Goal: Transaction & Acquisition: Purchase product/service

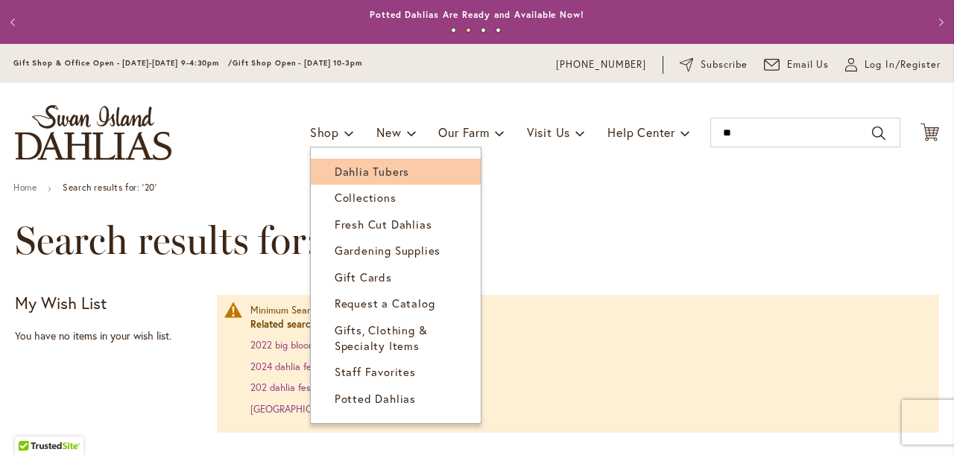
click at [347, 166] on span "Dahlia Tubers" at bounding box center [372, 171] width 75 height 15
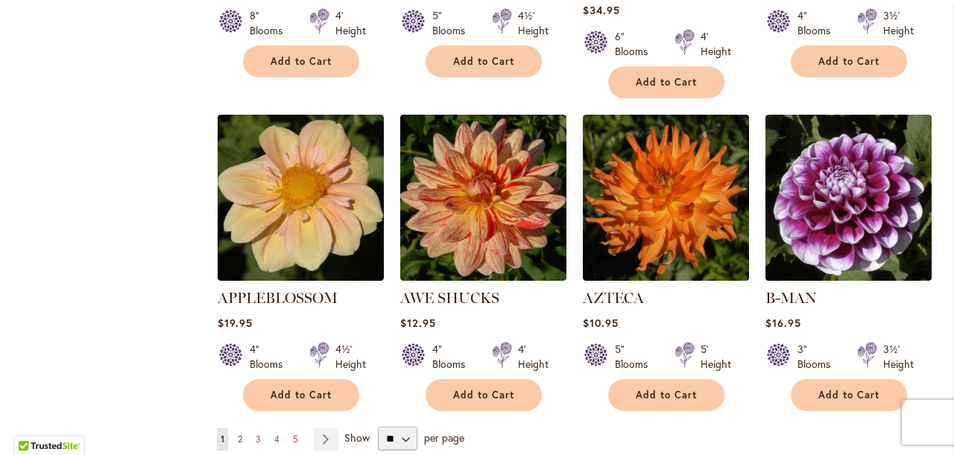
click at [239, 434] on span "2" at bounding box center [240, 439] width 4 height 11
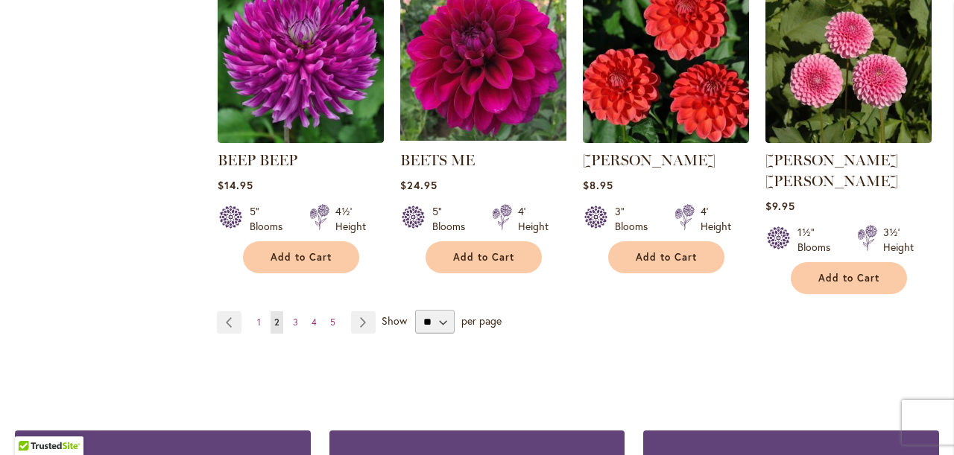
scroll to position [1335, 0]
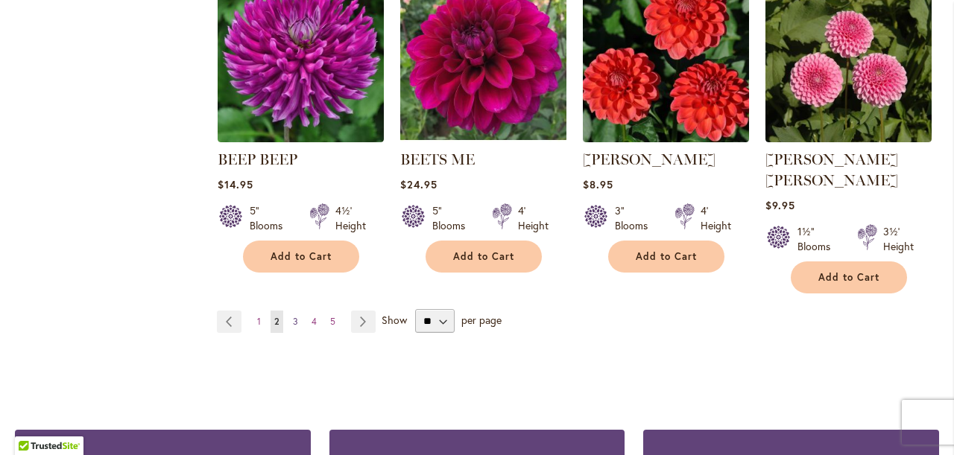
click at [296, 316] on span "3" at bounding box center [295, 321] width 5 height 11
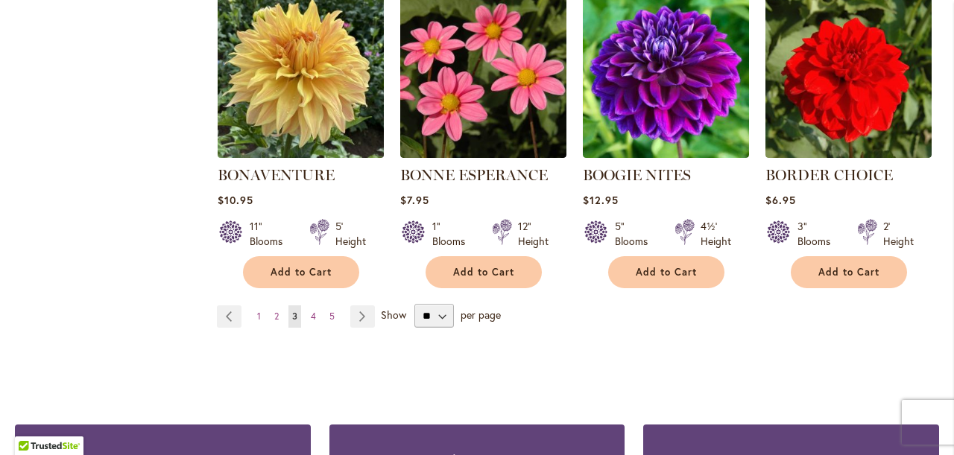
scroll to position [1321, 0]
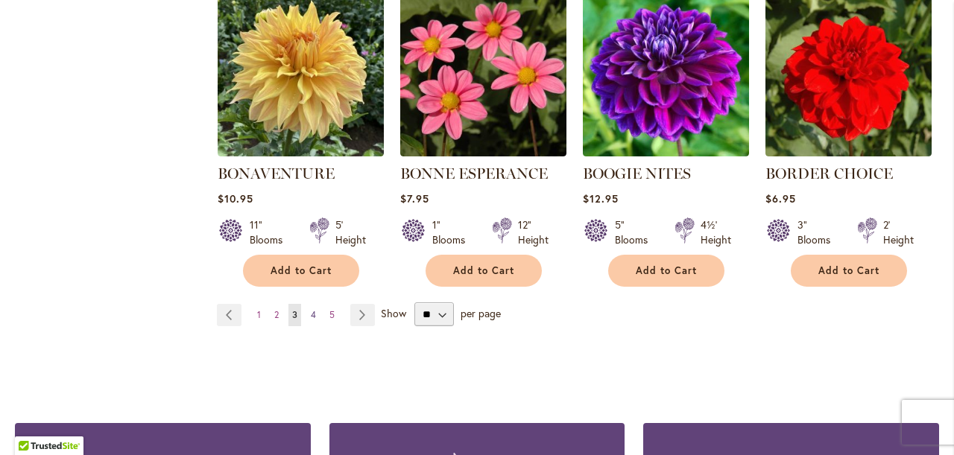
click at [311, 312] on span "4" at bounding box center [313, 314] width 5 height 11
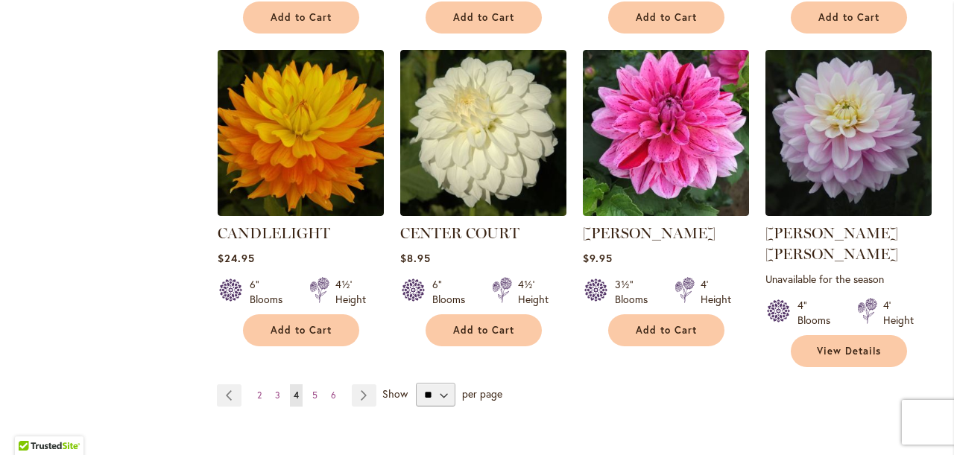
scroll to position [1284, 0]
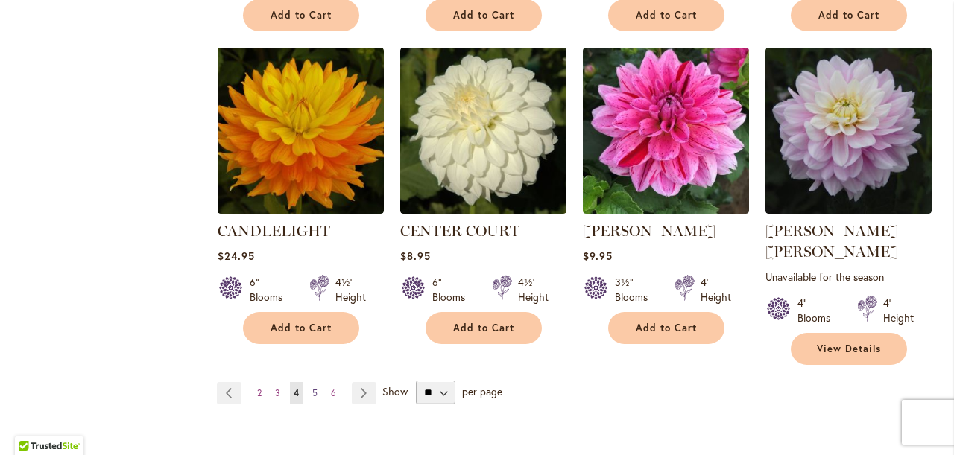
click at [314, 388] on span "5" at bounding box center [314, 393] width 5 height 11
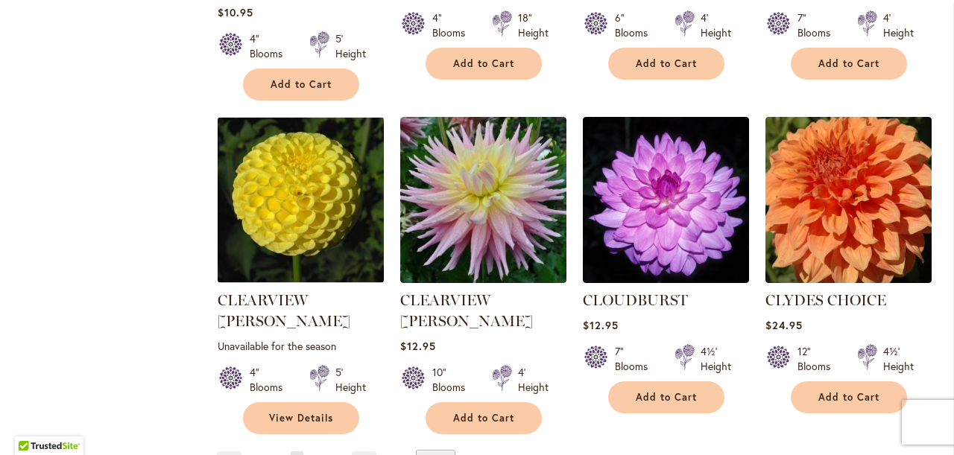
click at [317, 452] on link "Page 6" at bounding box center [315, 463] width 13 height 22
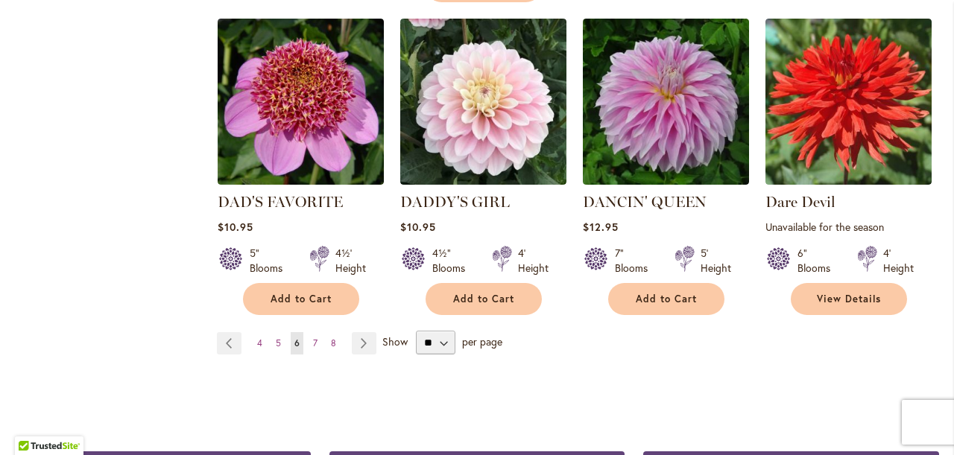
scroll to position [1350, 0]
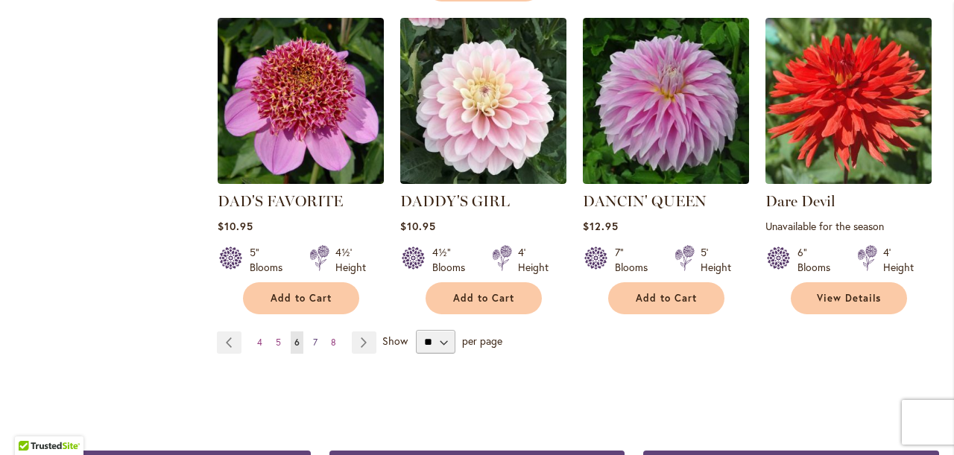
click at [310, 332] on link "Page 7" at bounding box center [315, 343] width 12 height 22
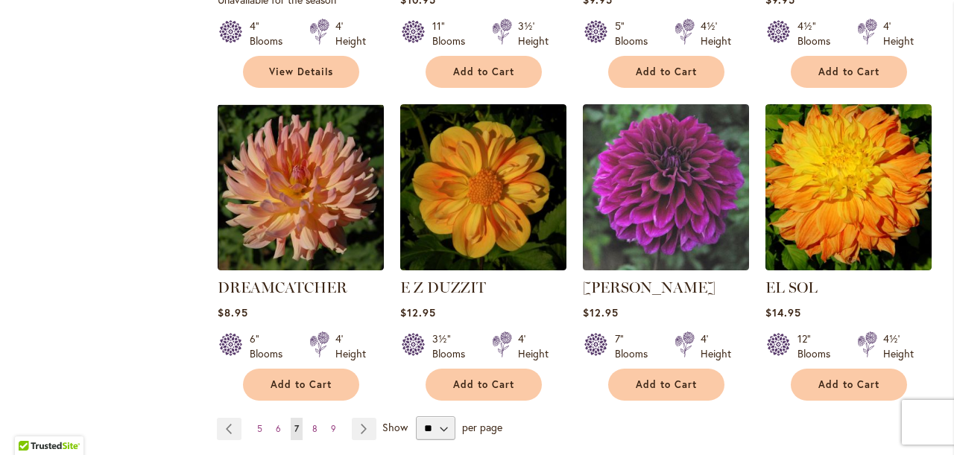
scroll to position [1250, 0]
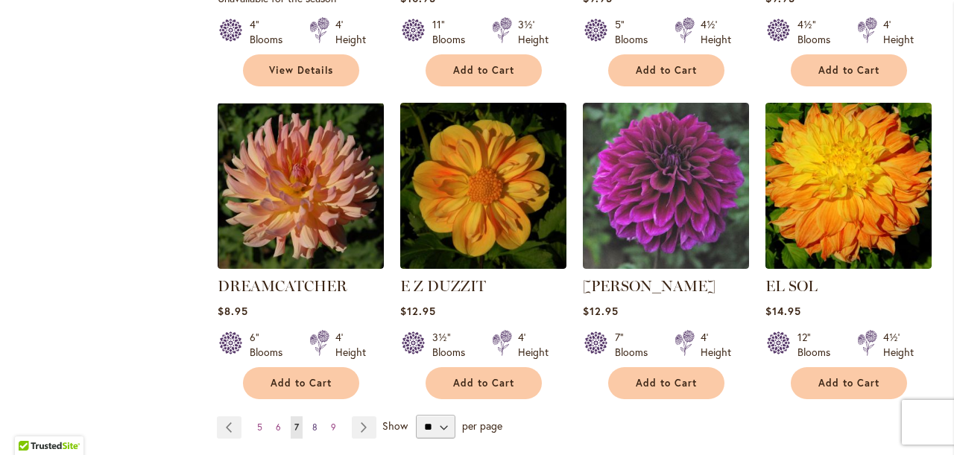
click at [314, 422] on span "8" at bounding box center [314, 427] width 5 height 11
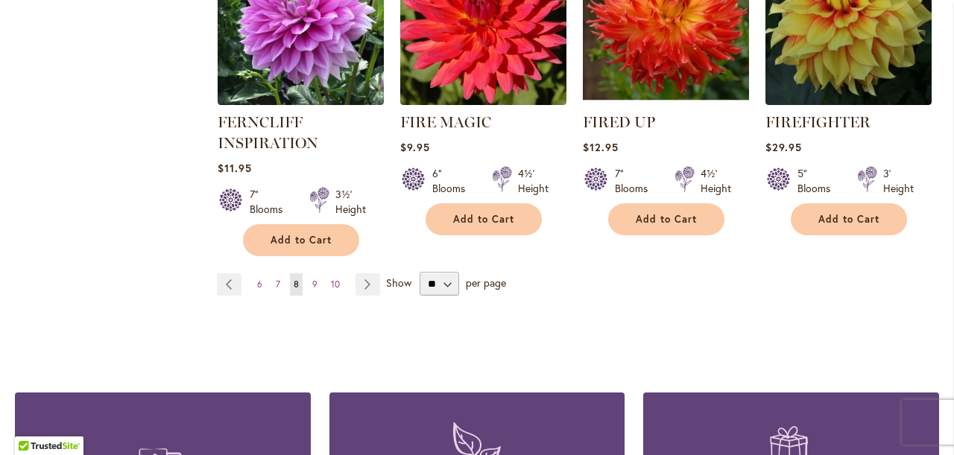
scroll to position [1413, 0]
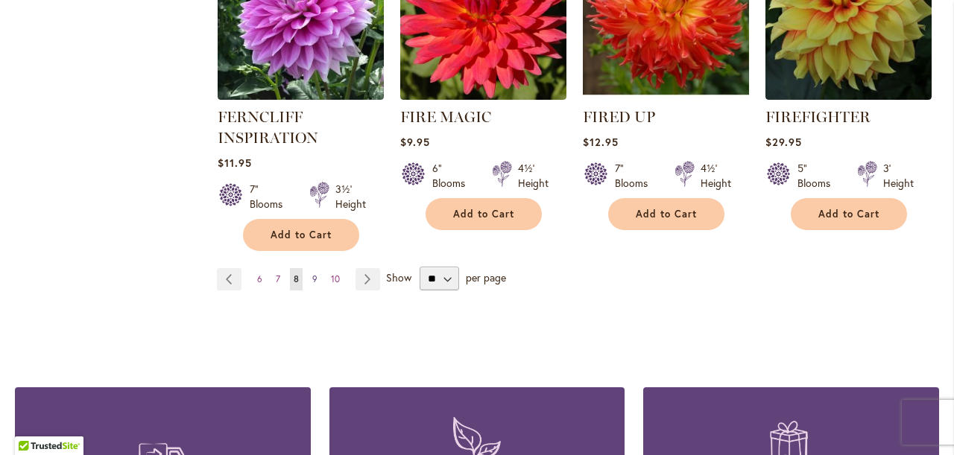
click at [314, 273] on span "9" at bounding box center [314, 278] width 5 height 11
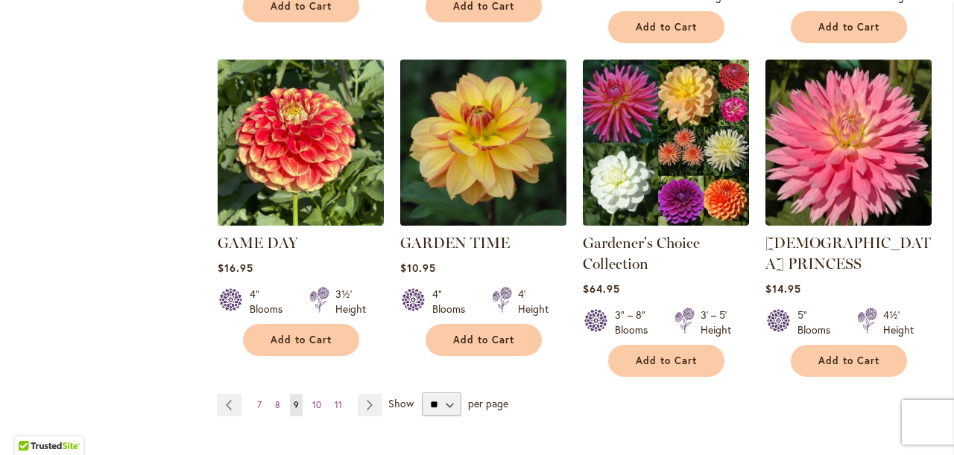
scroll to position [1334, 0]
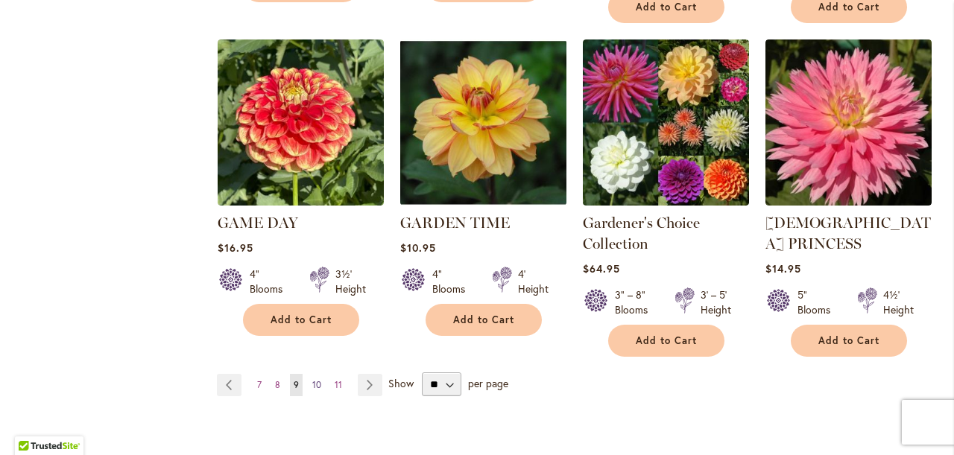
click at [320, 379] on span "10" at bounding box center [316, 384] width 9 height 11
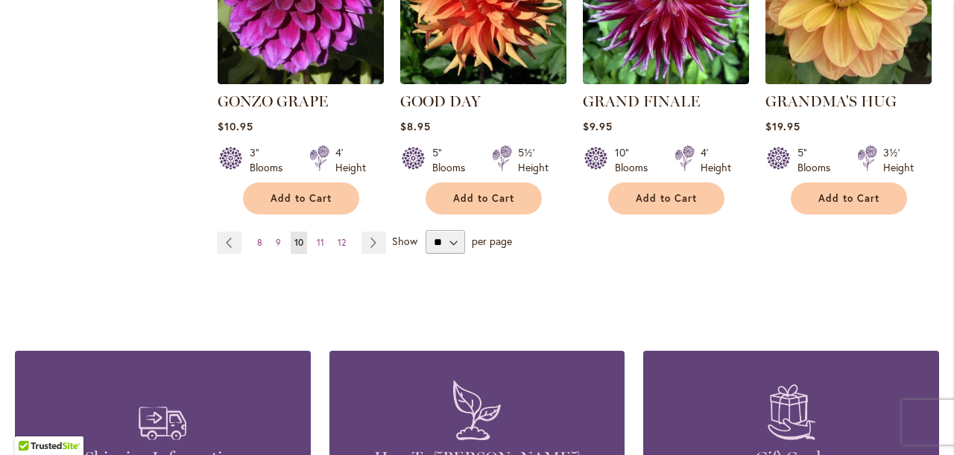
scroll to position [1418, 0]
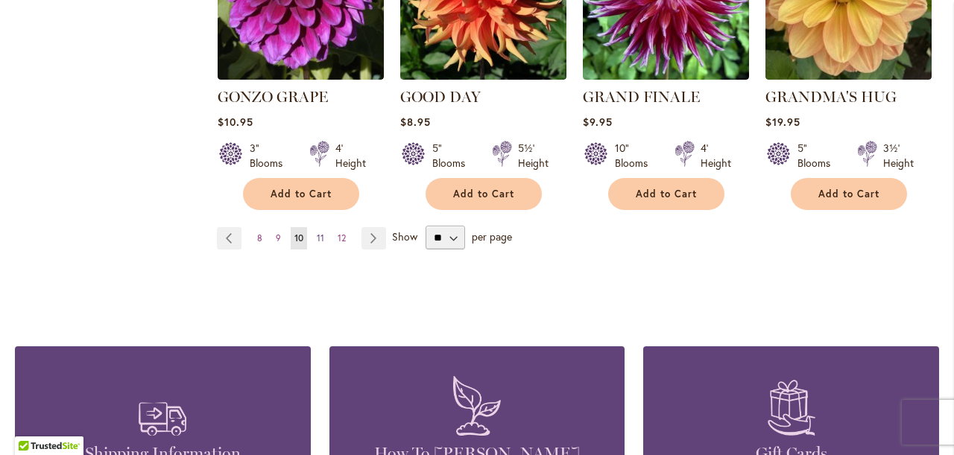
click at [320, 233] on span "11" at bounding box center [320, 238] width 7 height 11
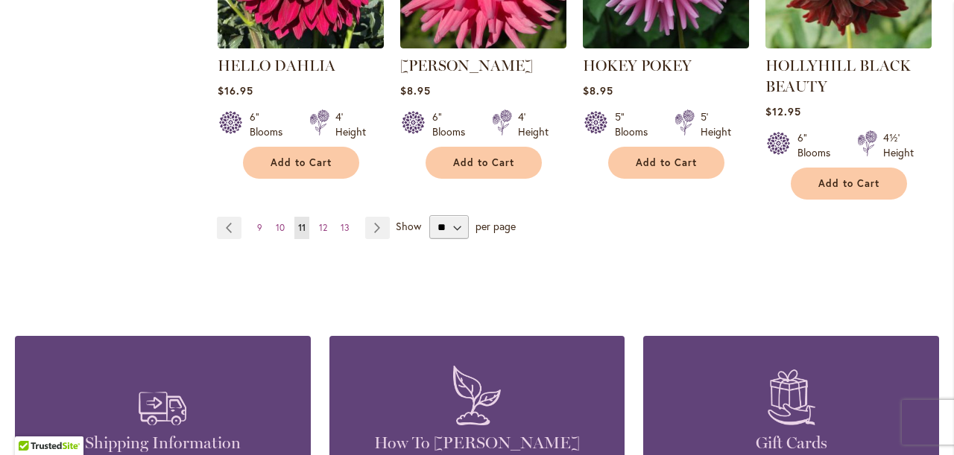
scroll to position [1500, 0]
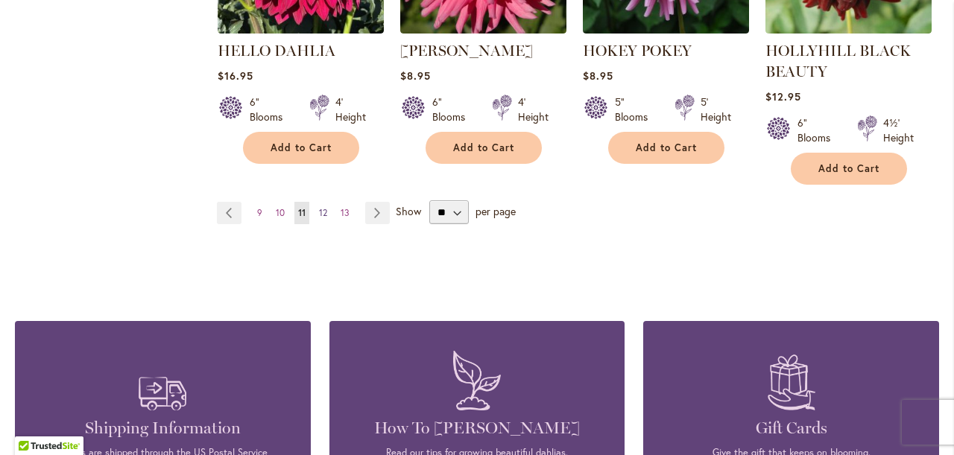
click at [323, 210] on span "12" at bounding box center [323, 212] width 8 height 11
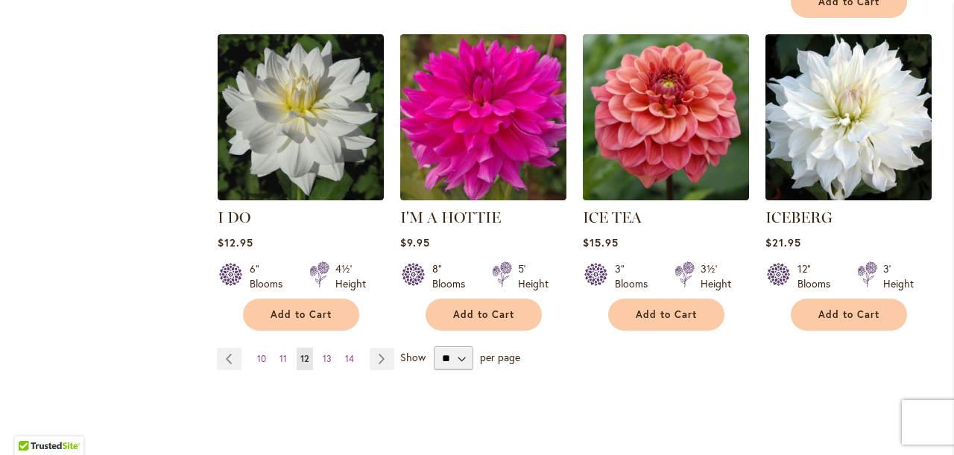
scroll to position [1306, 0]
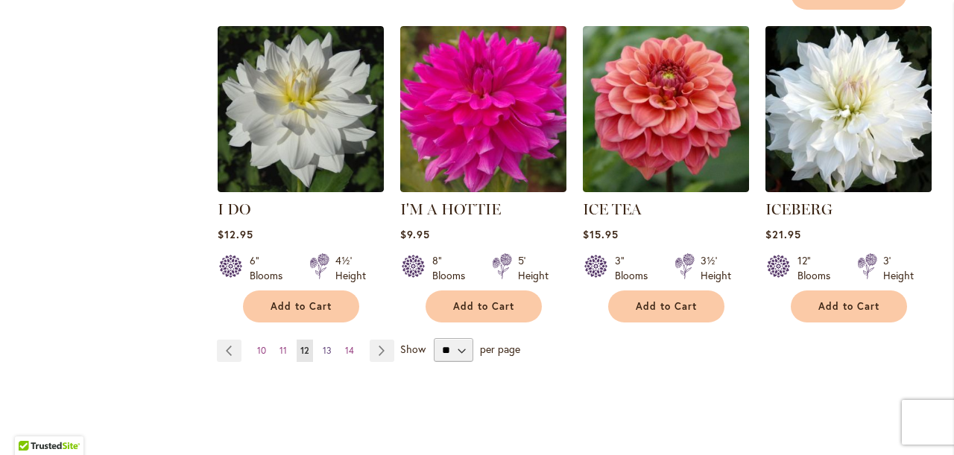
click at [326, 345] on span "13" at bounding box center [327, 350] width 9 height 11
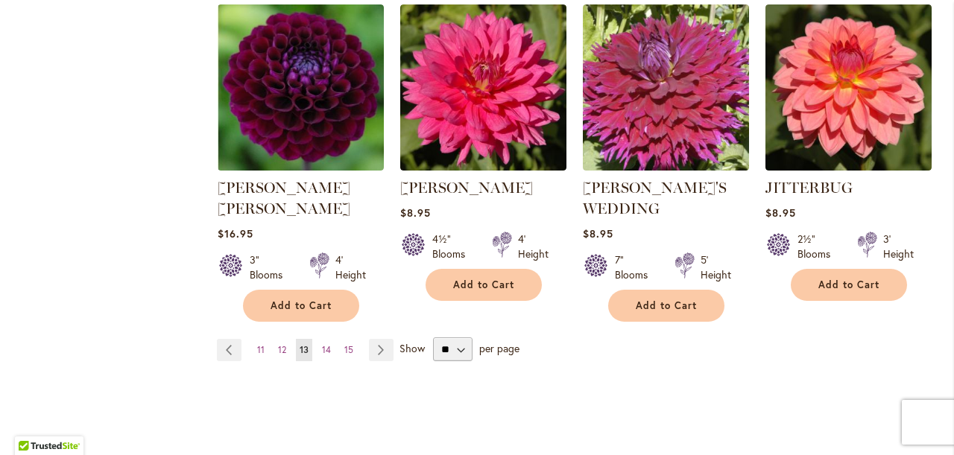
scroll to position [1374, 0]
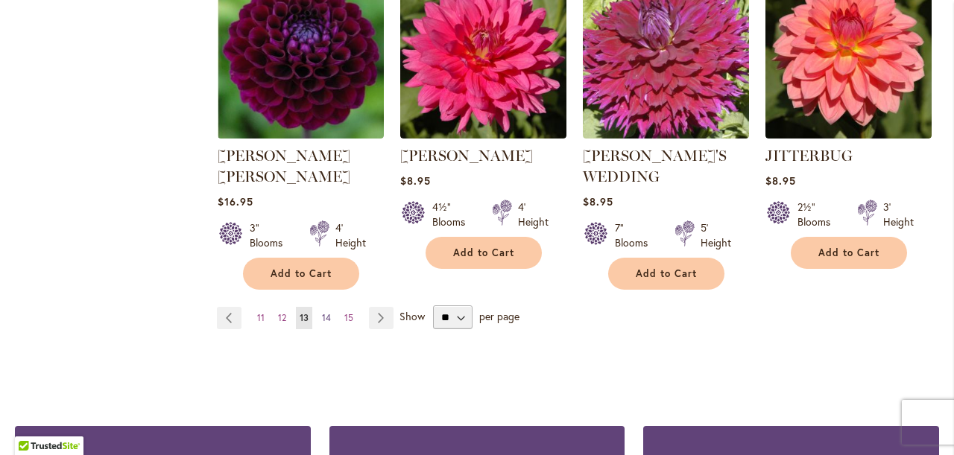
click at [328, 312] on span "14" at bounding box center [326, 317] width 9 height 11
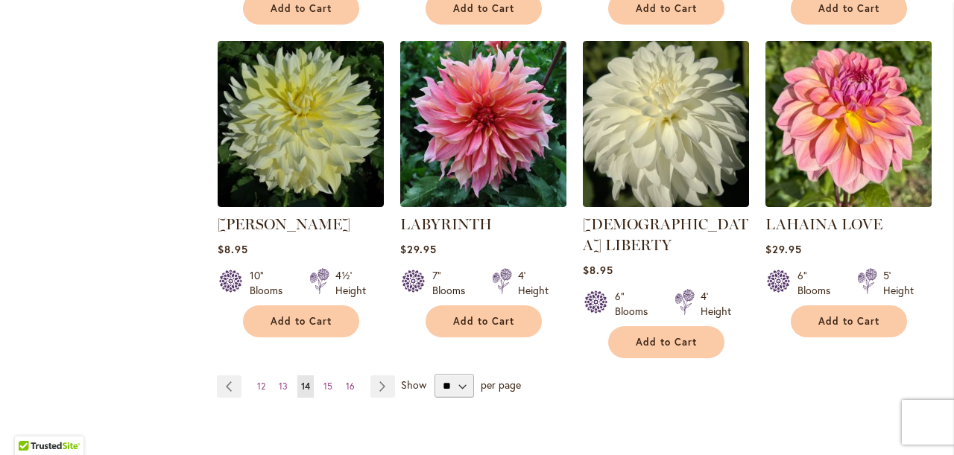
scroll to position [1275, 0]
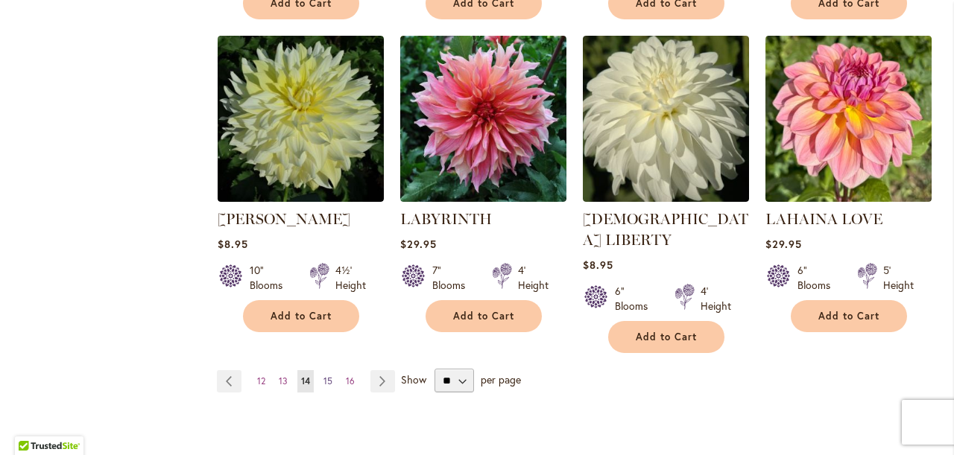
click at [330, 376] on span "15" at bounding box center [327, 381] width 9 height 11
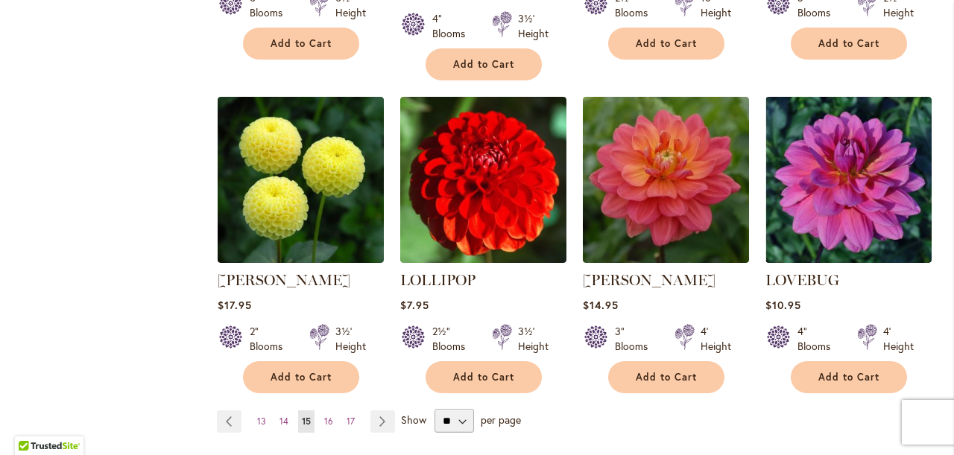
scroll to position [1261, 0]
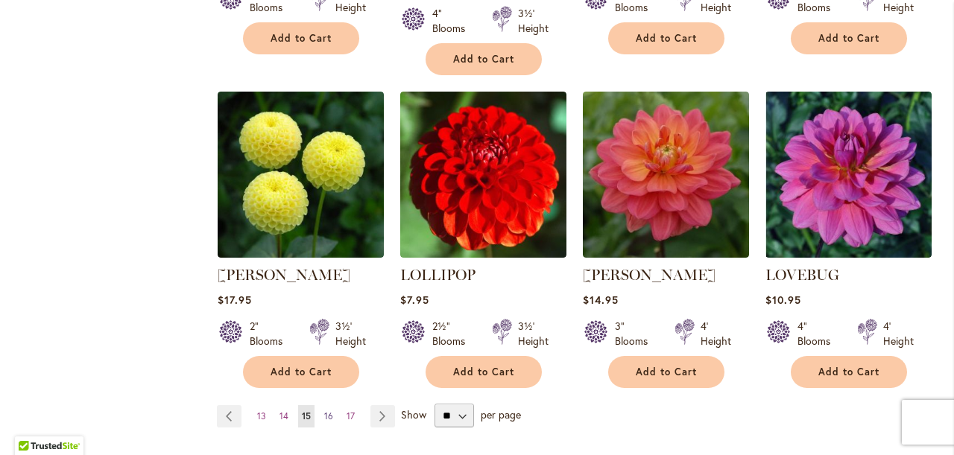
click at [329, 411] on span "16" at bounding box center [328, 416] width 9 height 11
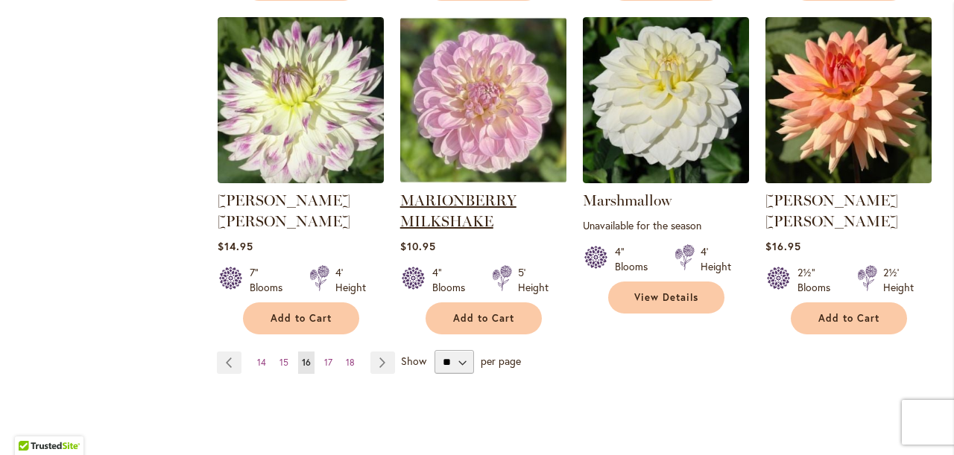
scroll to position [1317, 0]
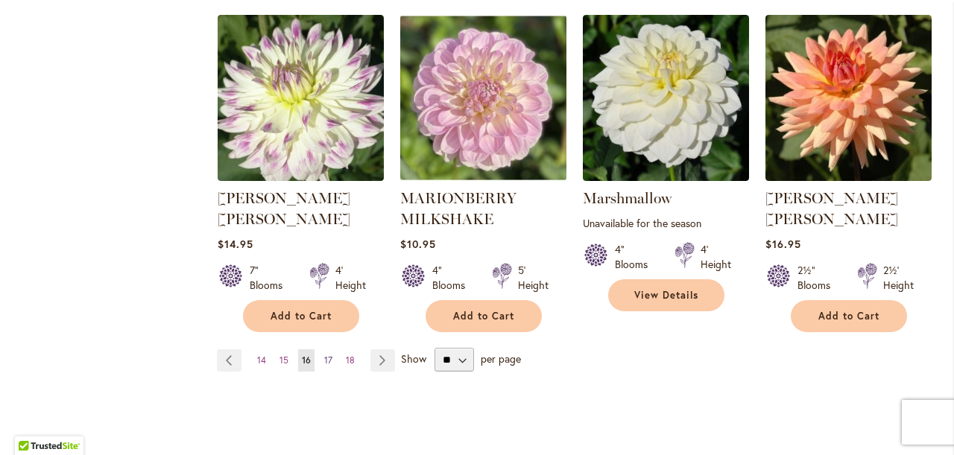
click at [327, 355] on span "17" at bounding box center [328, 360] width 8 height 11
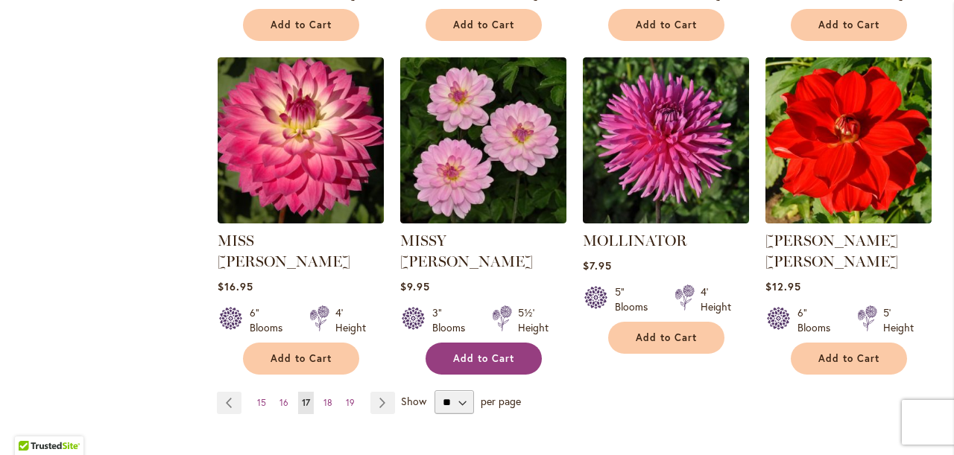
scroll to position [1259, 0]
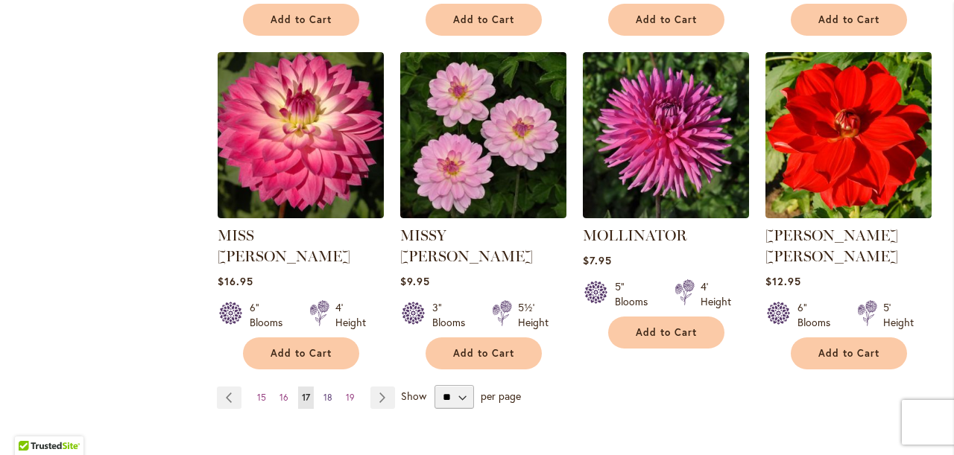
click at [328, 392] on span "18" at bounding box center [327, 397] width 9 height 11
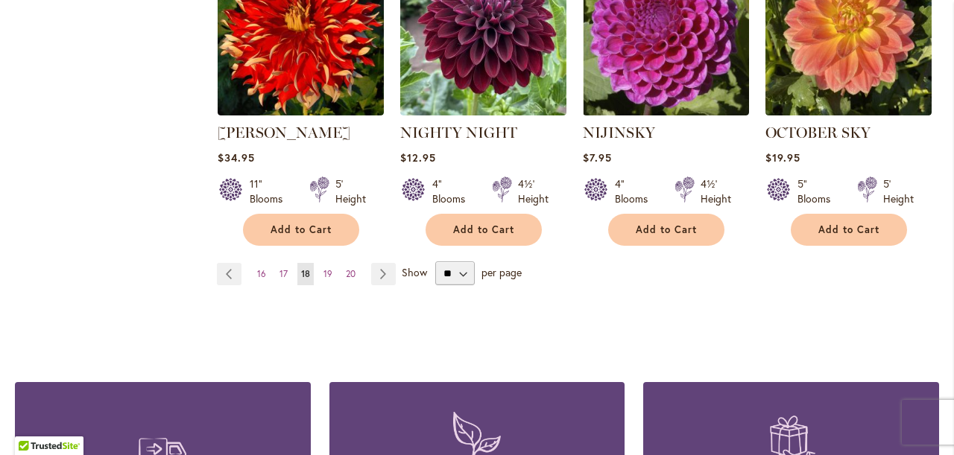
scroll to position [1388, 0]
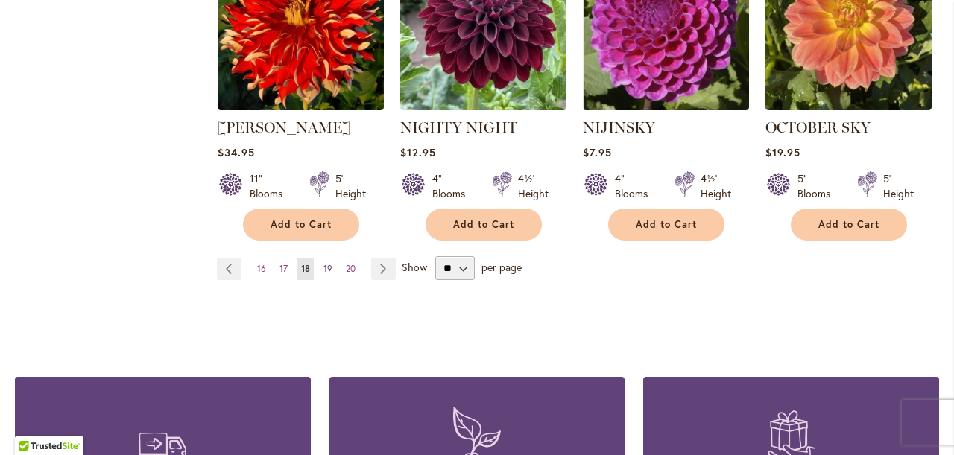
click at [328, 263] on span "19" at bounding box center [327, 268] width 9 height 11
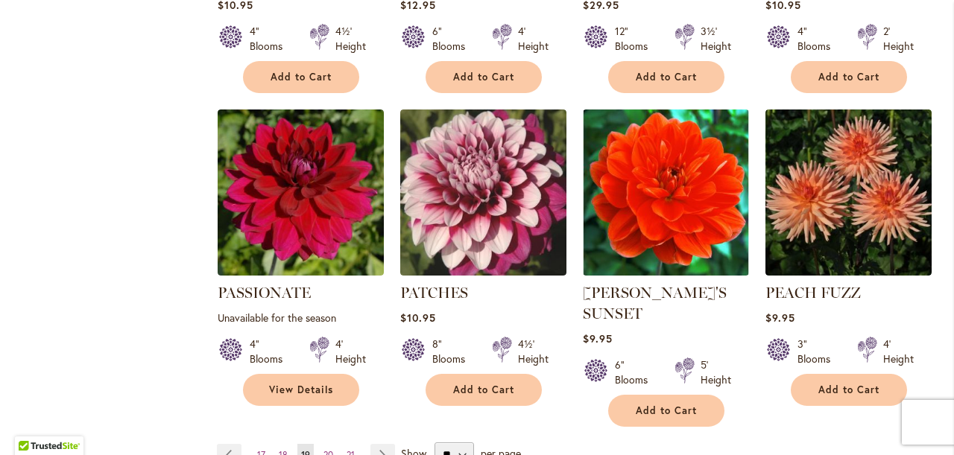
scroll to position [1224, 0]
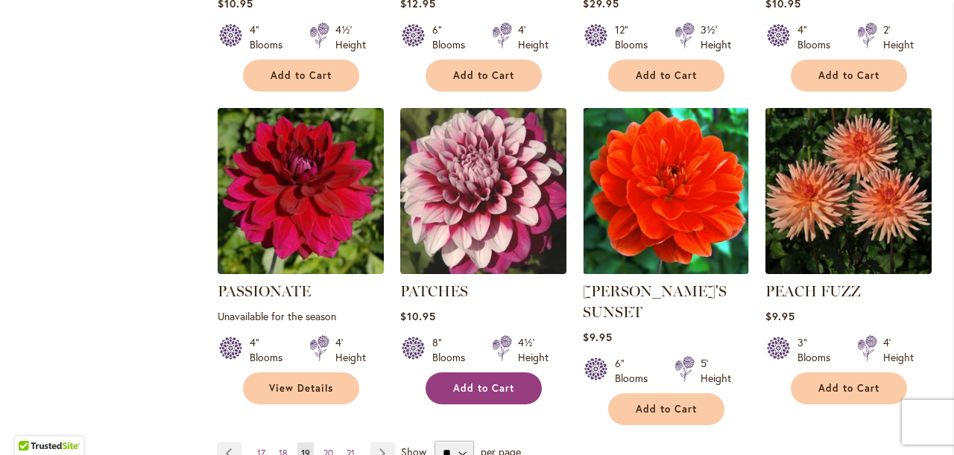
click at [478, 382] on span "Add to Cart" at bounding box center [483, 388] width 61 height 13
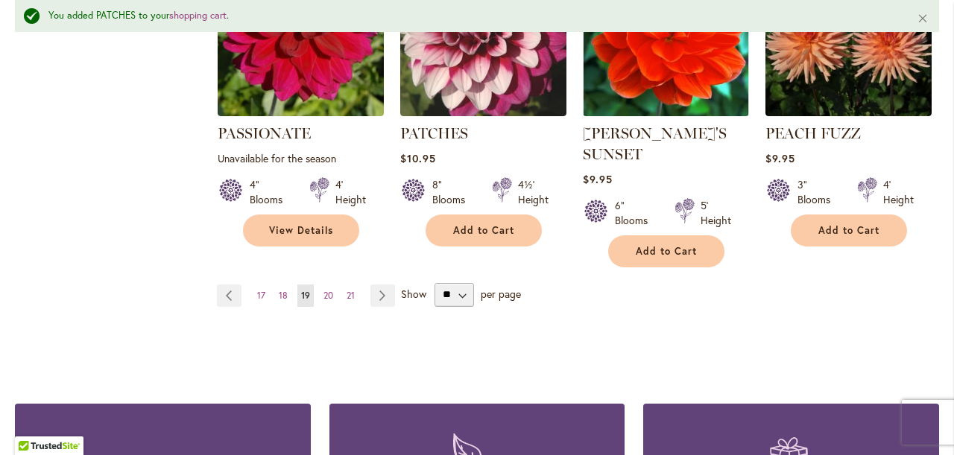
scroll to position [1422, 0]
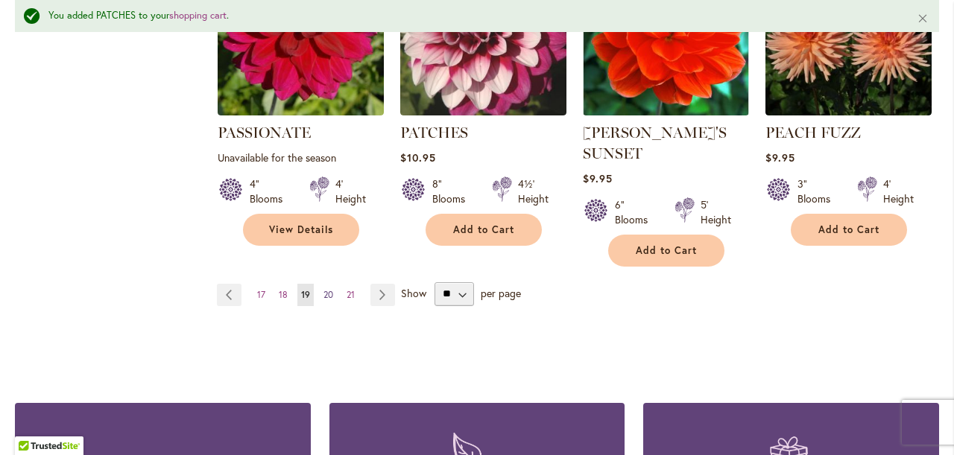
click at [328, 289] on span "20" at bounding box center [328, 294] width 10 height 11
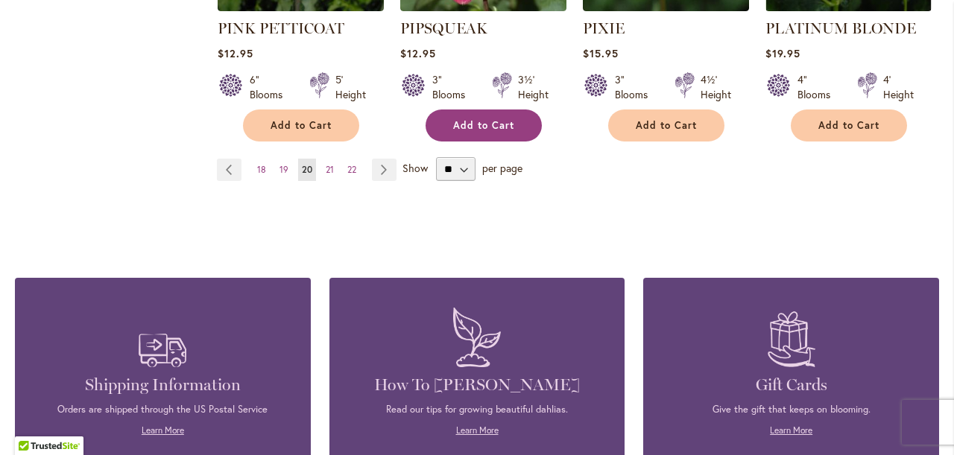
scroll to position [1541, 0]
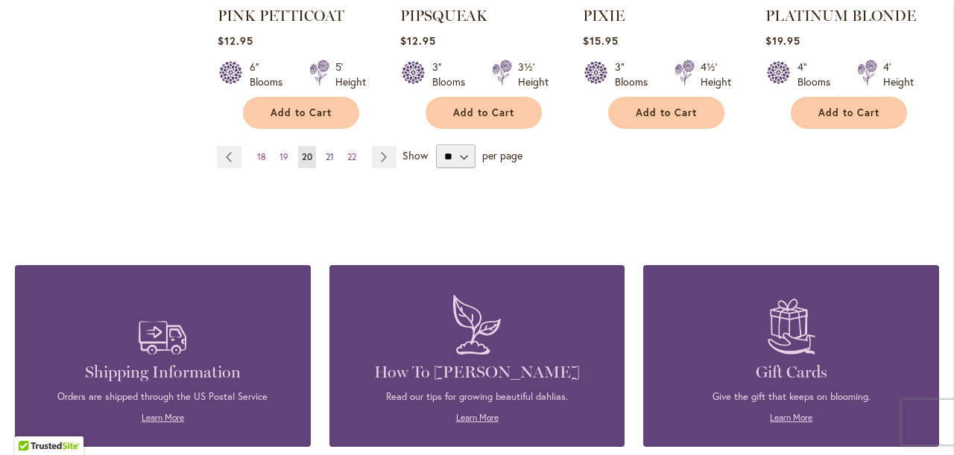
click at [330, 151] on span "21" at bounding box center [330, 156] width 8 height 11
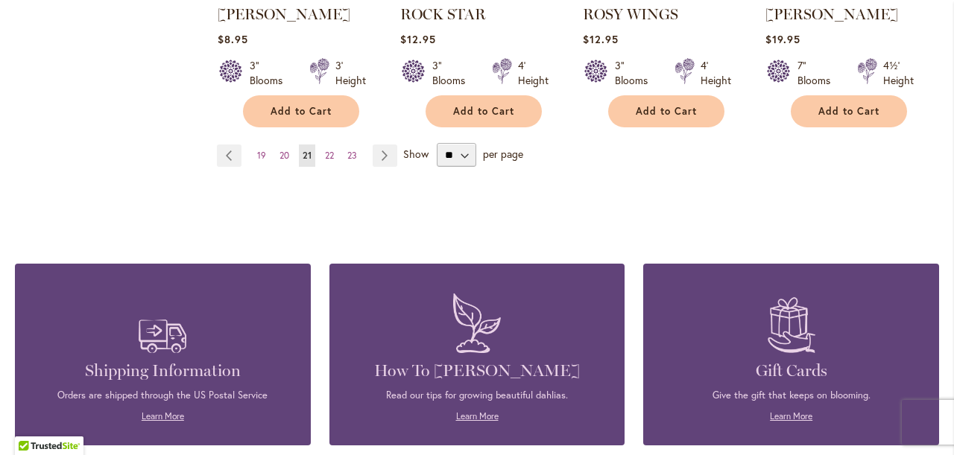
scroll to position [1505, 0]
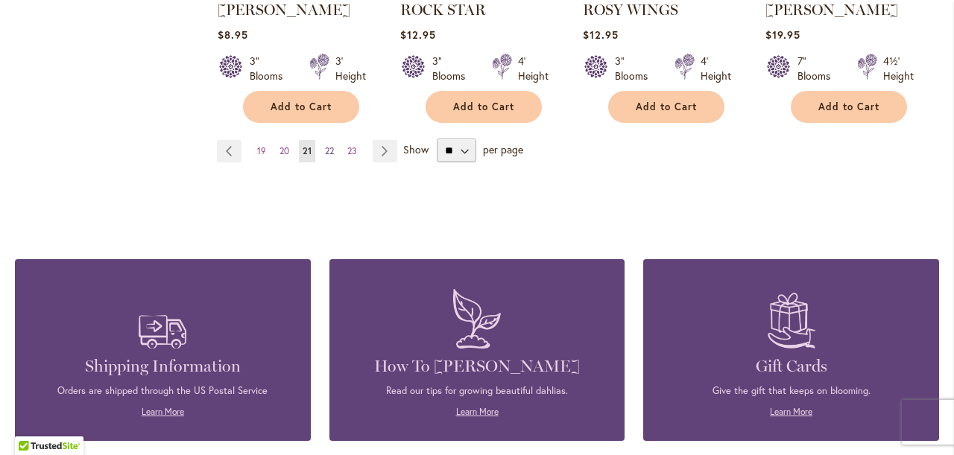
click at [329, 146] on span "22" at bounding box center [329, 150] width 9 height 11
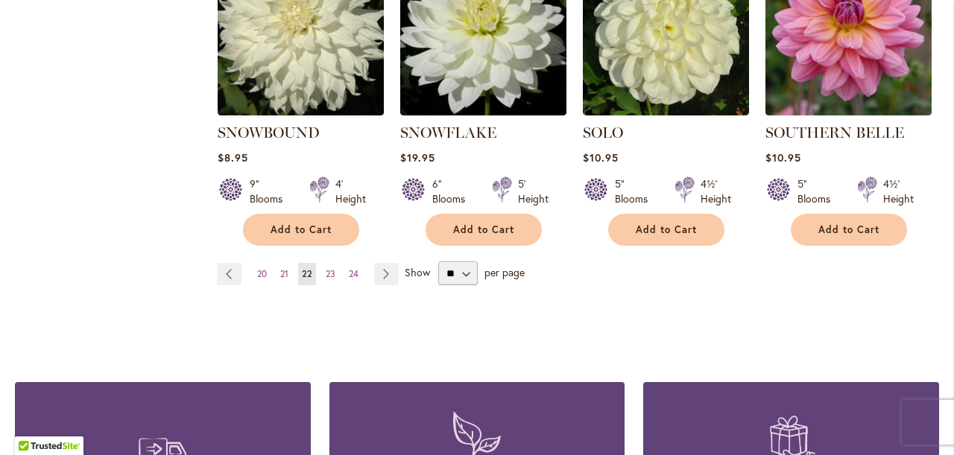
scroll to position [1385, 0]
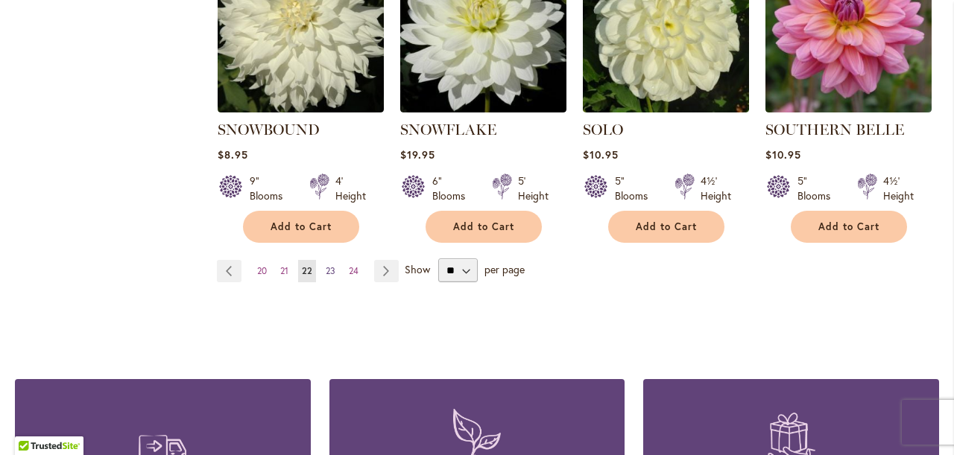
click at [330, 265] on span "23" at bounding box center [331, 270] width 10 height 11
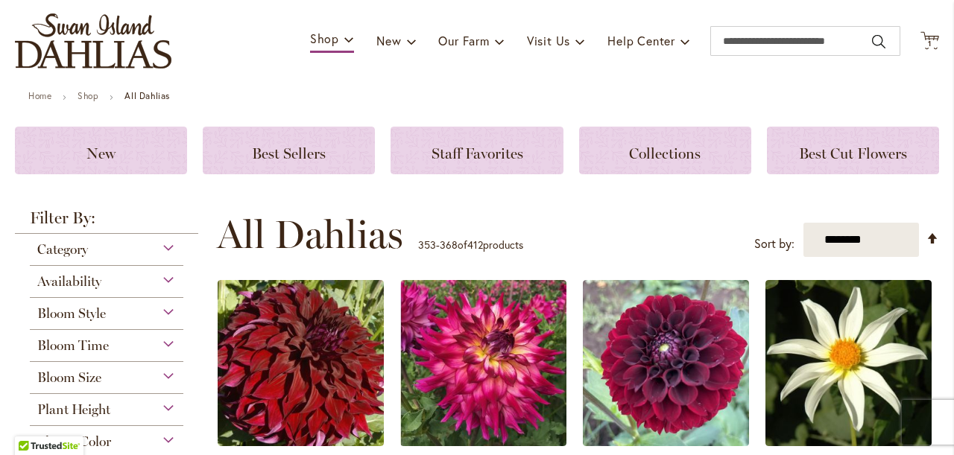
scroll to position [101, 0]
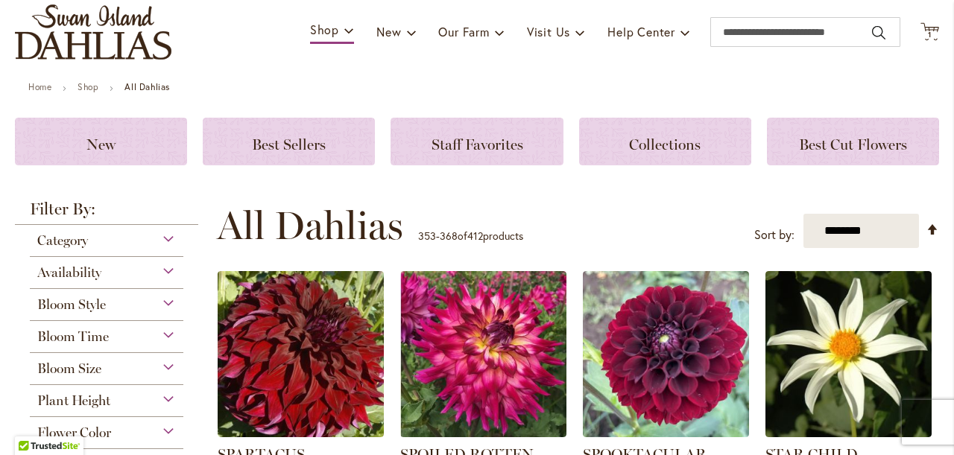
click at [98, 367] on span "Bloom Size" at bounding box center [69, 369] width 64 height 16
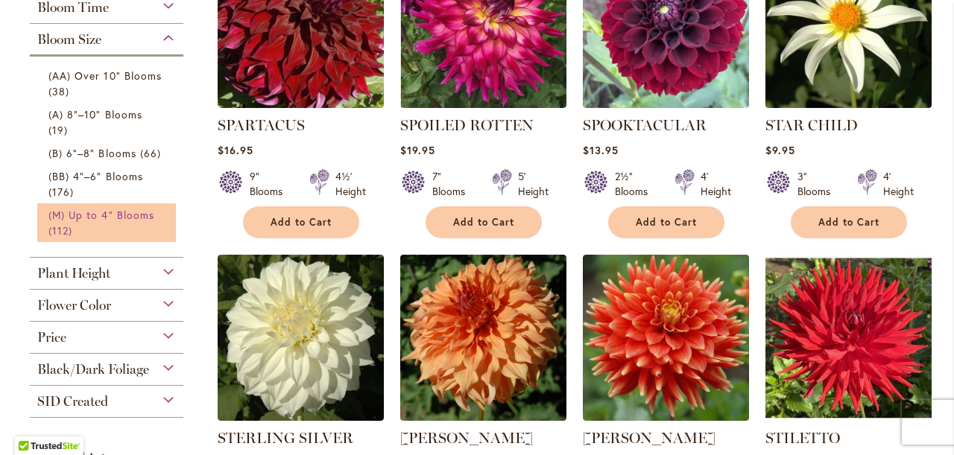
scroll to position [416, 0]
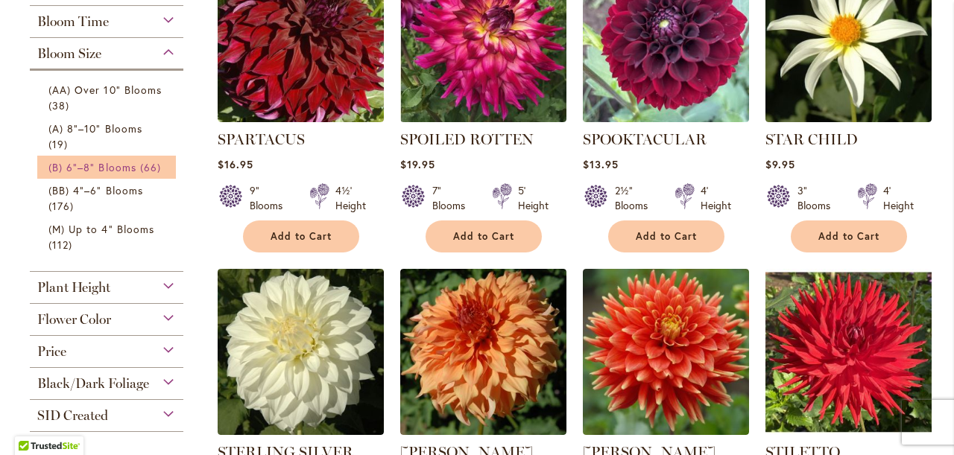
click at [78, 165] on span "(B) 6"–8" Blooms" at bounding box center [92, 167] width 88 height 14
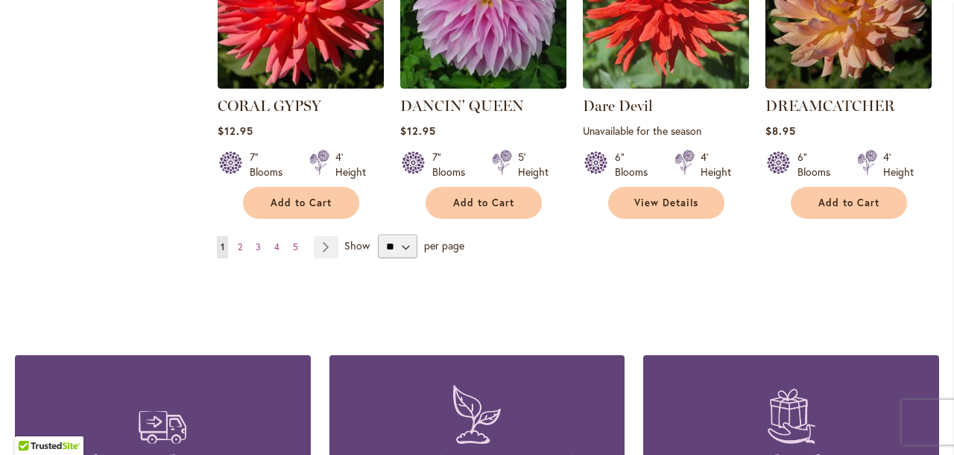
scroll to position [1384, 0]
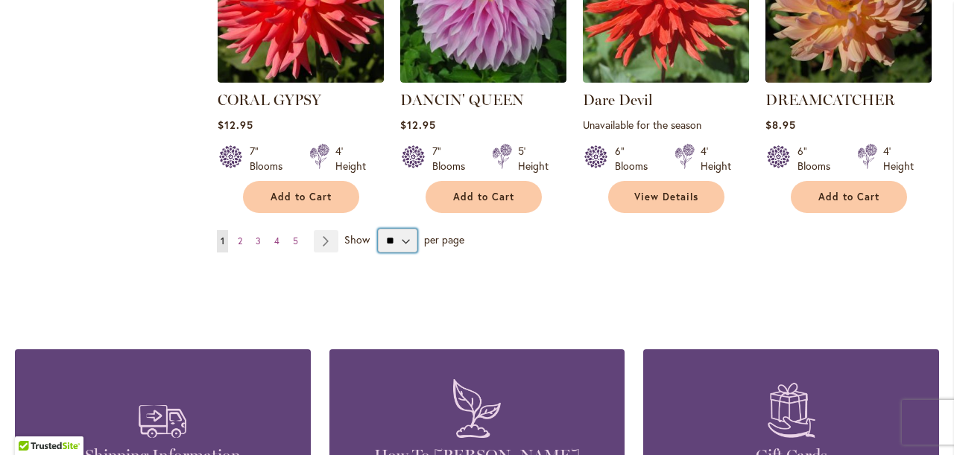
select select "**"
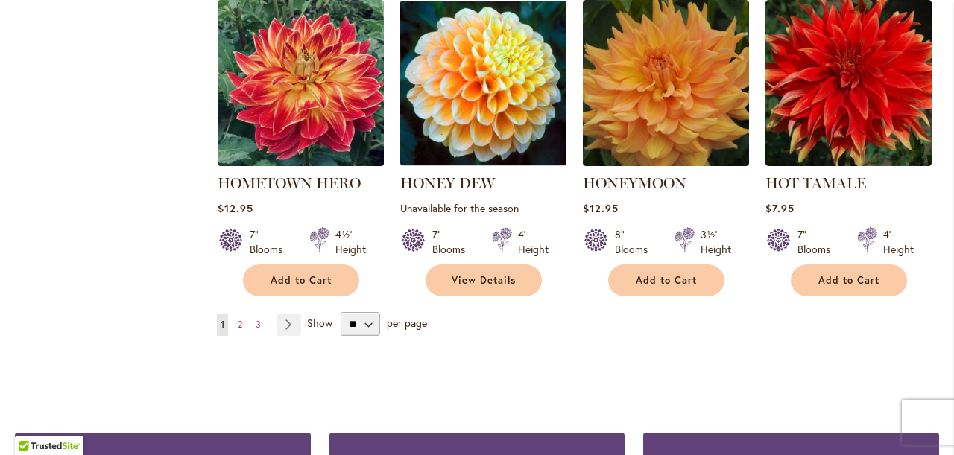
scroll to position [2653, 0]
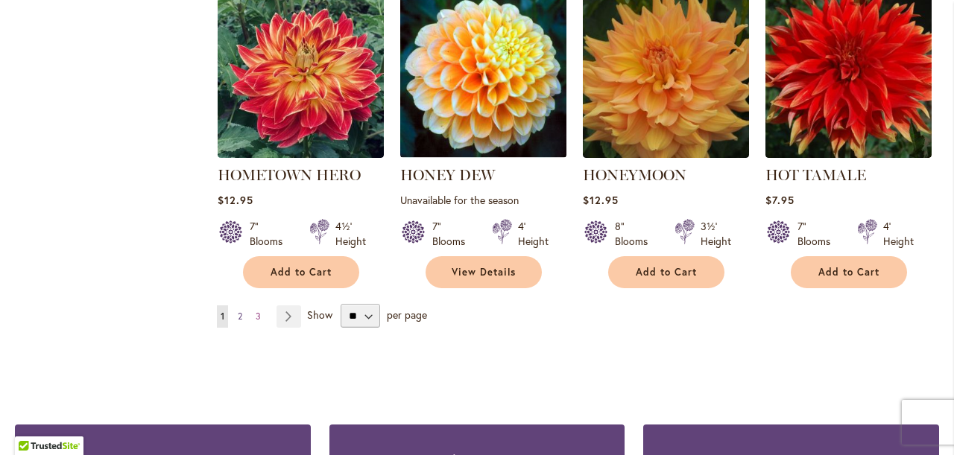
click at [238, 311] on span "2" at bounding box center [240, 316] width 4 height 11
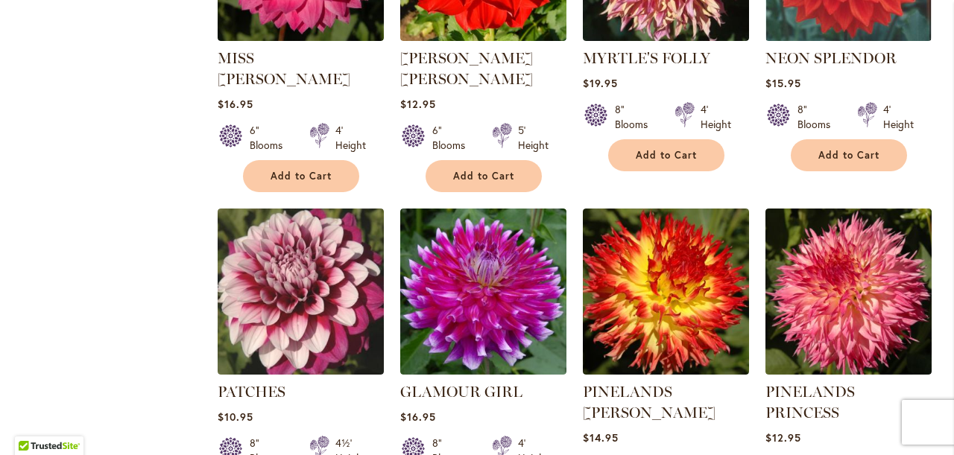
scroll to position [1472, 0]
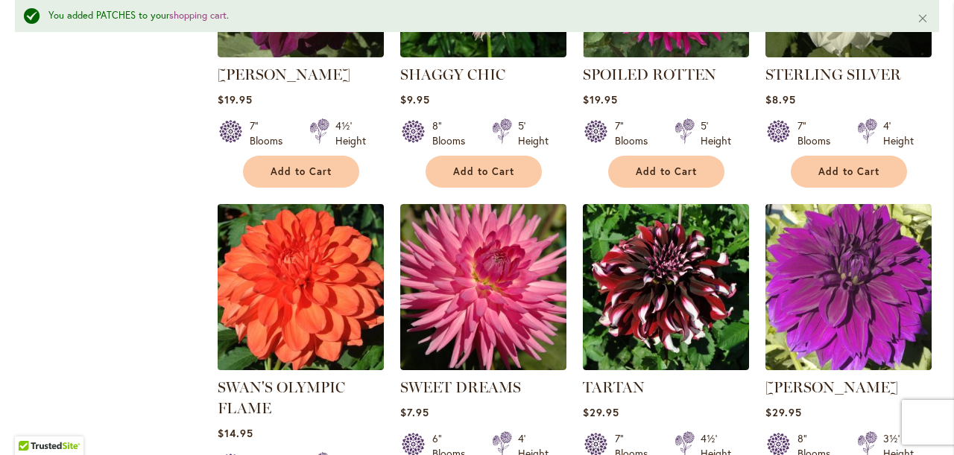
scroll to position [2473, 0]
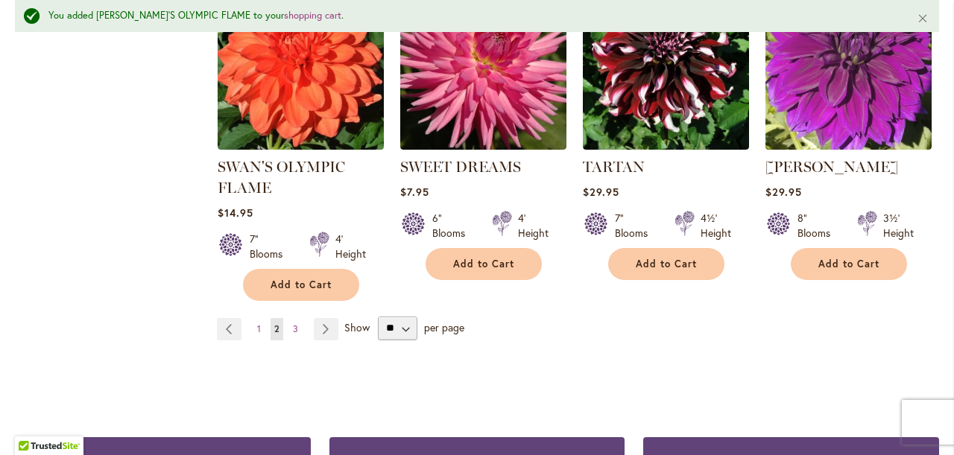
scroll to position [2692, 0]
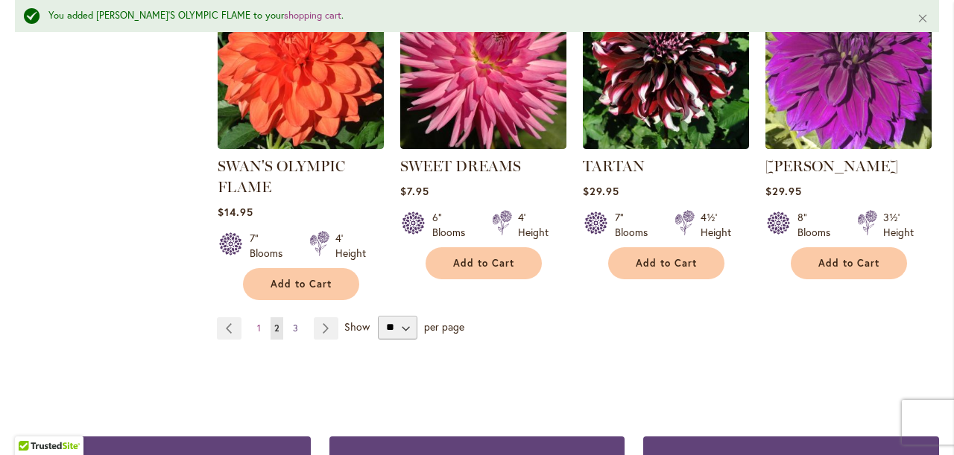
click at [295, 323] on span "3" at bounding box center [295, 328] width 5 height 11
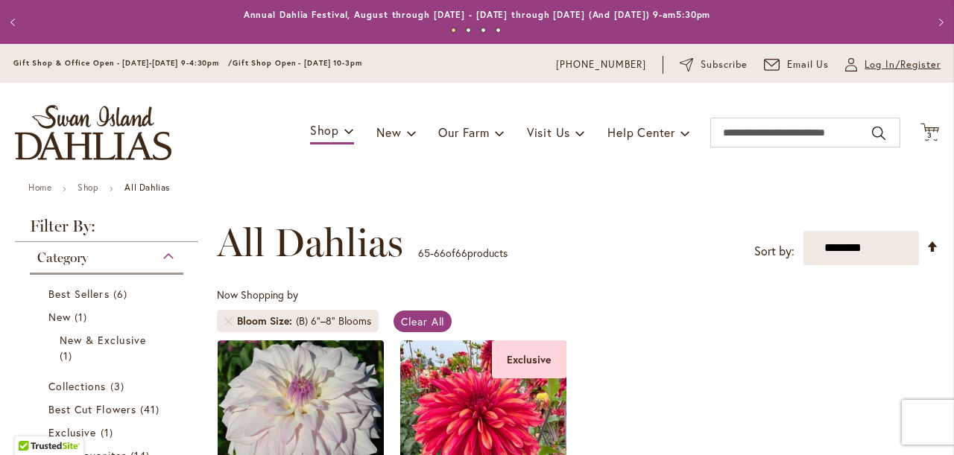
click at [873, 65] on span "Log In/Register" at bounding box center [902, 64] width 76 height 15
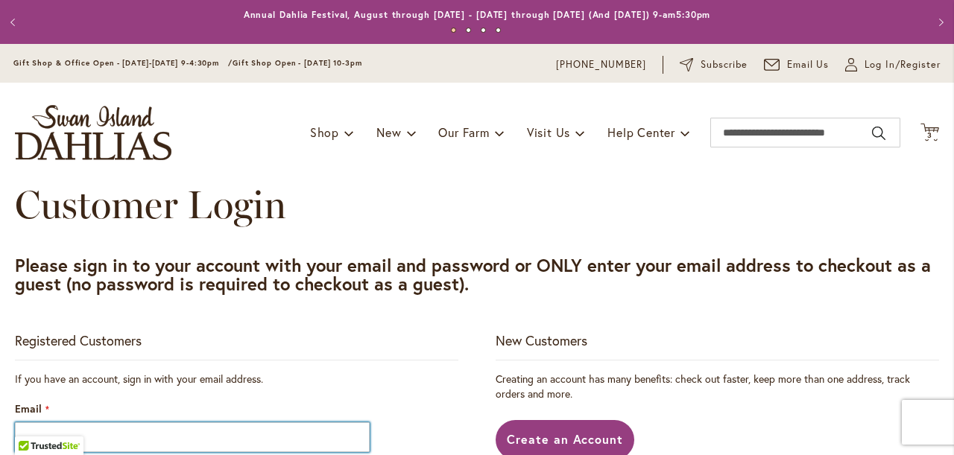
type input "**********"
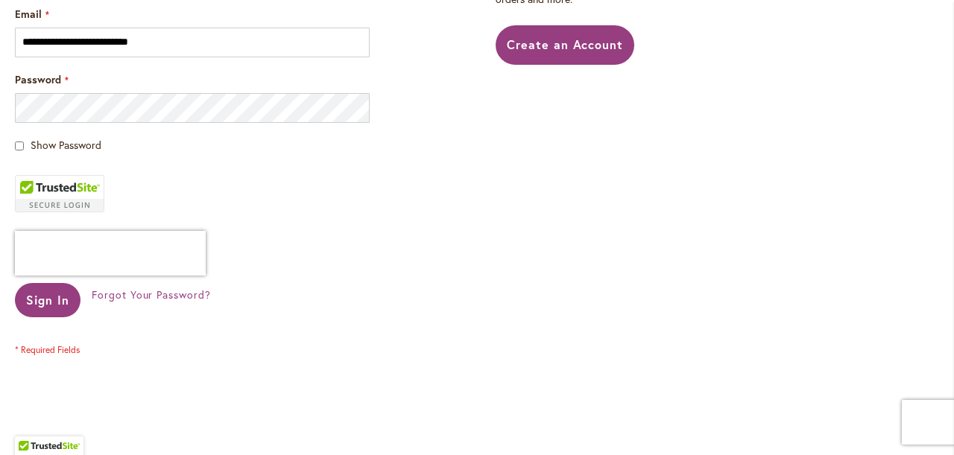
scroll to position [389, 0]
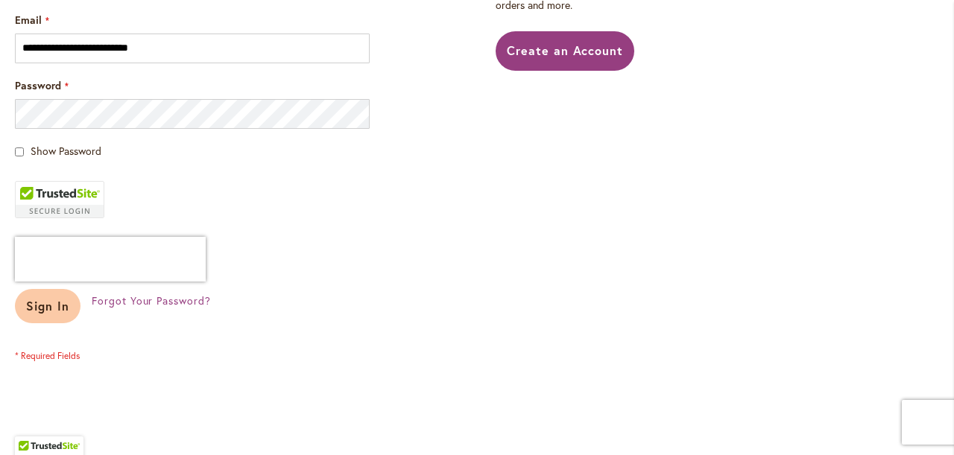
click at [66, 300] on span "Sign In" at bounding box center [47, 306] width 43 height 16
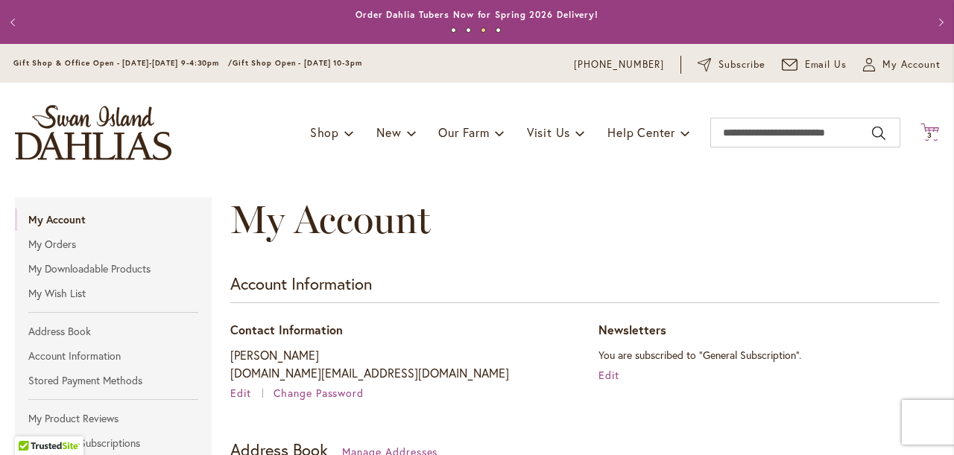
click at [932, 132] on span "3 3 items" at bounding box center [930, 135] width 15 height 7
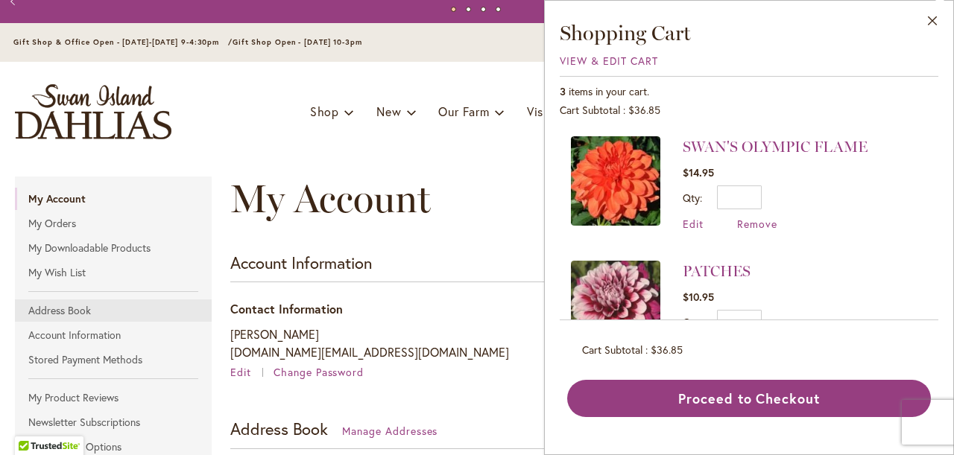
scroll to position [22, 0]
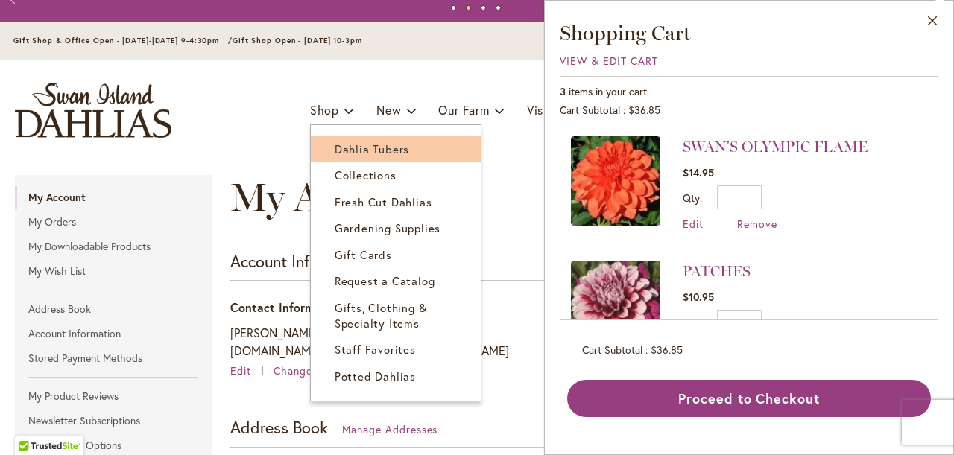
click at [346, 148] on span "Dahlia Tubers" at bounding box center [372, 149] width 75 height 15
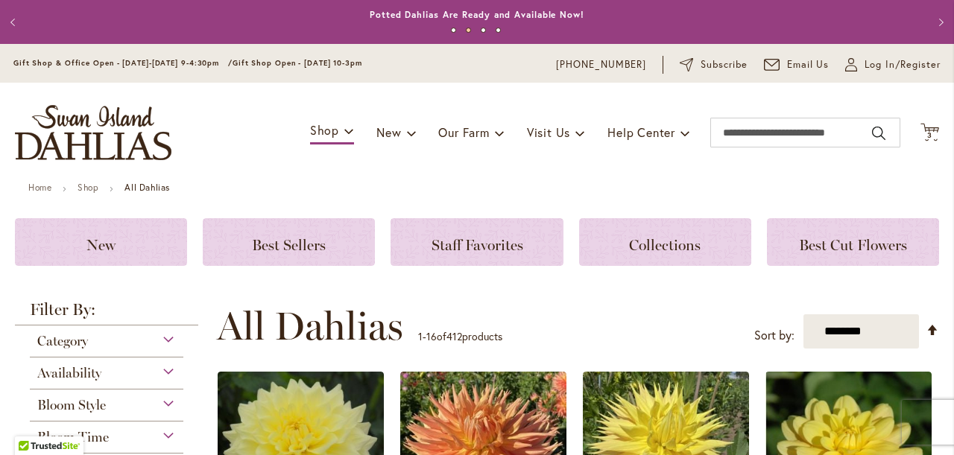
scroll to position [99, 0]
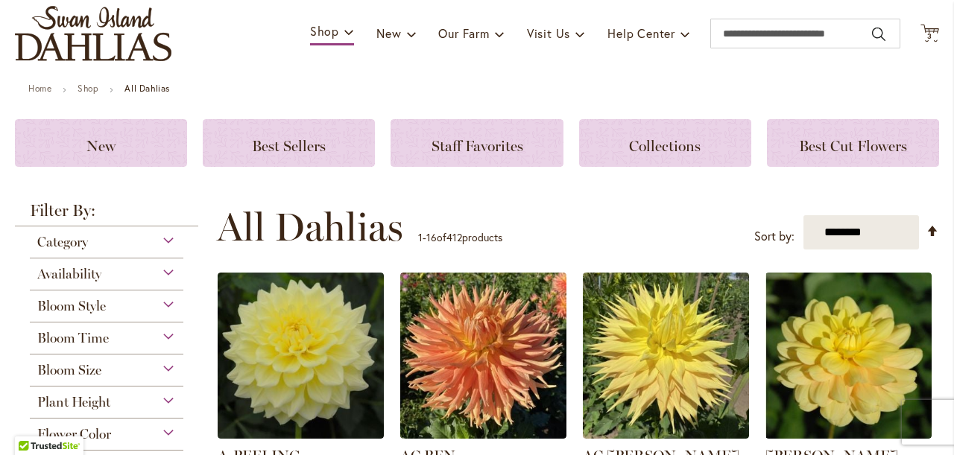
click at [163, 332] on div "Bloom Time" at bounding box center [107, 335] width 154 height 24
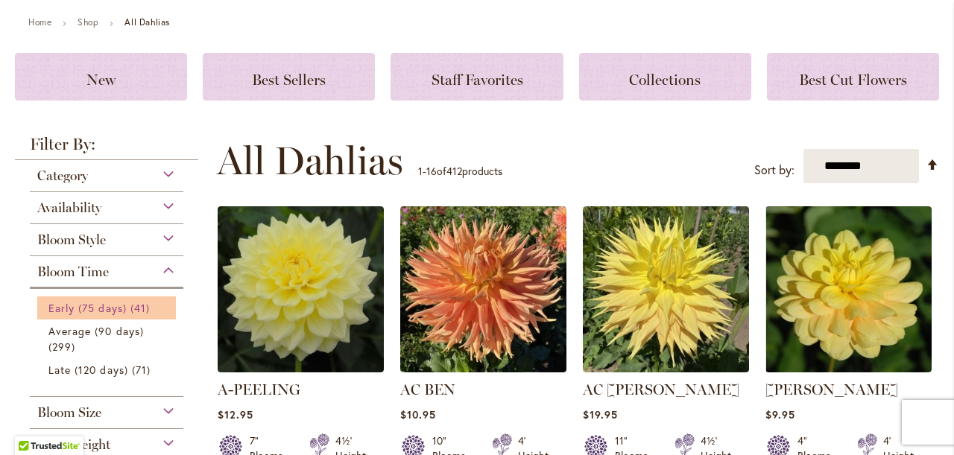
scroll to position [169, 0]
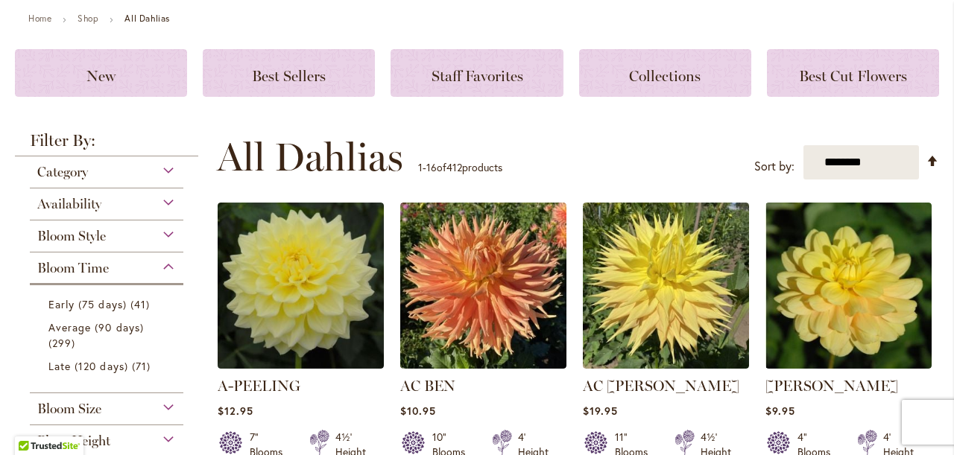
click at [91, 235] on span "Bloom Style" at bounding box center [71, 236] width 69 height 16
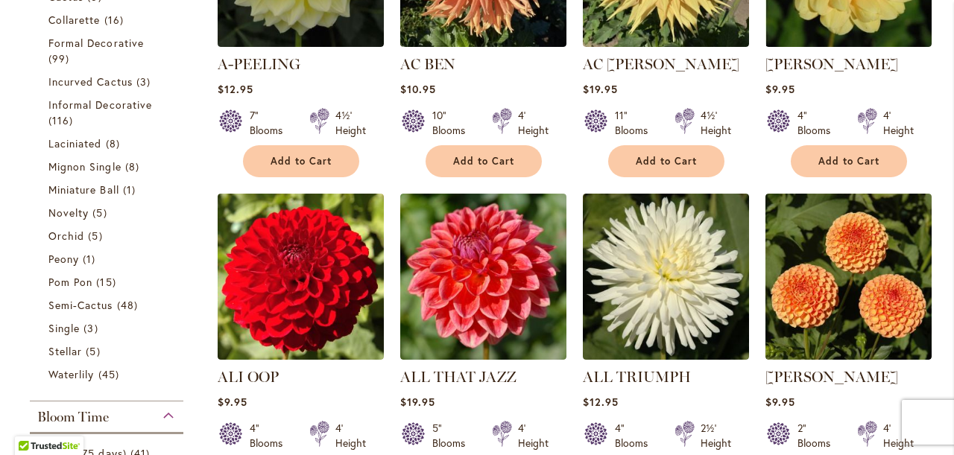
scroll to position [675, 0]
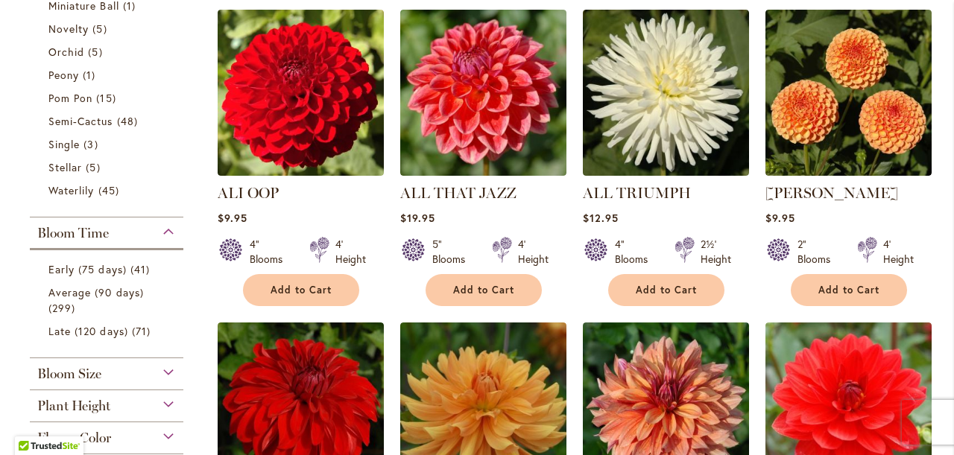
click at [85, 374] on span "Bloom Size" at bounding box center [69, 374] width 64 height 16
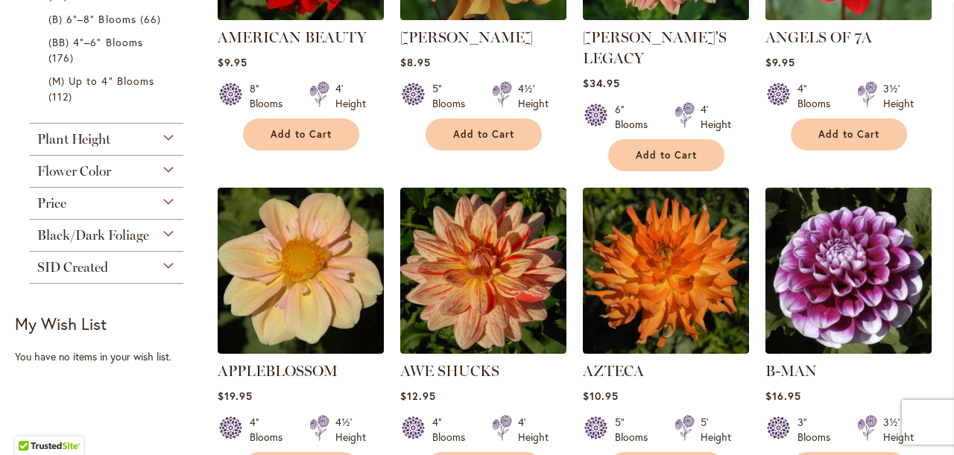
scroll to position [1148, 0]
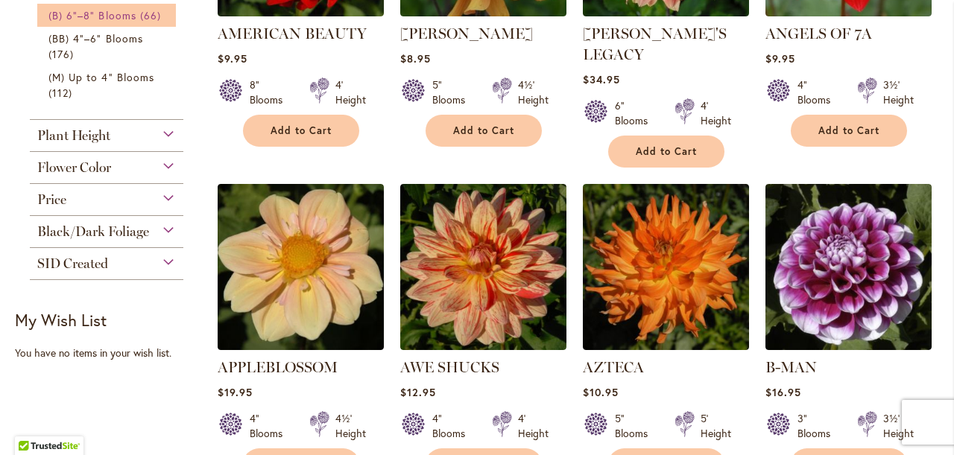
click at [93, 12] on span "(B) 6"–8" Blooms" at bounding box center [92, 15] width 88 height 14
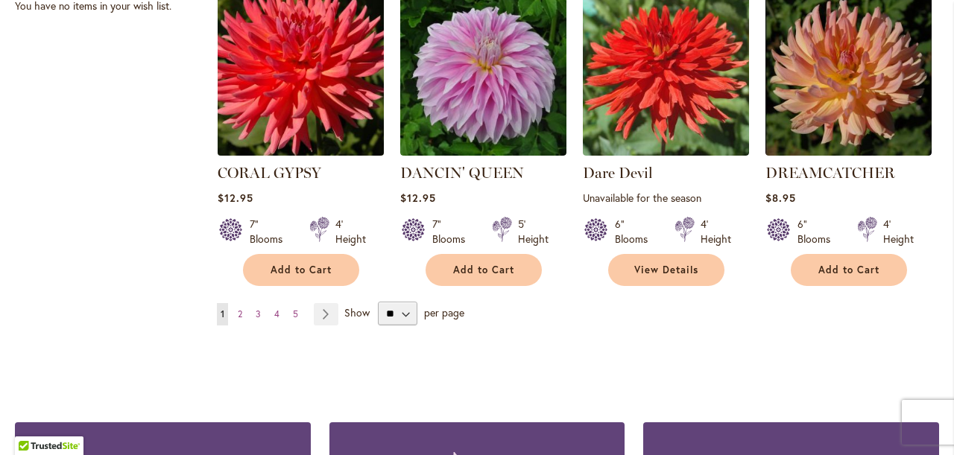
scroll to position [1324, 0]
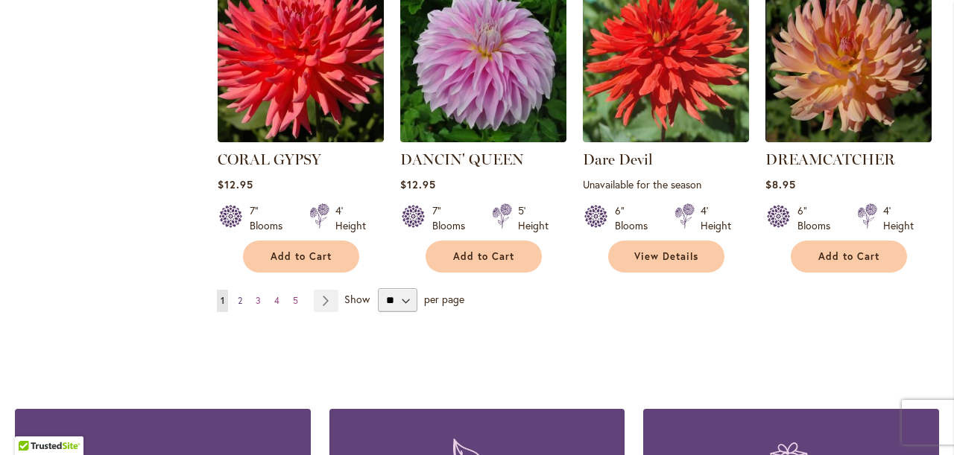
click at [240, 295] on span "2" at bounding box center [240, 300] width 4 height 11
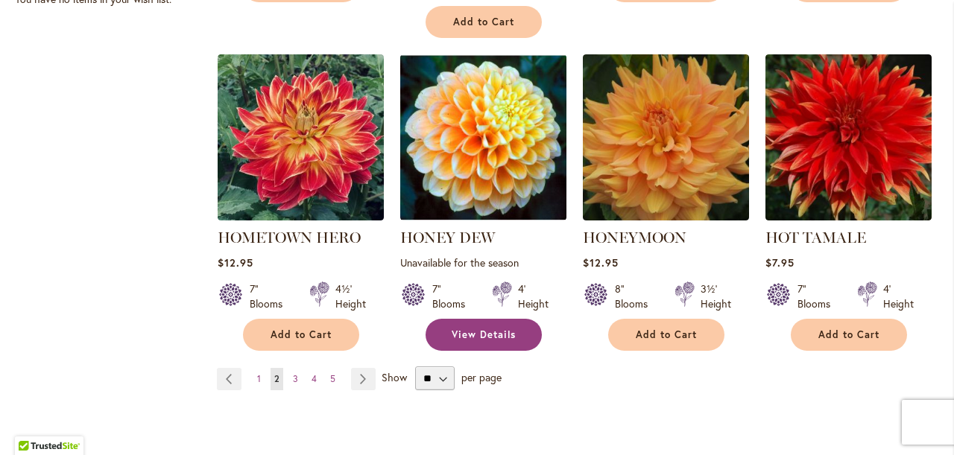
scroll to position [1324, 0]
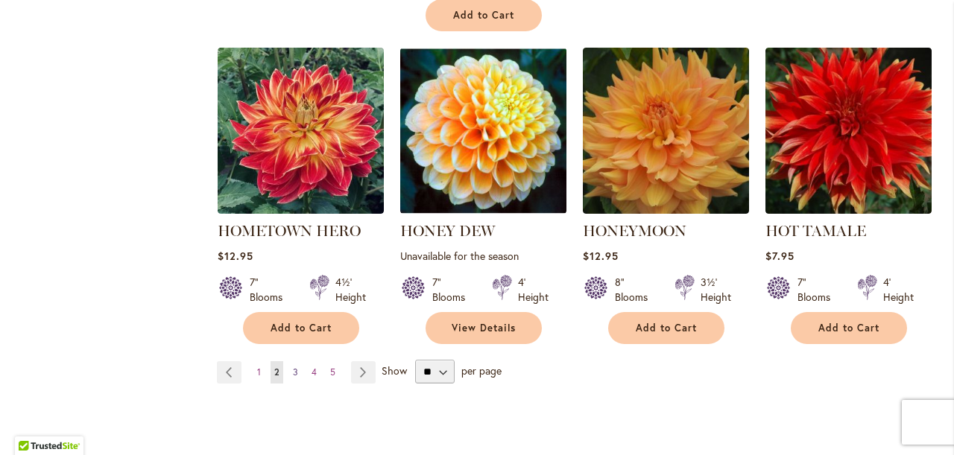
click at [293, 370] on span "3" at bounding box center [295, 372] width 5 height 11
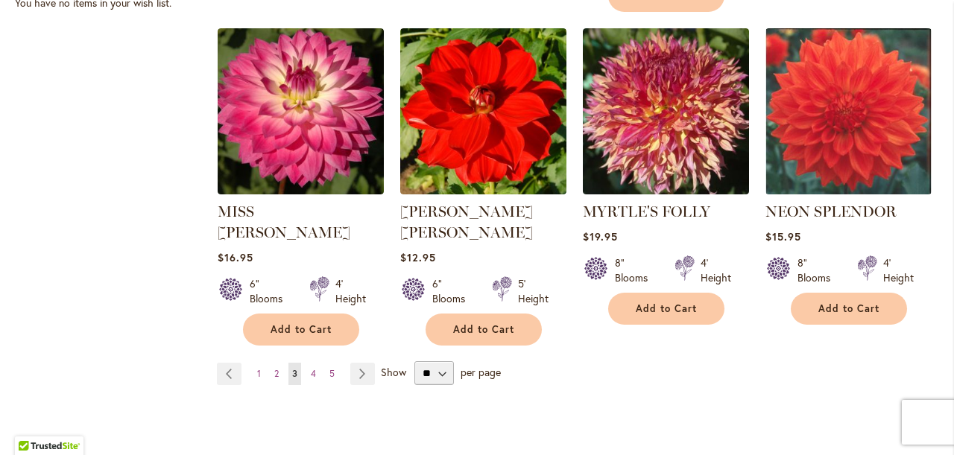
scroll to position [1317, 0]
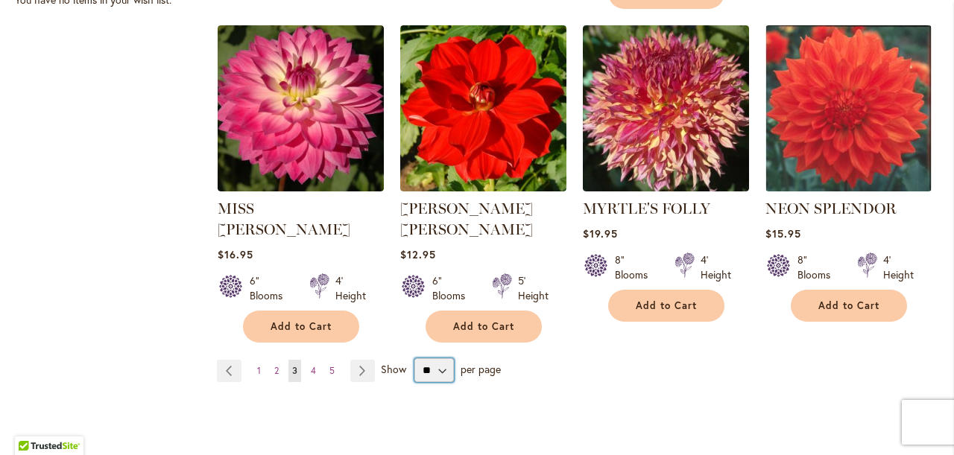
select select "**"
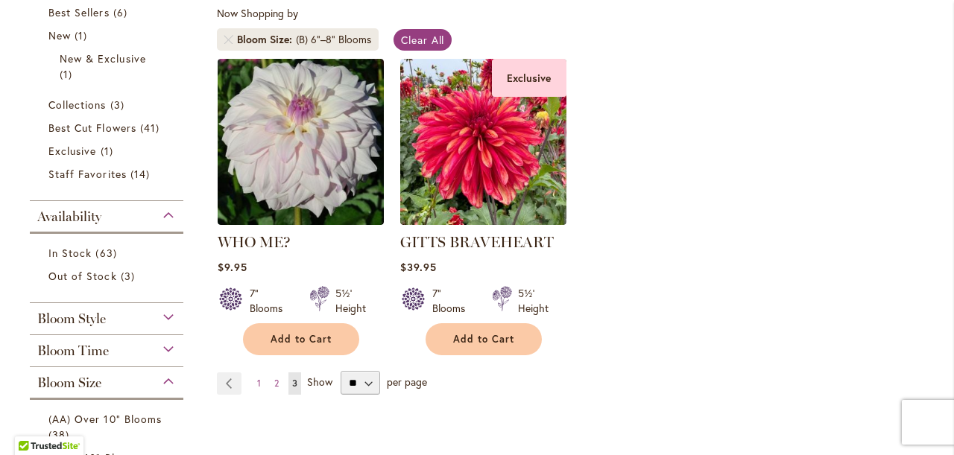
scroll to position [276, 0]
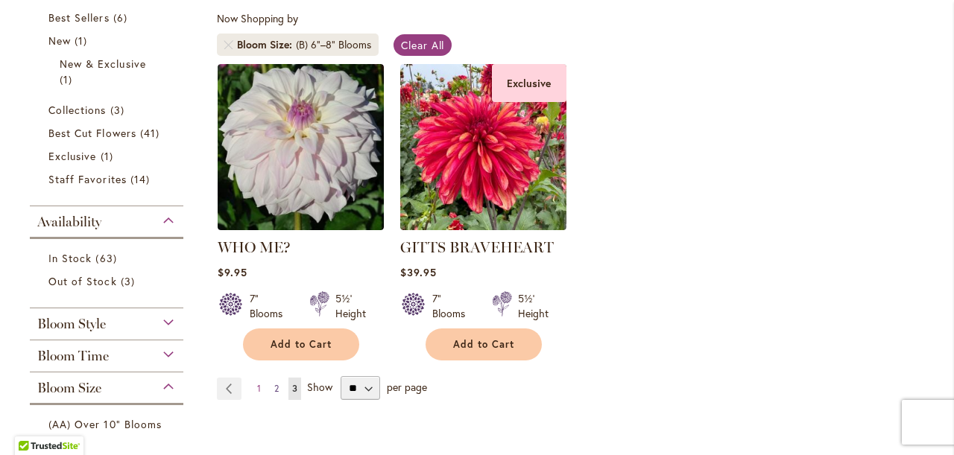
click at [277, 388] on span "2" at bounding box center [276, 388] width 4 height 11
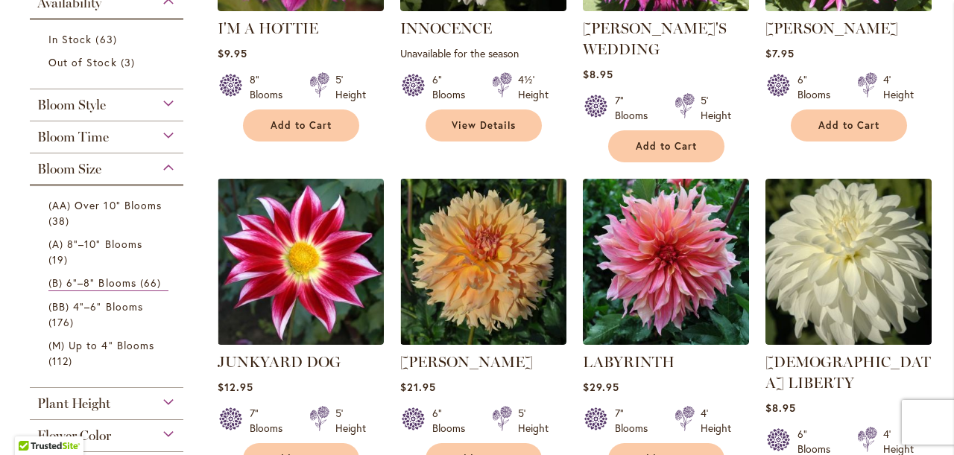
scroll to position [499, 0]
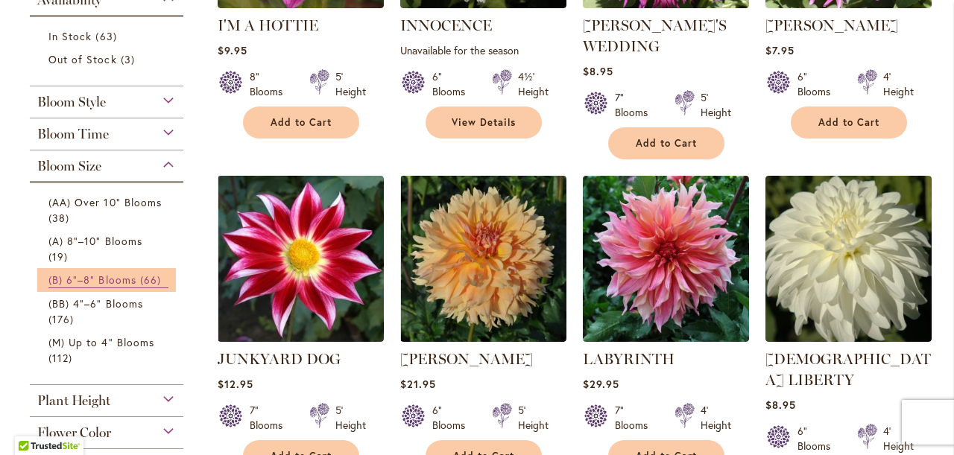
click at [112, 276] on span "(B) 6"–8" Blooms" at bounding box center [92, 280] width 88 height 14
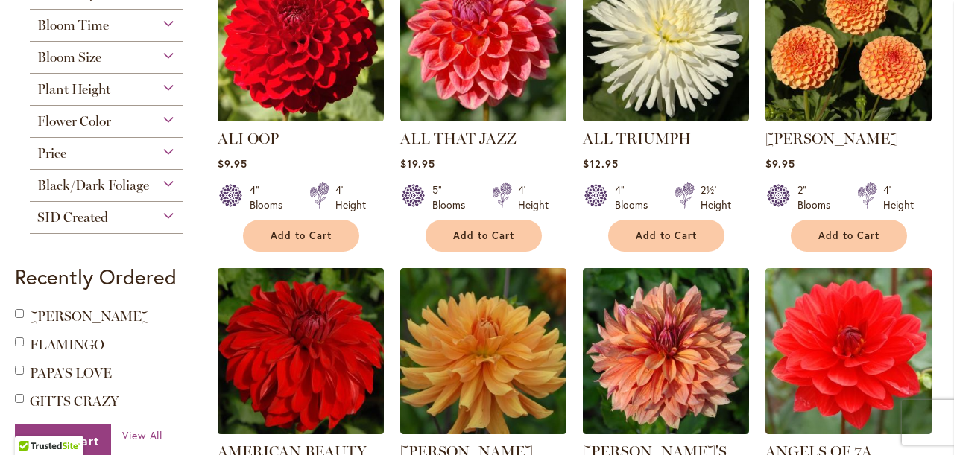
scroll to position [695, 0]
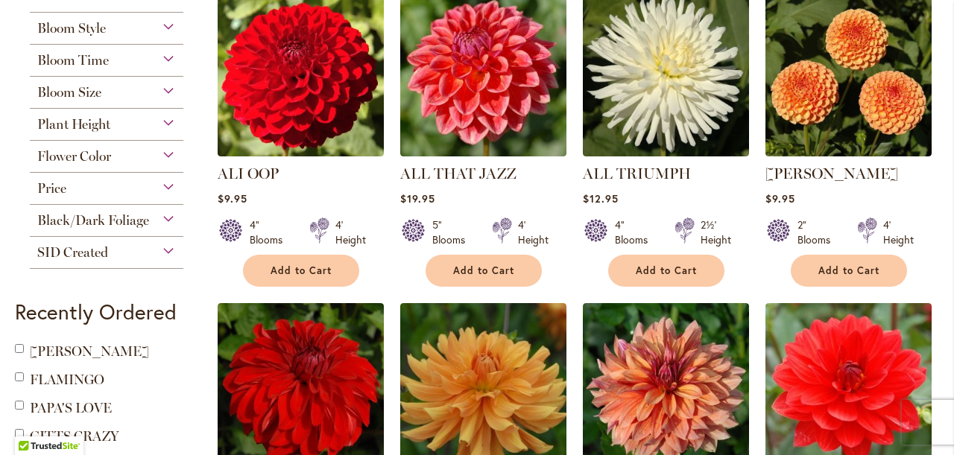
click at [121, 97] on div "Bloom Size" at bounding box center [107, 89] width 154 height 24
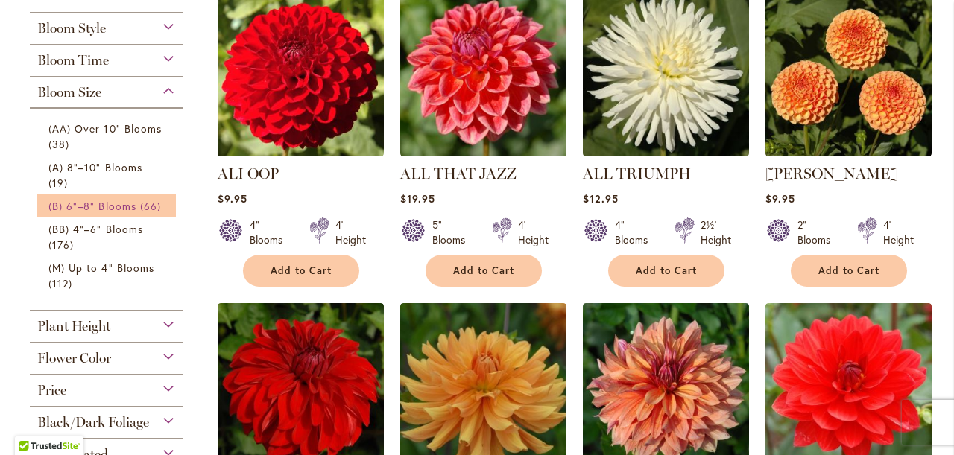
click at [110, 204] on span "(B) 6"–8" Blooms" at bounding box center [92, 206] width 88 height 14
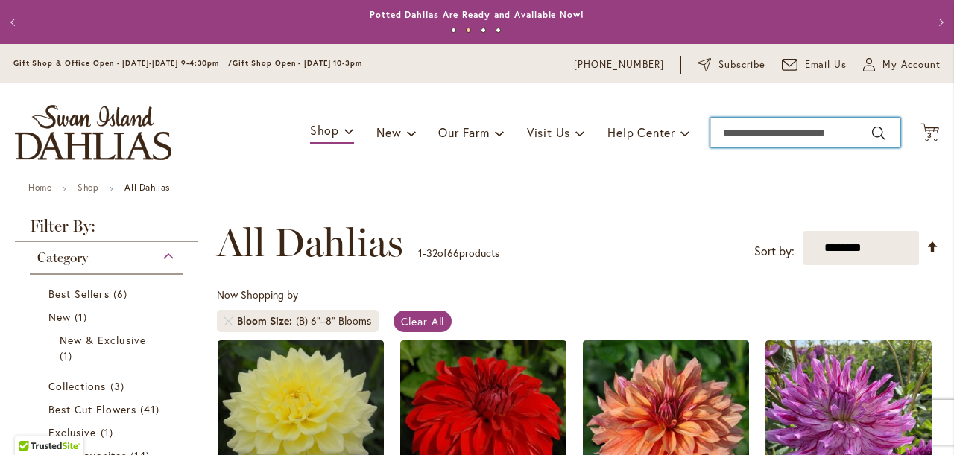
click at [725, 136] on input "Search" at bounding box center [805, 133] width 190 height 30
type input "*******"
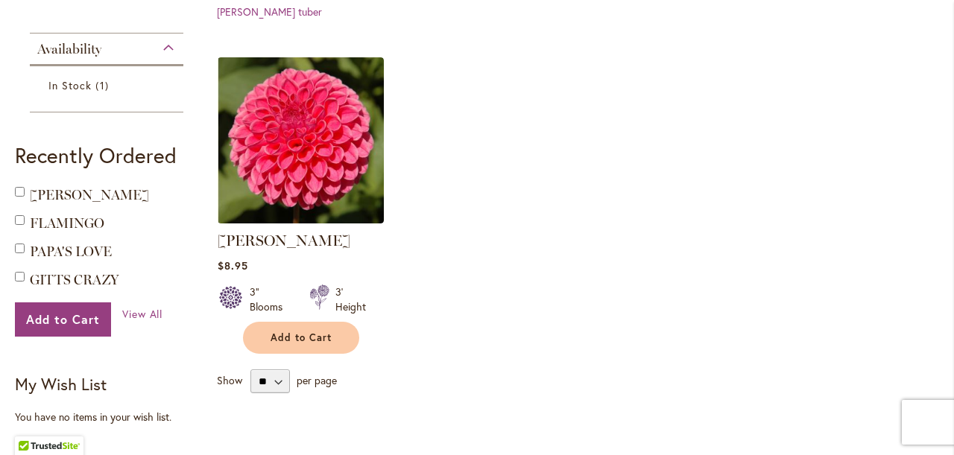
scroll to position [411, 0]
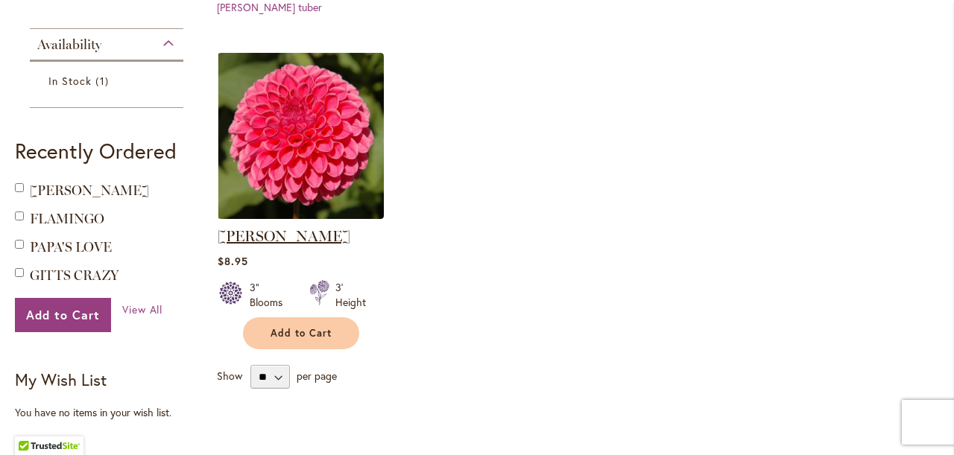
click at [288, 227] on link "[PERSON_NAME]" at bounding box center [284, 236] width 133 height 18
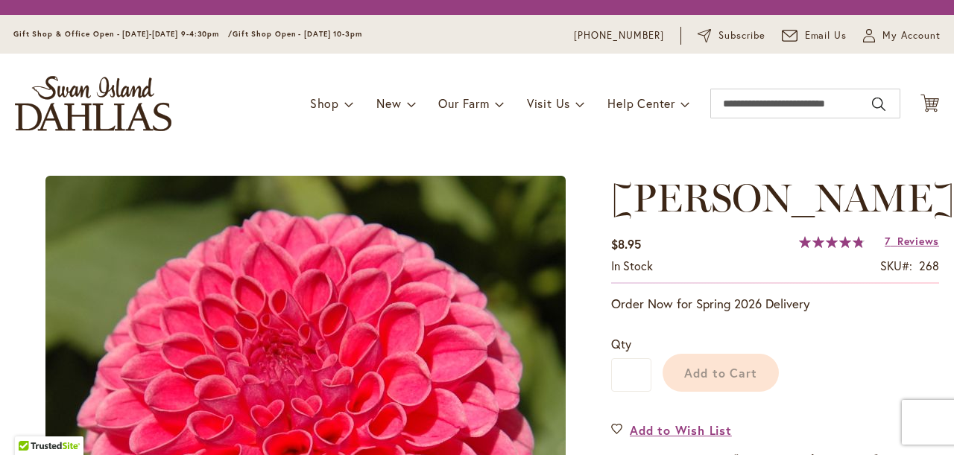
scroll to position [69, 0]
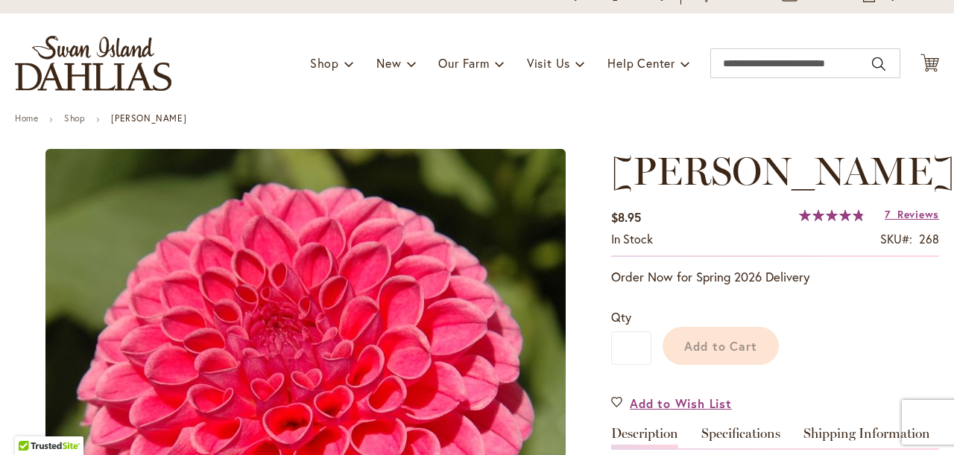
type input "*******"
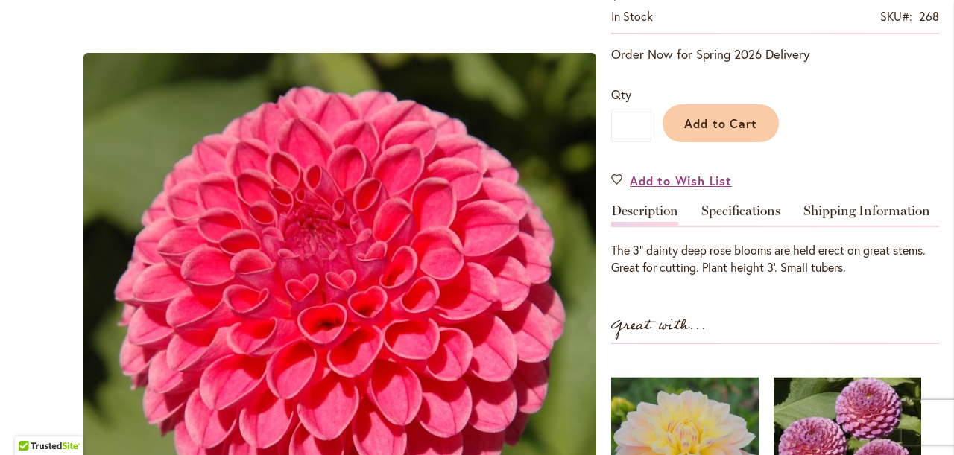
scroll to position [294, 0]
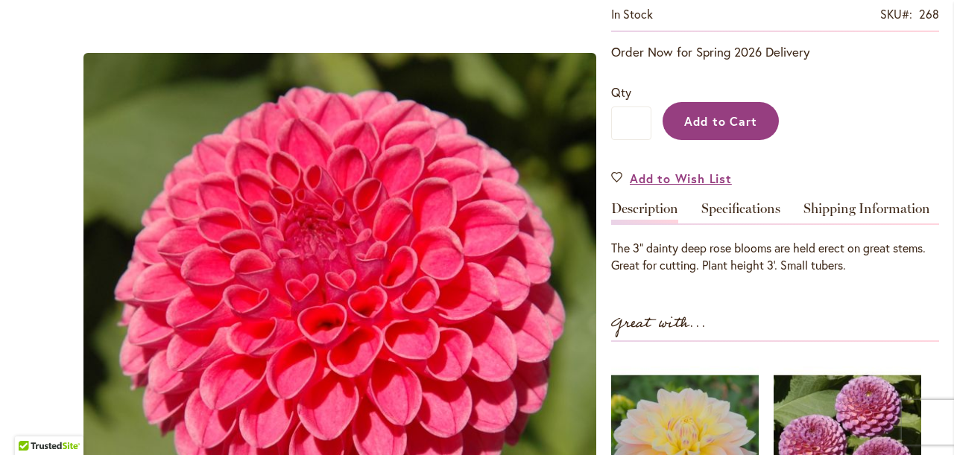
click at [711, 125] on span "Add to Cart" at bounding box center [721, 121] width 74 height 16
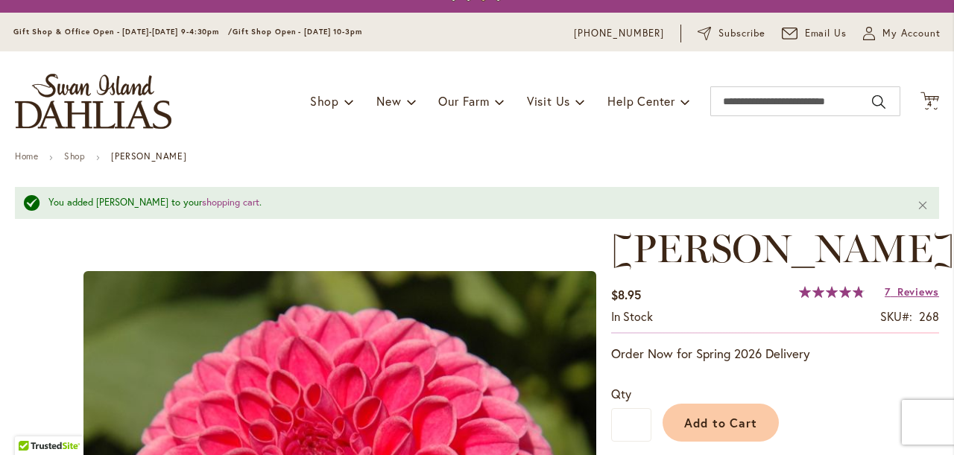
scroll to position [1, 0]
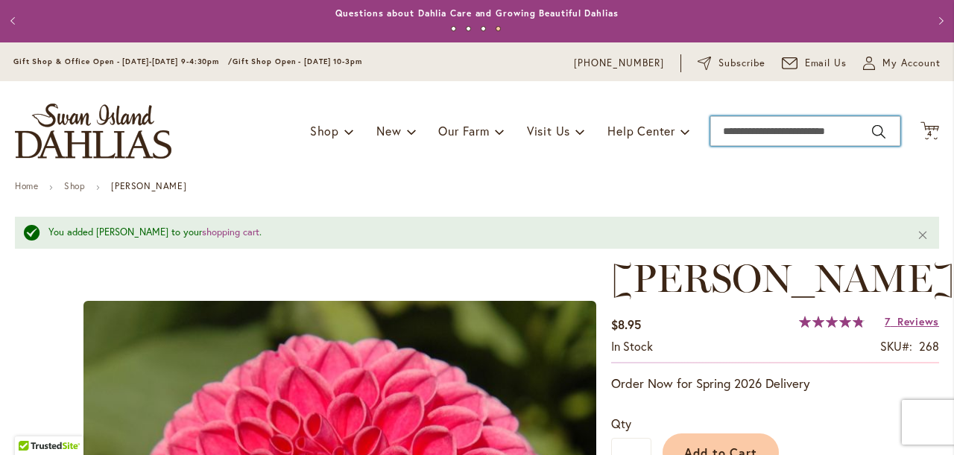
click at [723, 133] on input "Search" at bounding box center [805, 131] width 190 height 30
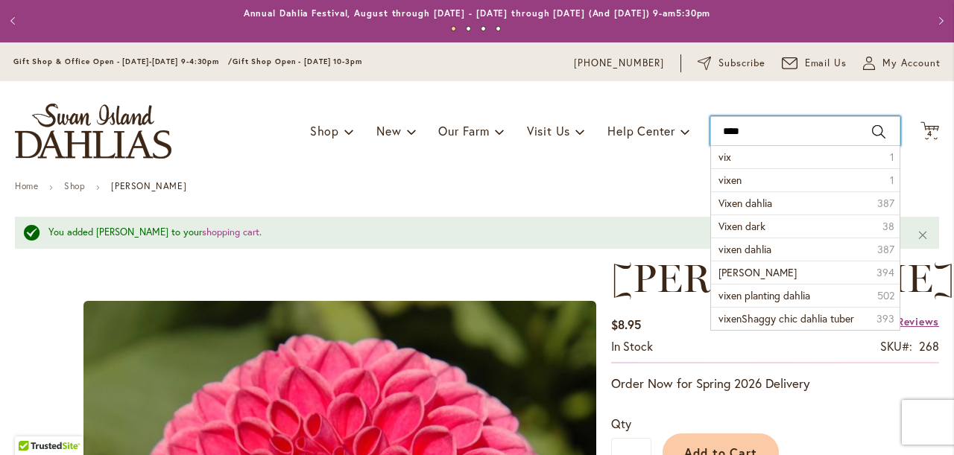
type input "*****"
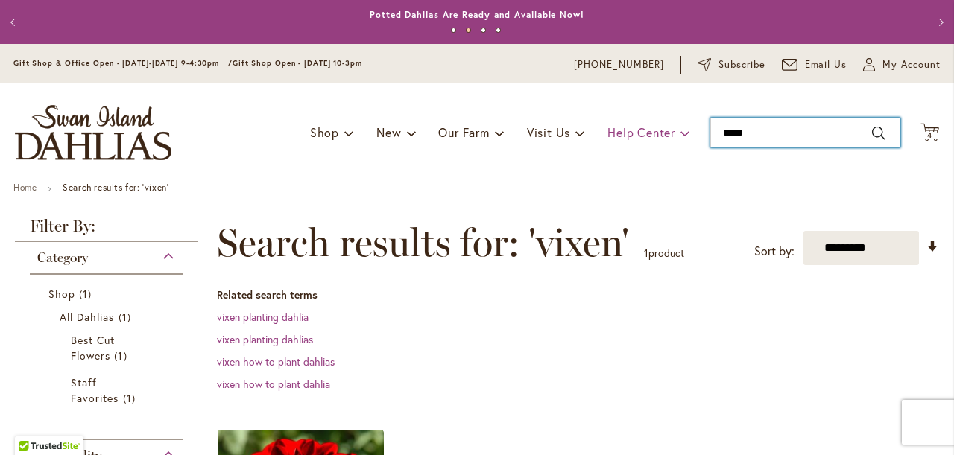
drag, startPoint x: 760, startPoint y: 130, endPoint x: 665, endPoint y: 129, distance: 95.4
click at [665, 129] on div "Toggle Nav Shop Dahlia Tubers Collections Fresh Cut Dahlias Gardening Supplies …" at bounding box center [477, 133] width 954 height 100
type input "*********"
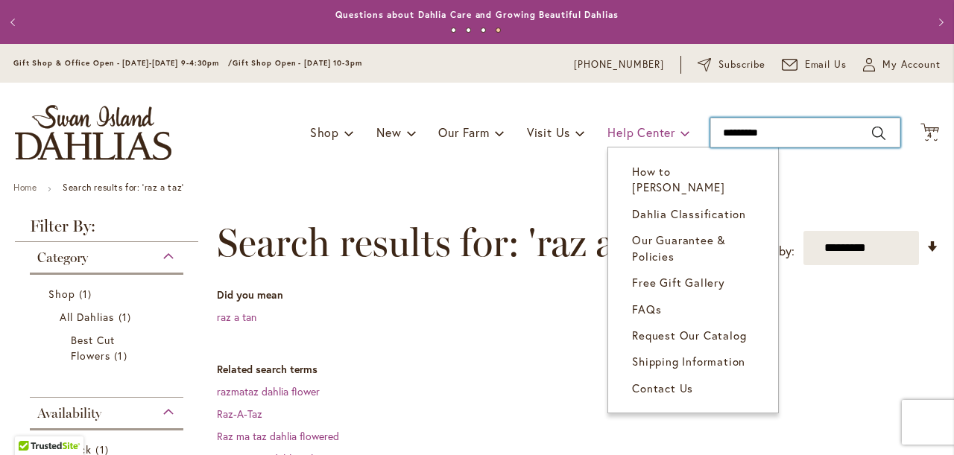
drag, startPoint x: 773, startPoint y: 130, endPoint x: 657, endPoint y: 124, distance: 116.4
click at [663, 124] on div "Toggle Nav Shop Dahlia Tubers Collections Fresh Cut Dahlias Gardening Supplies …" at bounding box center [477, 133] width 954 height 100
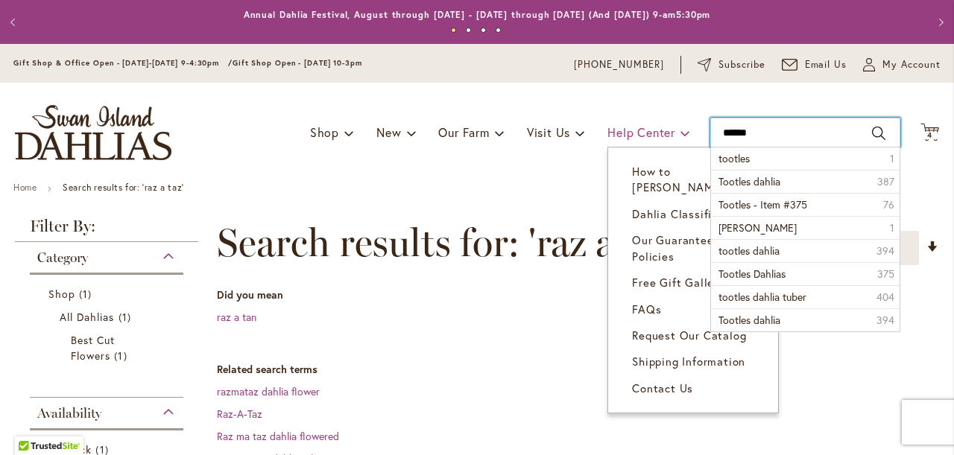
type input "*******"
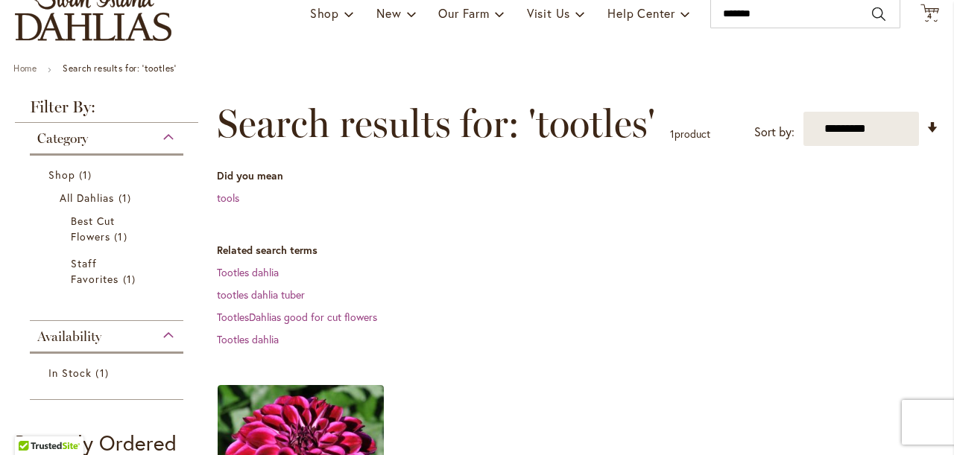
scroll to position [97, 0]
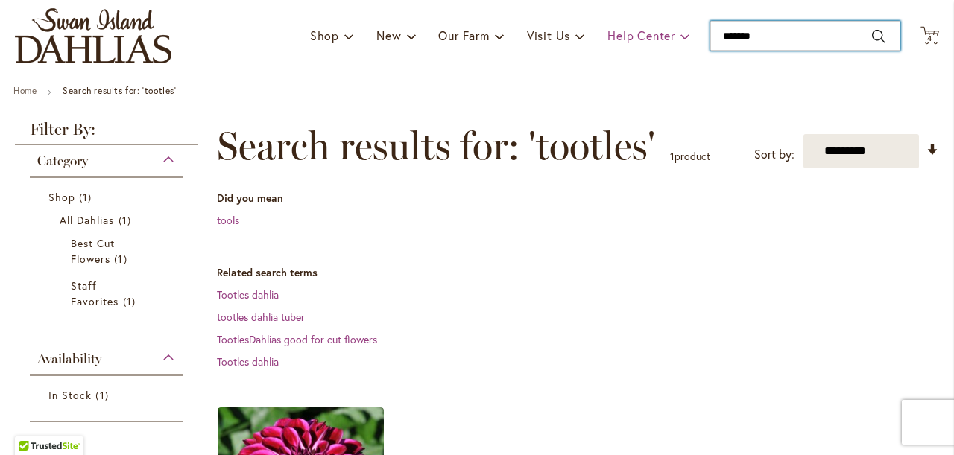
drag, startPoint x: 766, startPoint y: 33, endPoint x: 681, endPoint y: 37, distance: 85.1
click at [681, 37] on div "Toggle Nav Shop Dahlia Tubers Collections Fresh Cut Dahlias Gardening Supplies …" at bounding box center [477, 36] width 954 height 100
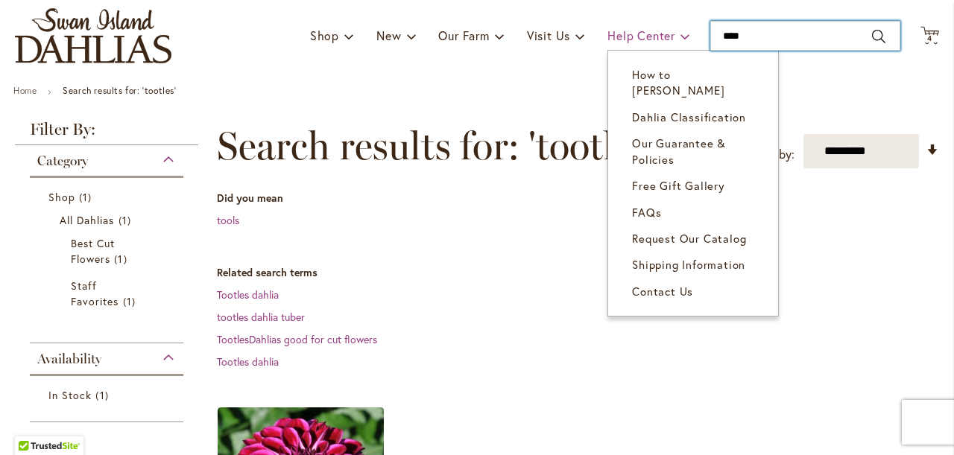
type input "*****"
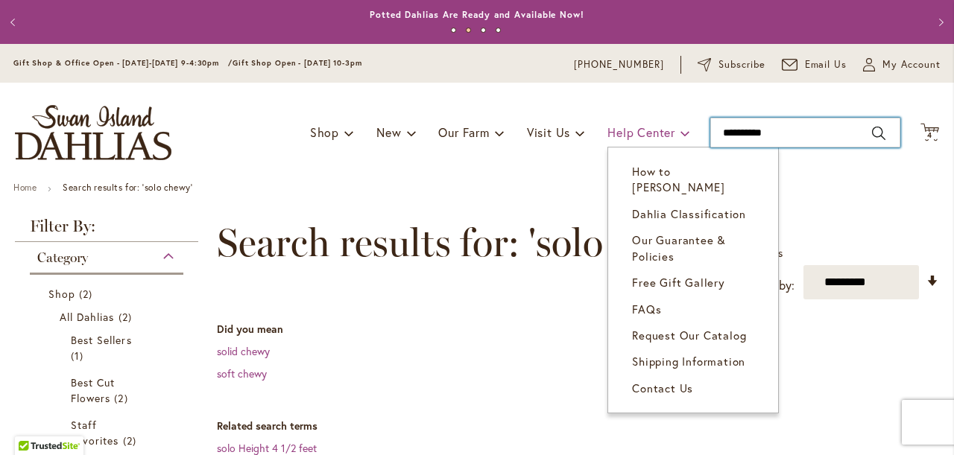
drag, startPoint x: 785, startPoint y: 131, endPoint x: 627, endPoint y: 121, distance: 157.5
click at [633, 124] on div "Toggle Nav Shop Dahlia Tubers Collections Fresh Cut Dahlias Gardening Supplies …" at bounding box center [477, 133] width 954 height 100
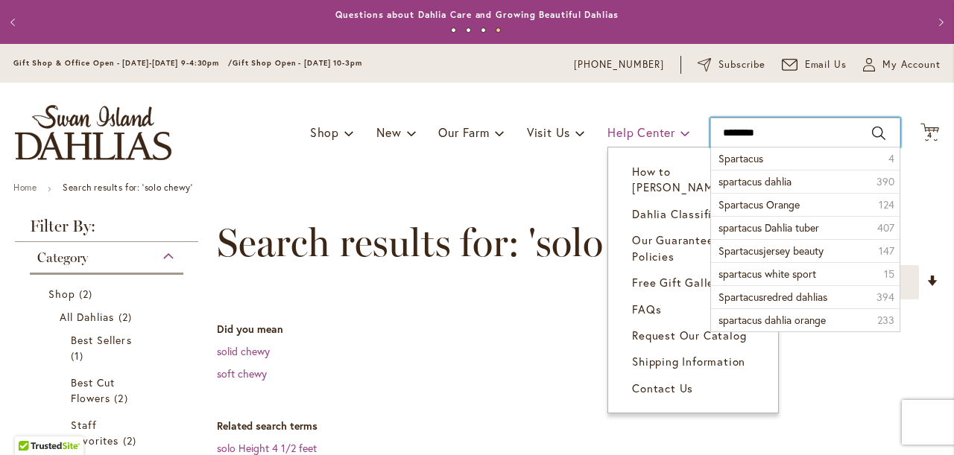
type input "*********"
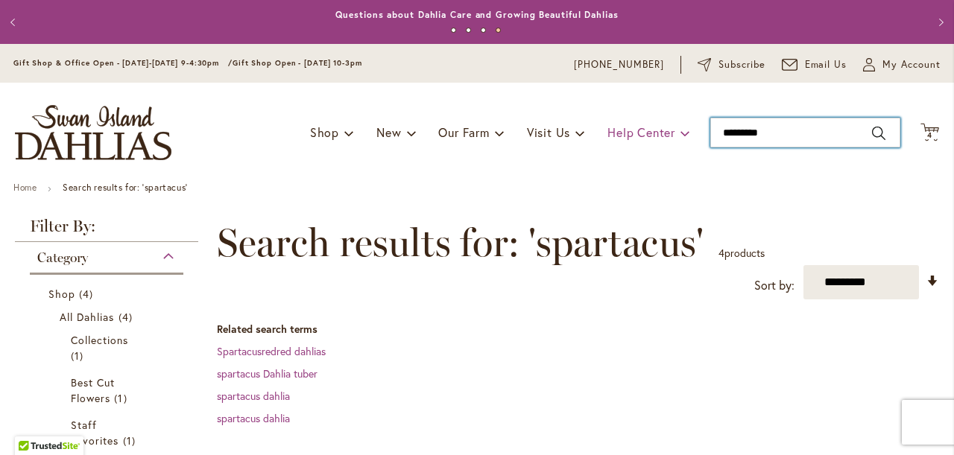
drag, startPoint x: 789, startPoint y: 134, endPoint x: 642, endPoint y: 128, distance: 147.7
click at [642, 129] on div "Toggle Nav Shop Dahlia Tubers Collections Fresh Cut Dahlias Gardening Supplies …" at bounding box center [477, 133] width 954 height 100
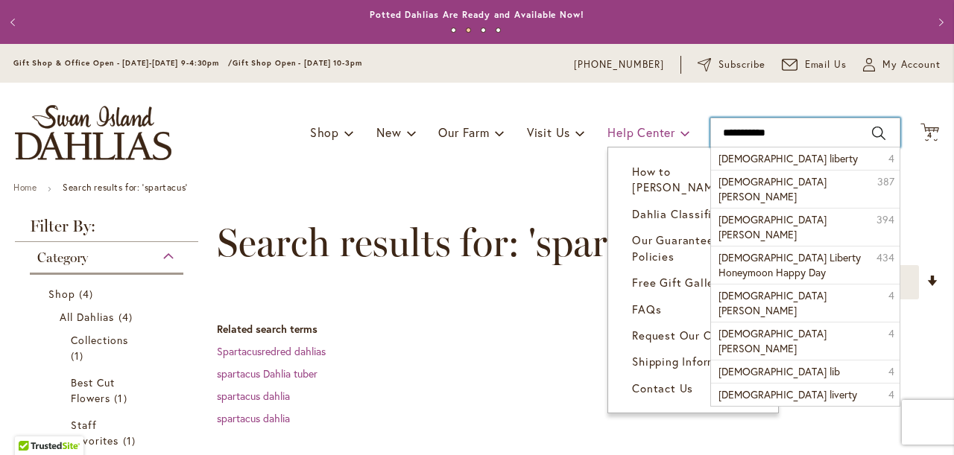
type input "**********"
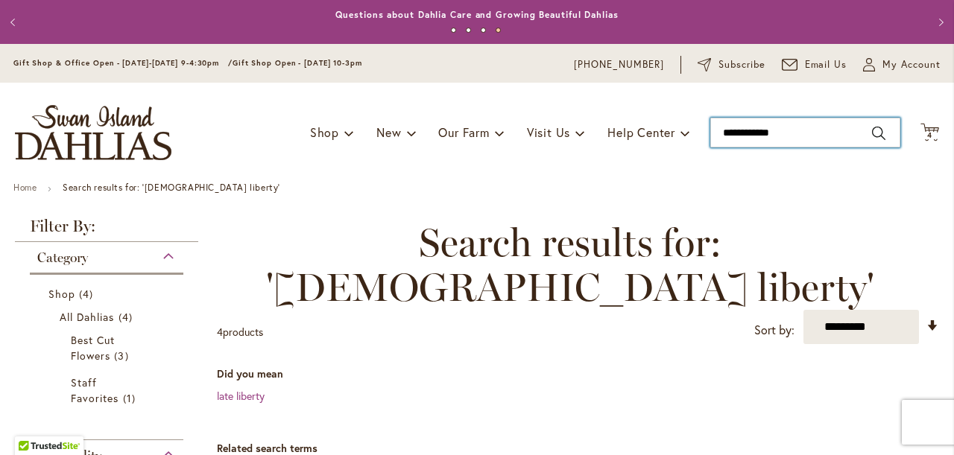
type input "**********"
drag, startPoint x: 787, startPoint y: 124, endPoint x: 723, endPoint y: 122, distance: 64.1
click at [723, 122] on input "**********" at bounding box center [805, 133] width 190 height 30
drag, startPoint x: 796, startPoint y: 133, endPoint x: 665, endPoint y: 129, distance: 131.2
click at [670, 130] on div "Toggle Nav Shop Dahlia Tubers Collections Fresh Cut Dahlias Gardening Supplies …" at bounding box center [477, 133] width 954 height 100
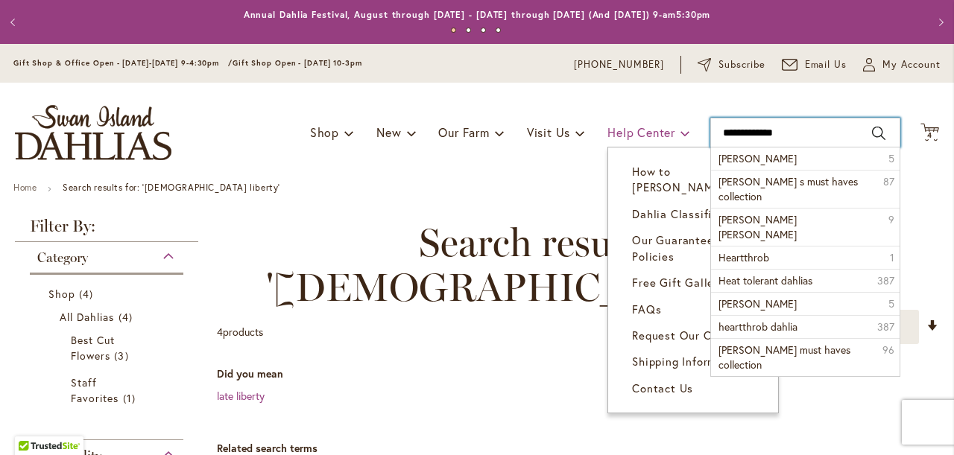
type input "**********"
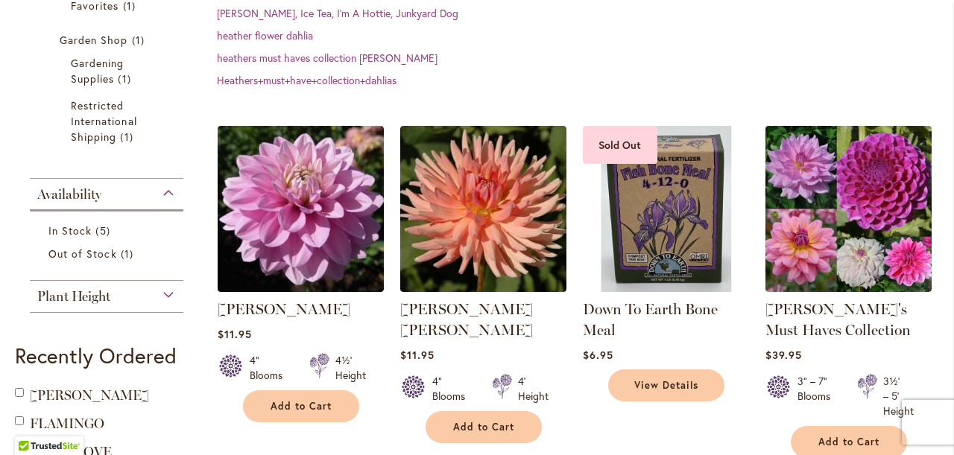
scroll to position [436, 0]
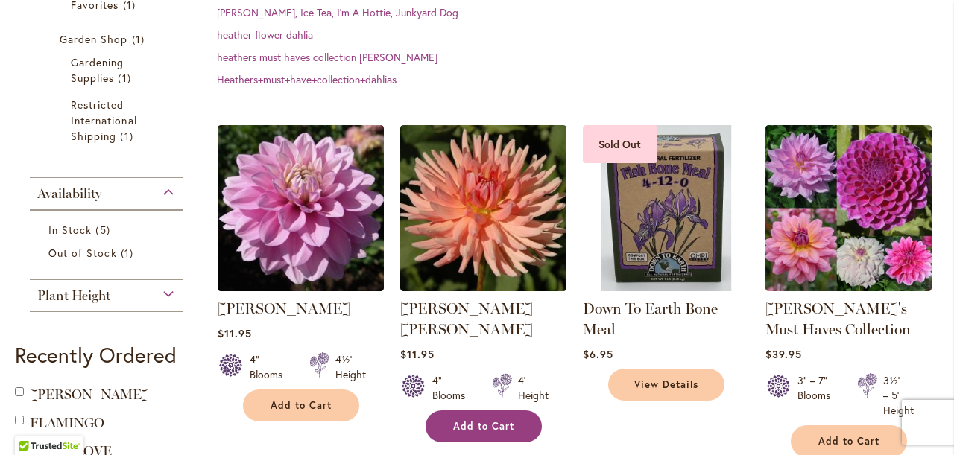
click at [499, 420] on span "Add to Cart" at bounding box center [483, 426] width 61 height 13
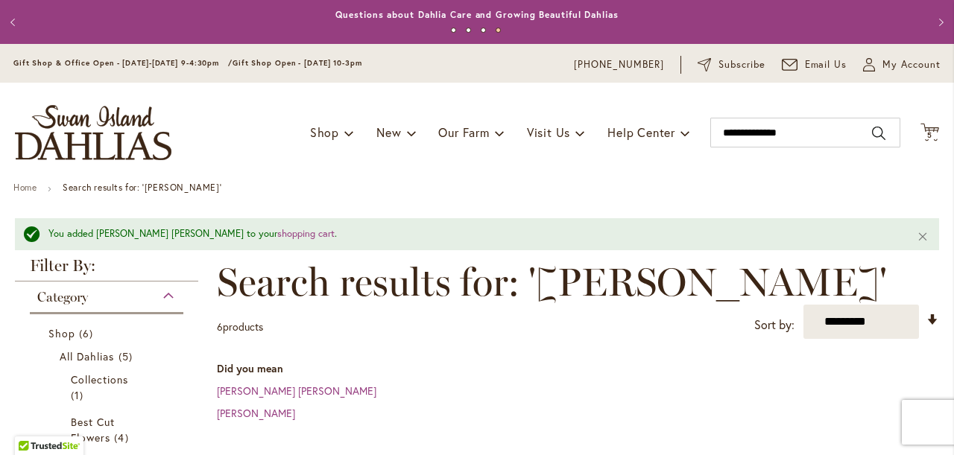
scroll to position [0, 0]
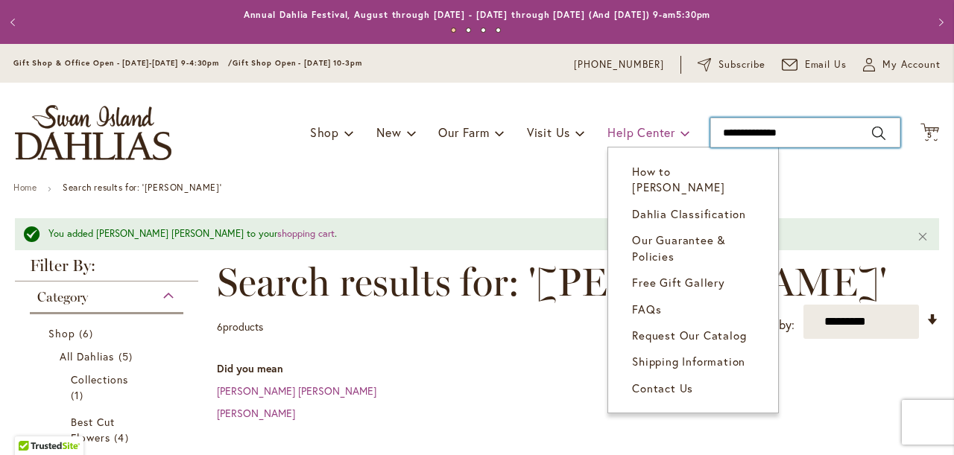
drag, startPoint x: 801, startPoint y: 135, endPoint x: 684, endPoint y: 133, distance: 117.0
click at [684, 133] on div "Toggle Nav Shop Dahlia Tubers Collections Fresh Cut Dahlias Gardening Supplies …" at bounding box center [477, 133] width 954 height 100
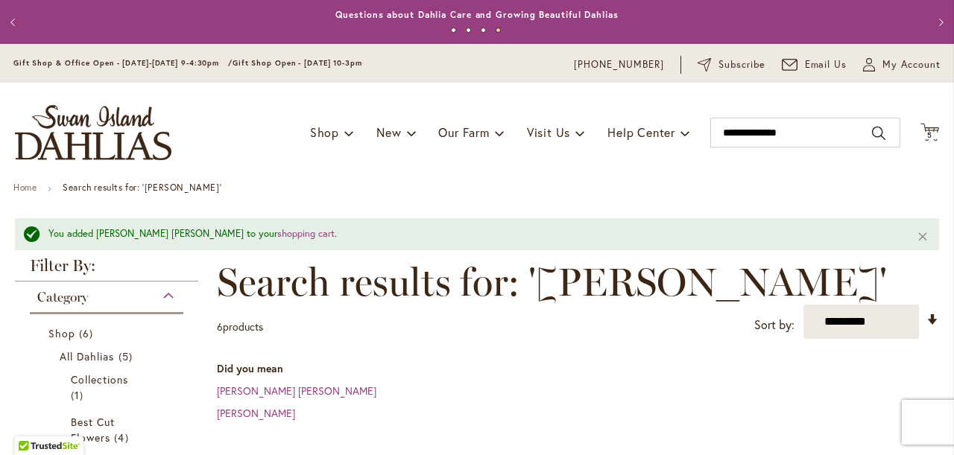
click at [852, 160] on div "Toggle Nav Shop Dahlia Tubers Collections Fresh Cut Dahlias Gardening Supplies …" at bounding box center [477, 133] width 954 height 100
type input "**********"
click at [893, 66] on span "My Account" at bounding box center [911, 64] width 58 height 15
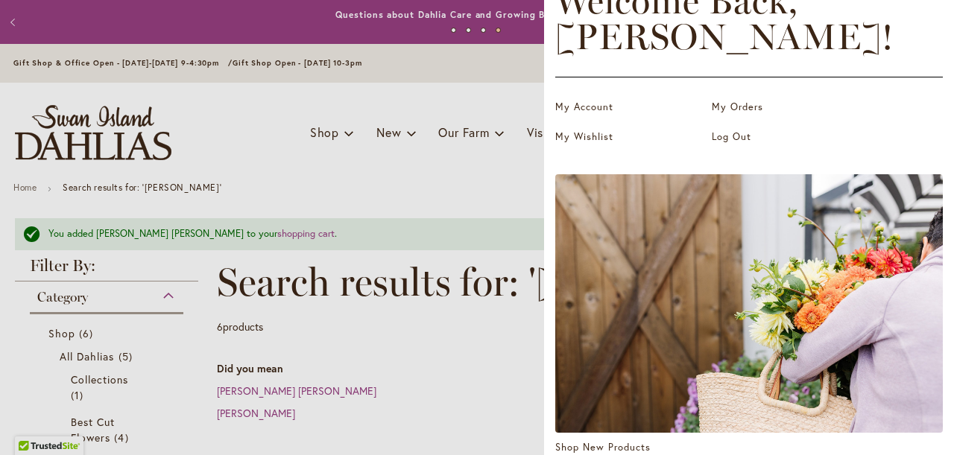
click at [544, 80] on dialog "Close Welcome Back, [PERSON_NAME] ! My Account My Orders My Wishlist Log Out Sh…" at bounding box center [749, 227] width 410 height 455
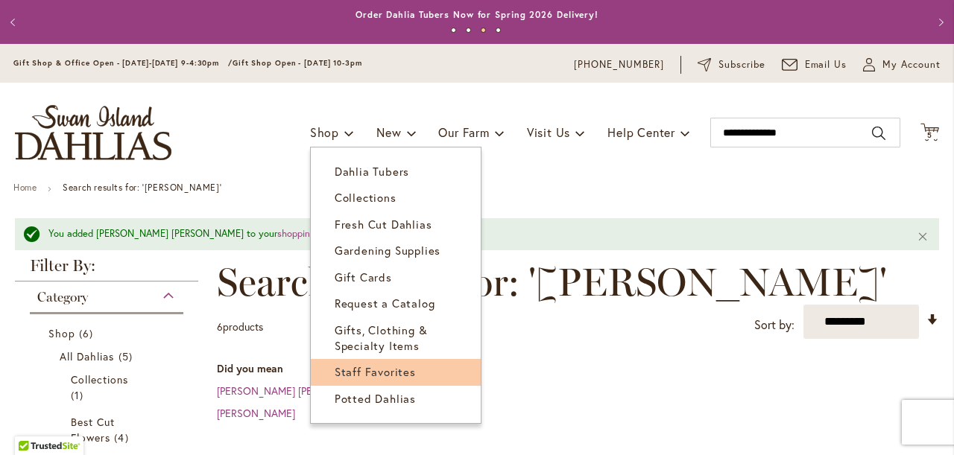
click at [377, 370] on span "Staff Favorites" at bounding box center [375, 371] width 81 height 15
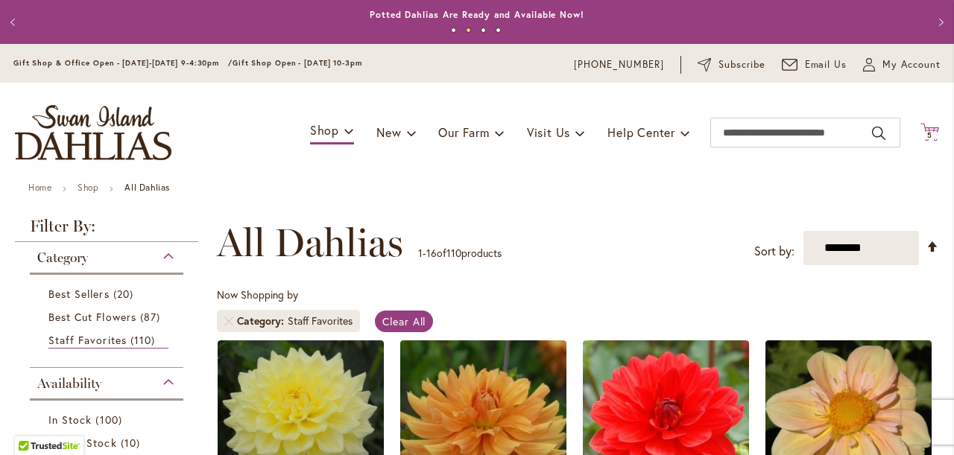
click at [930, 130] on icon "Cart .cls-1 { fill: #231f20; }" at bounding box center [929, 132] width 19 height 19
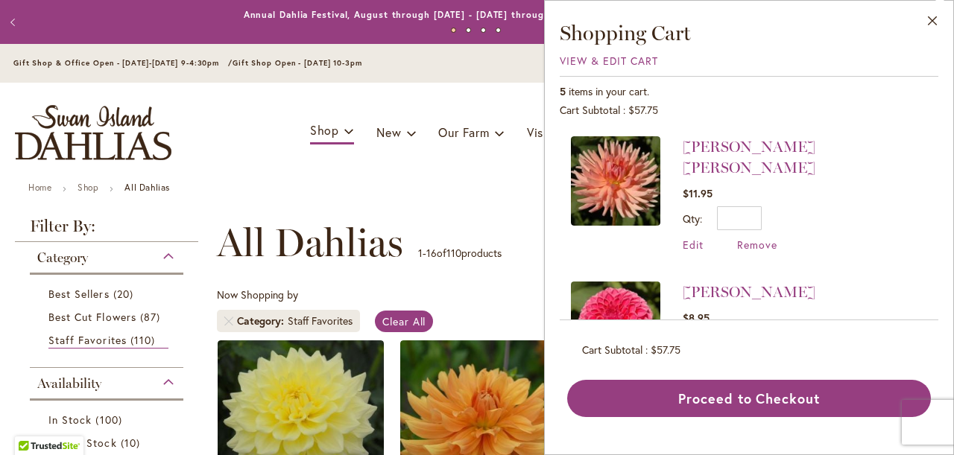
click at [640, 186] on img at bounding box center [615, 180] width 89 height 89
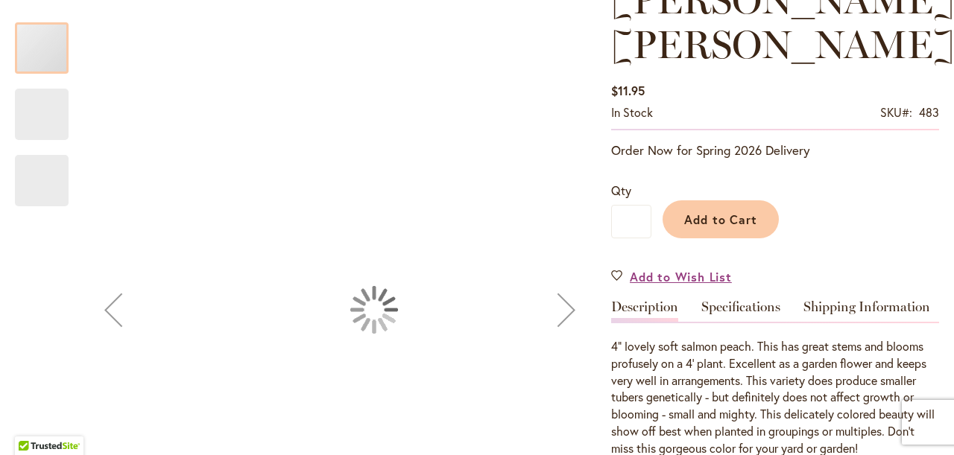
type input "*******"
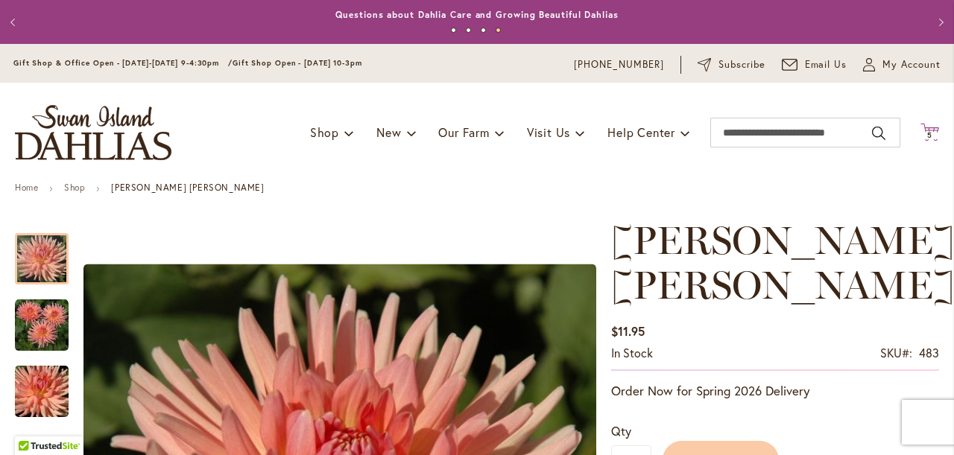
click at [929, 131] on span "5" at bounding box center [929, 135] width 5 height 10
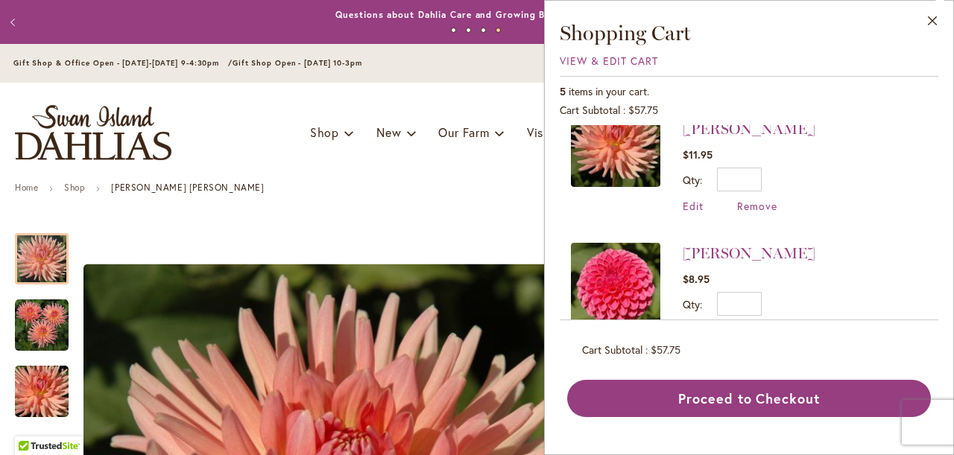
scroll to position [61, 0]
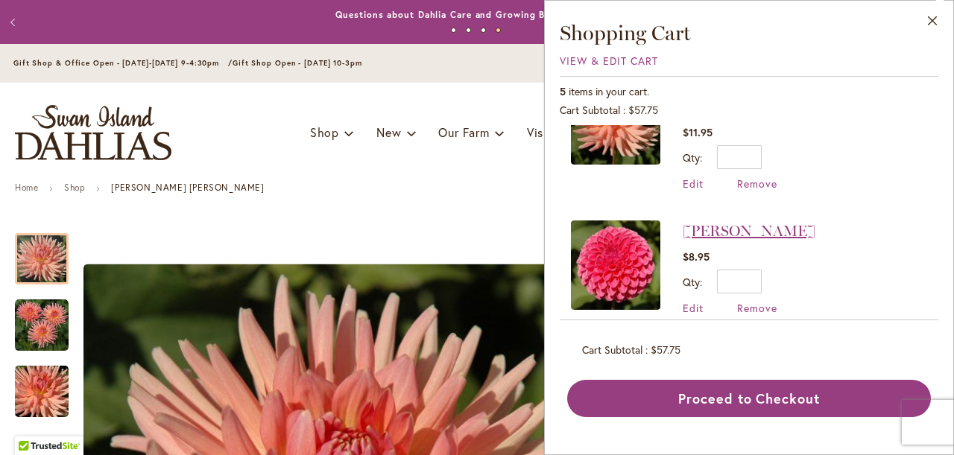
click at [703, 222] on link "[PERSON_NAME]" at bounding box center [749, 231] width 133 height 18
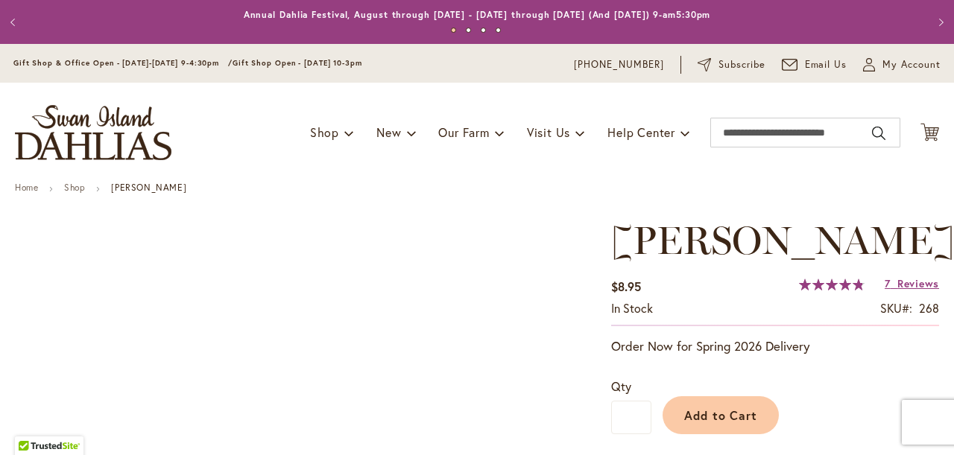
type input "*******"
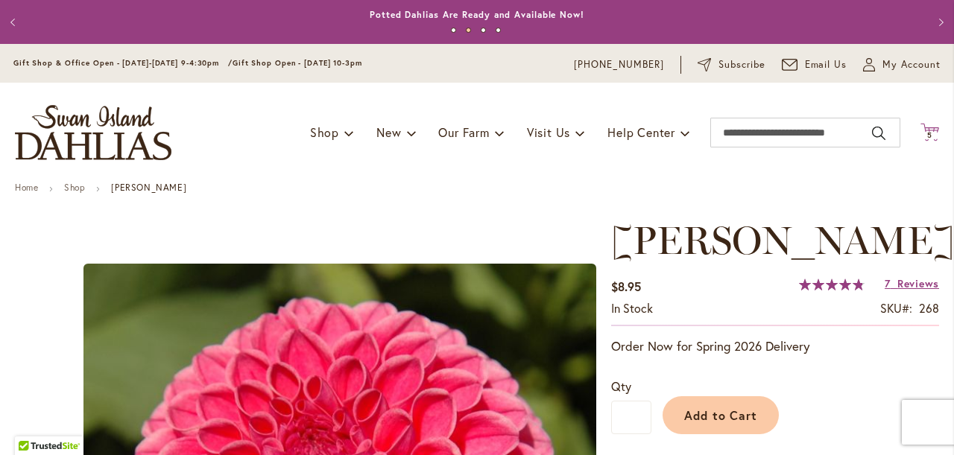
click at [928, 133] on span "5" at bounding box center [929, 135] width 5 height 10
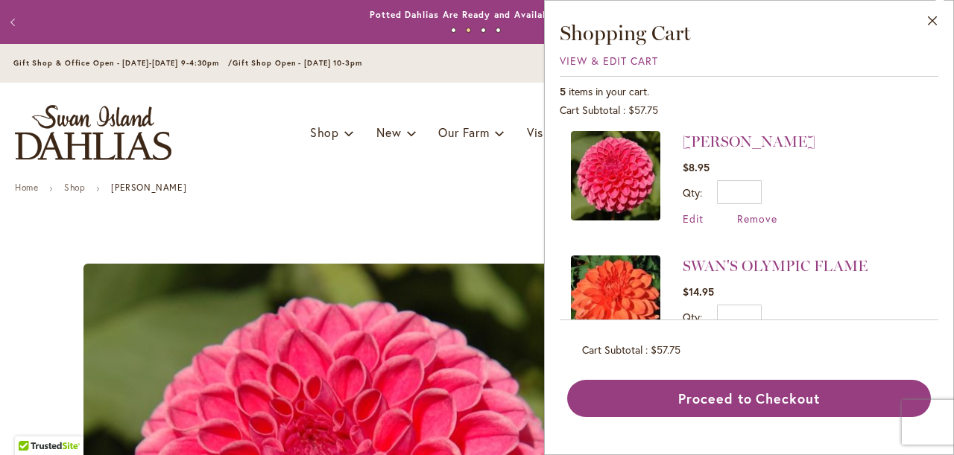
scroll to position [168, 0]
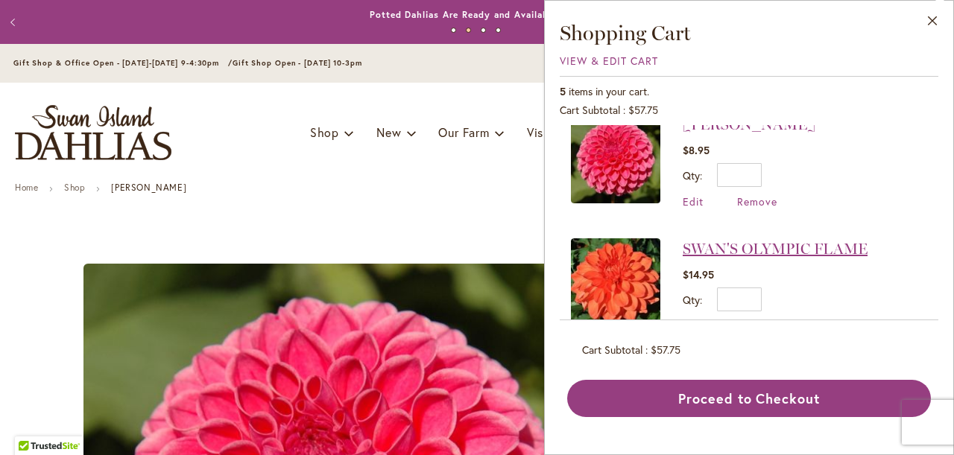
click at [705, 240] on link "SWAN'S OLYMPIC FLAME" at bounding box center [775, 249] width 185 height 18
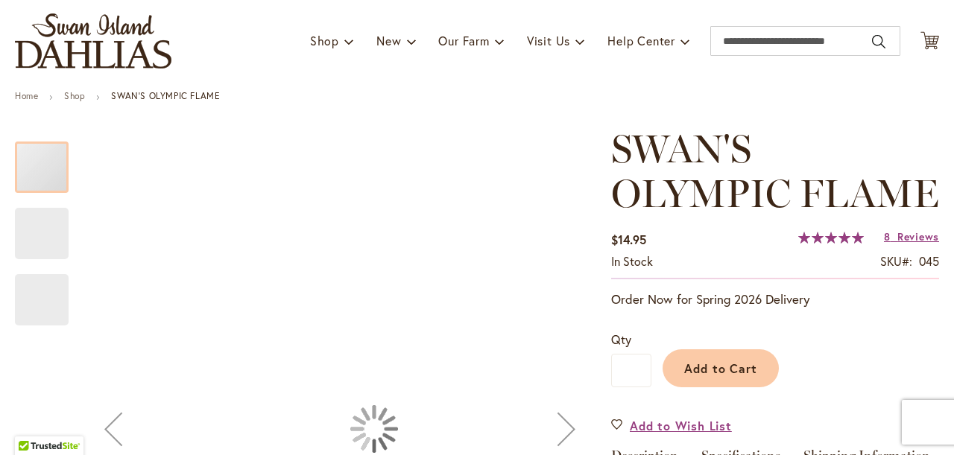
type input "*******"
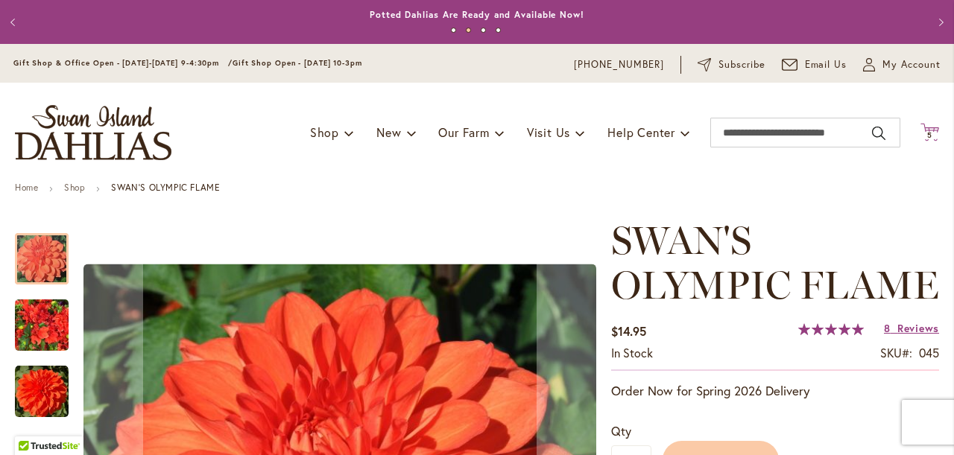
click at [929, 133] on span "5" at bounding box center [929, 135] width 5 height 10
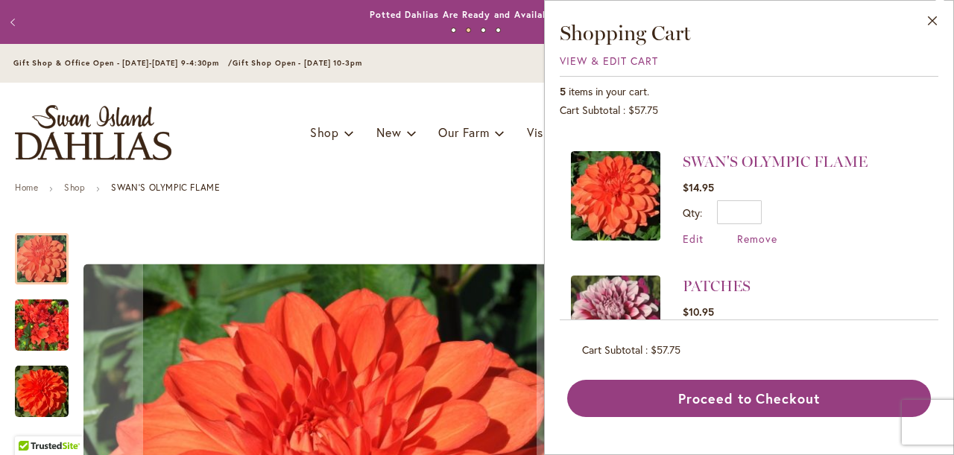
scroll to position [286, 0]
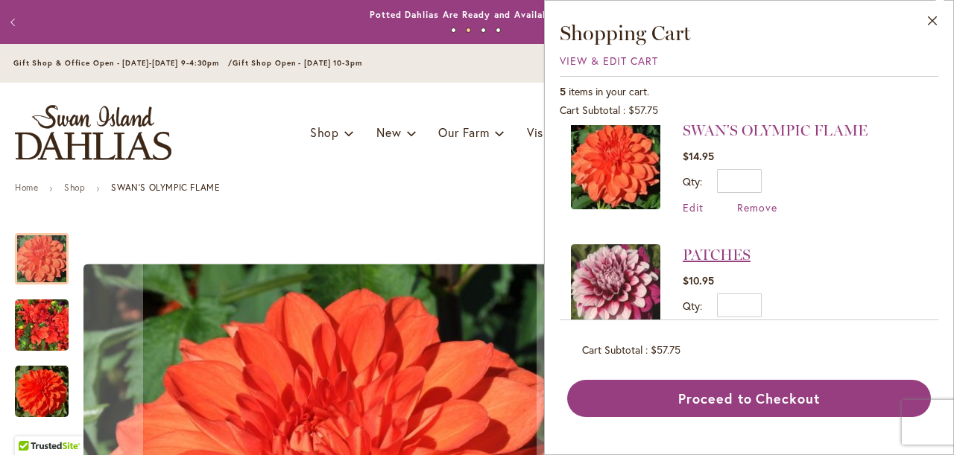
click at [706, 246] on link "PATCHES" at bounding box center [717, 255] width 68 height 18
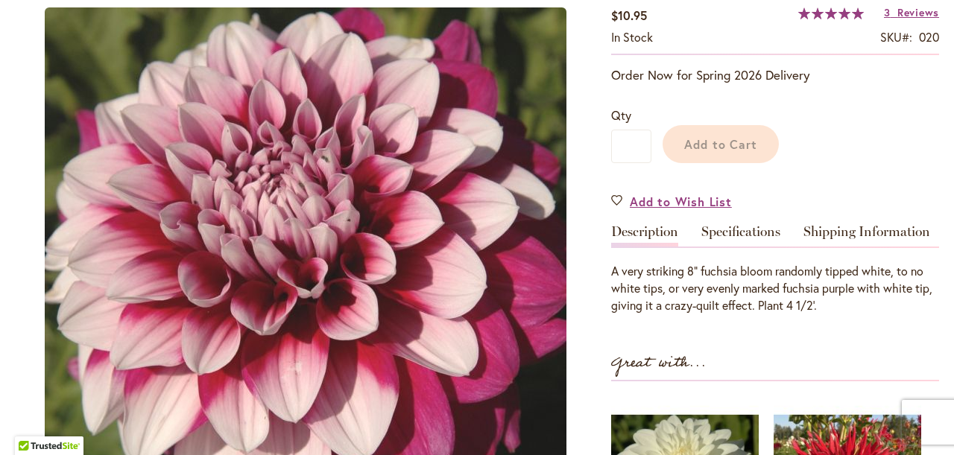
scroll to position [262, 0]
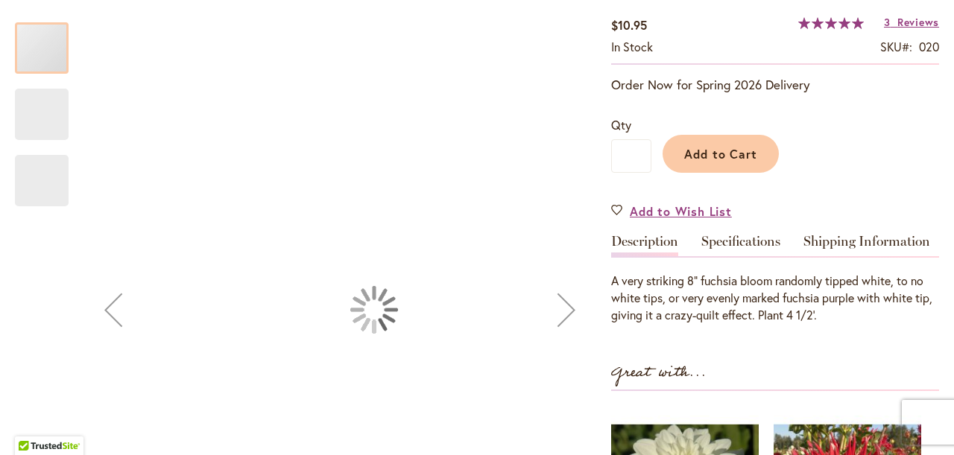
type input "*******"
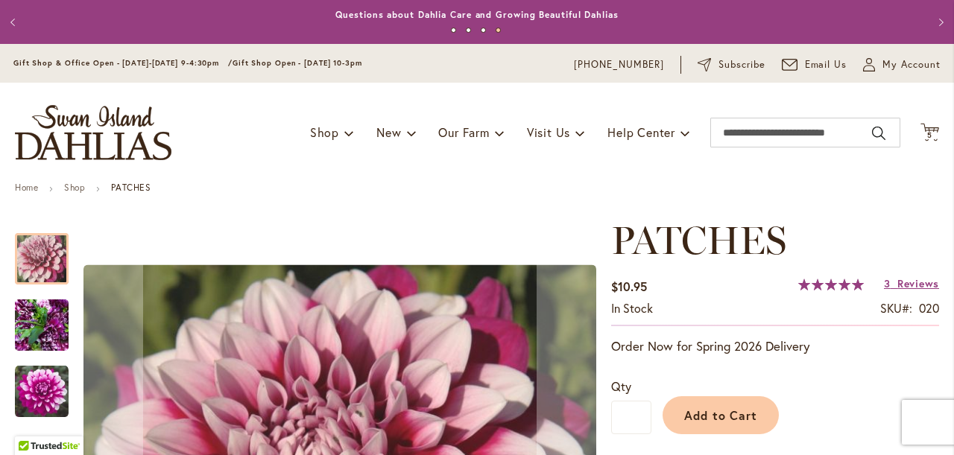
scroll to position [0, 0]
click at [932, 128] on icon "Cart .cls-1 { fill: #231f20; }" at bounding box center [929, 132] width 19 height 19
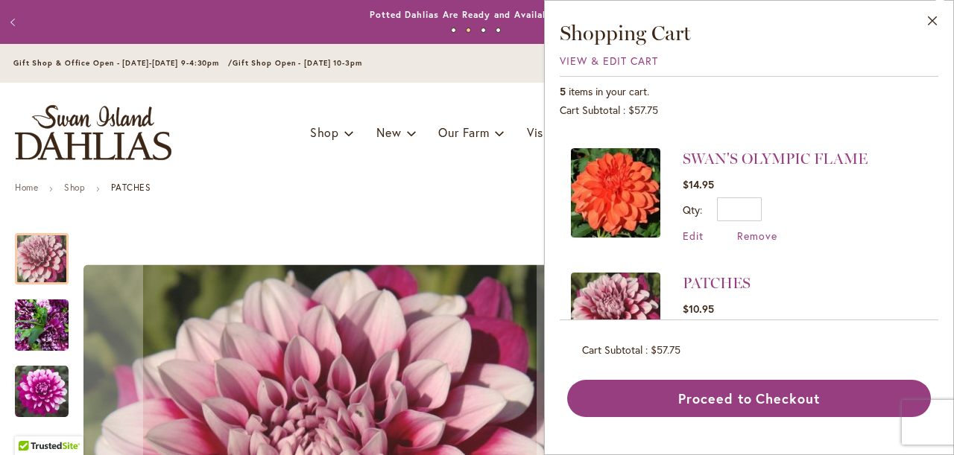
scroll to position [260, 0]
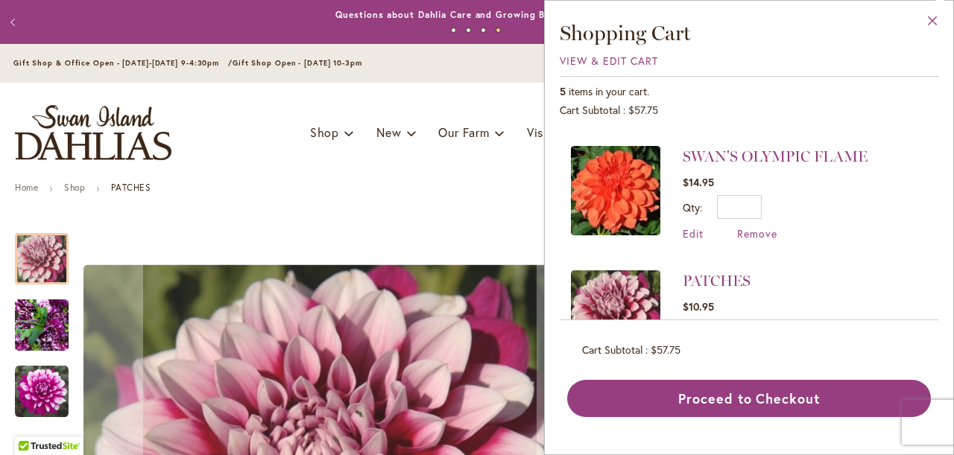
click at [934, 19] on button "Close" at bounding box center [932, 24] width 41 height 47
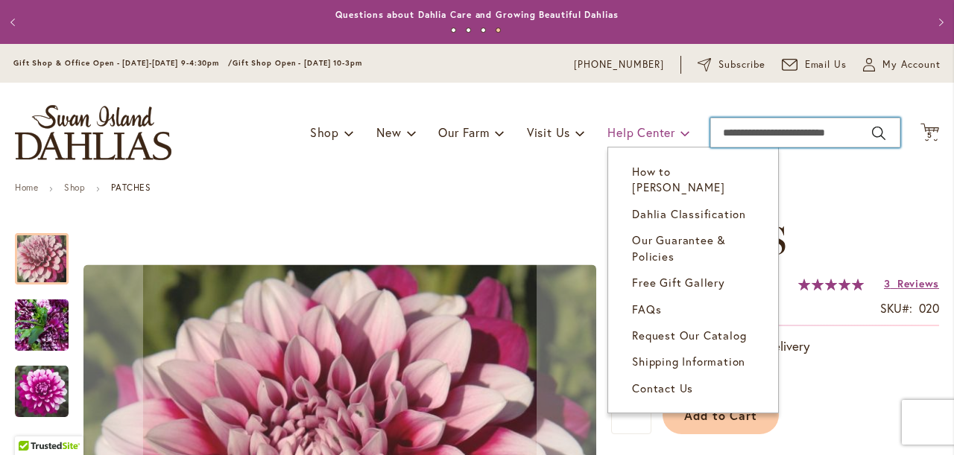
drag, startPoint x: 850, startPoint y: 128, endPoint x: 636, endPoint y: 121, distance: 214.0
click at [634, 123] on div "Toggle Nav Shop Dahlia Tubers Collections Fresh Cut Dahlias Gardening Supplies …" at bounding box center [477, 133] width 954 height 100
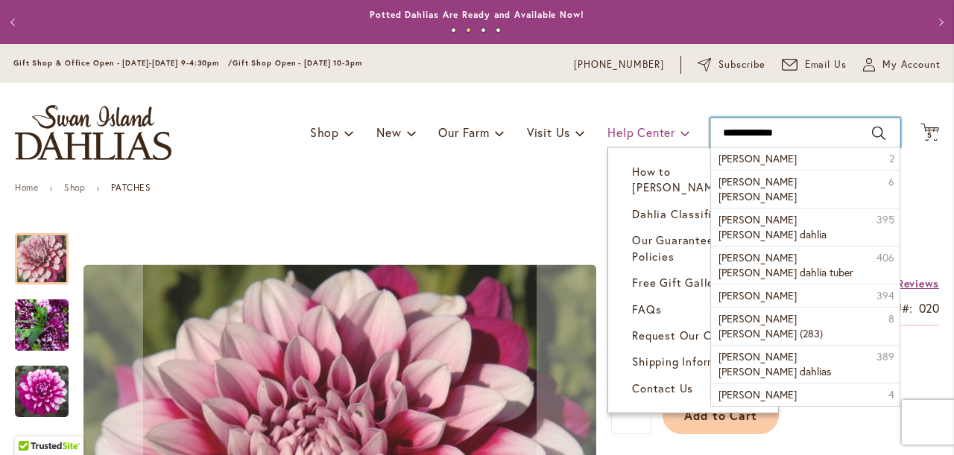
type input "**********"
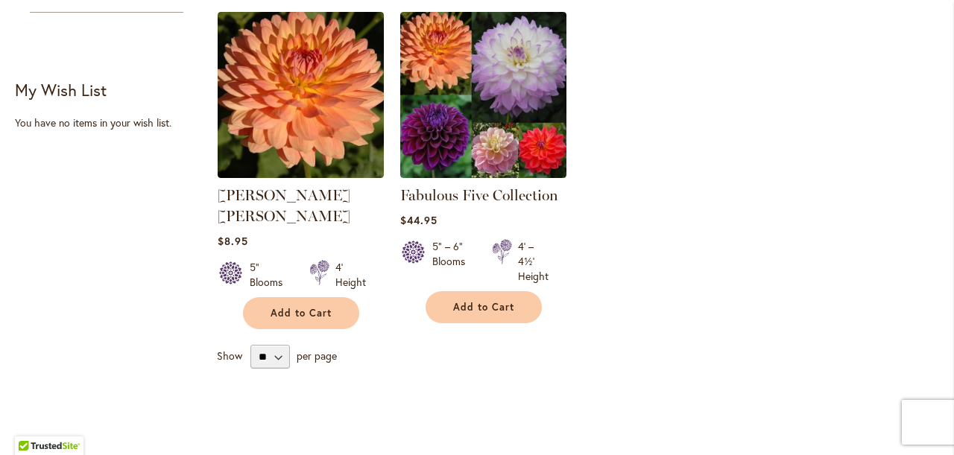
scroll to position [552, 0]
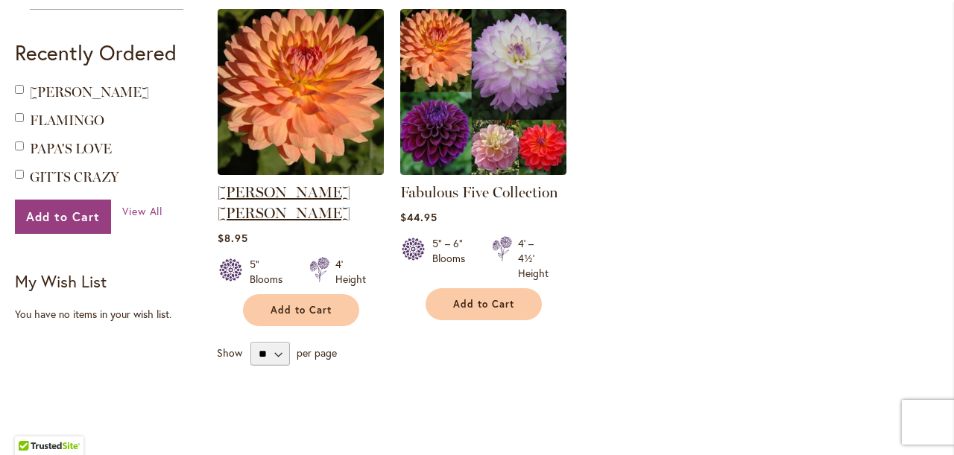
click at [303, 192] on link "[PERSON_NAME] [PERSON_NAME]" at bounding box center [284, 202] width 133 height 39
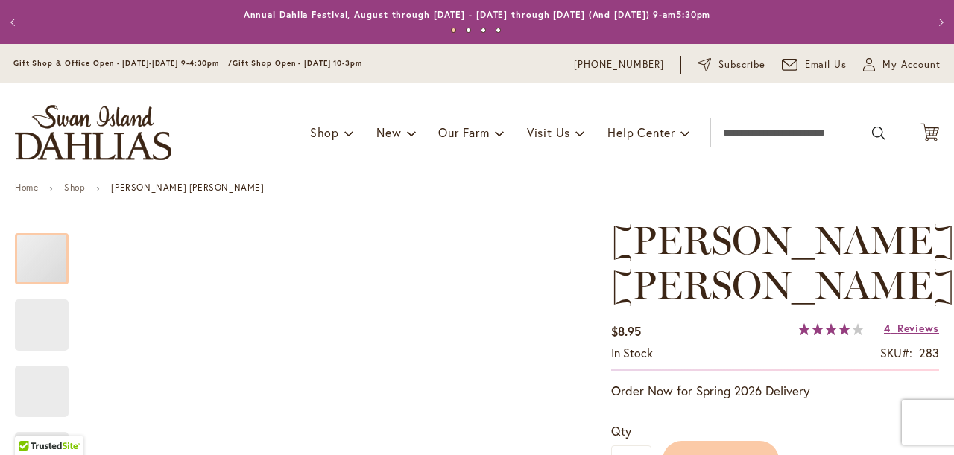
type input "*******"
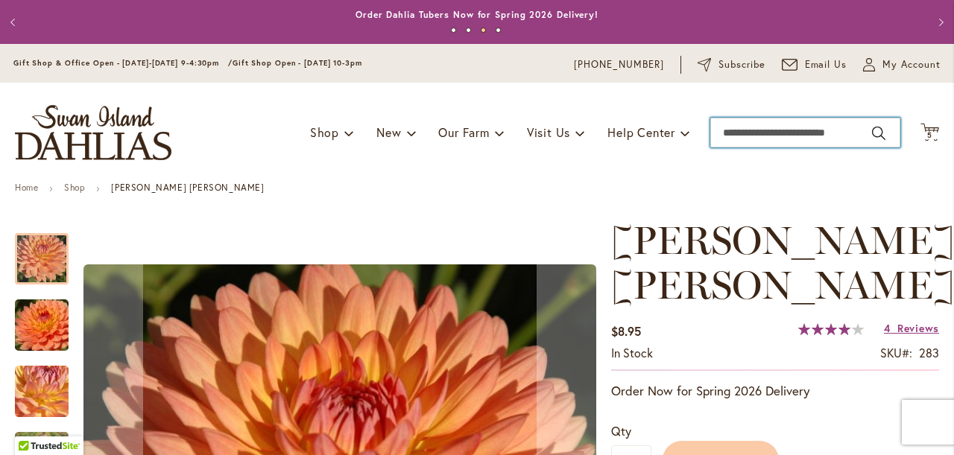
click at [734, 133] on input "Search" at bounding box center [805, 133] width 190 height 30
type input "**********"
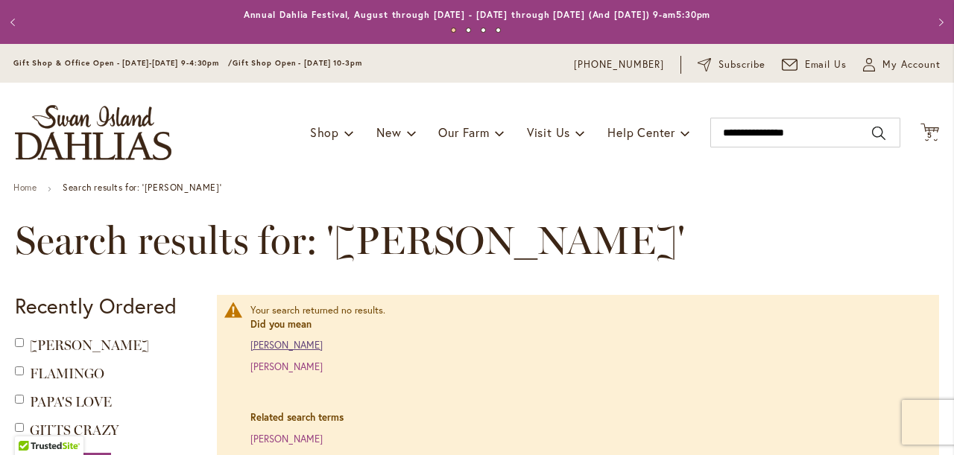
click at [303, 347] on link "makayla miranda" at bounding box center [286, 345] width 72 height 13
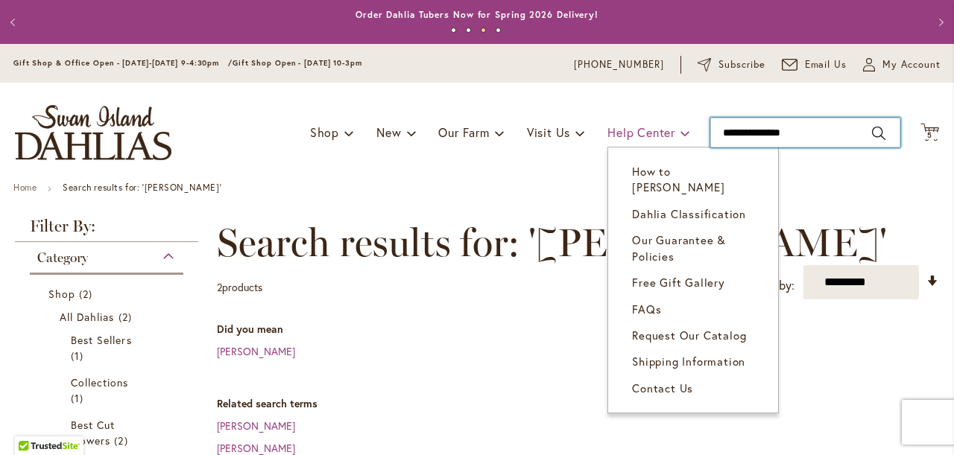
drag, startPoint x: 814, startPoint y: 134, endPoint x: 678, endPoint y: 131, distance: 135.7
click at [678, 131] on div "Toggle Nav Shop Dahlia Tubers Collections Fresh Cut Dahlias Gardening Supplies …" at bounding box center [477, 133] width 954 height 100
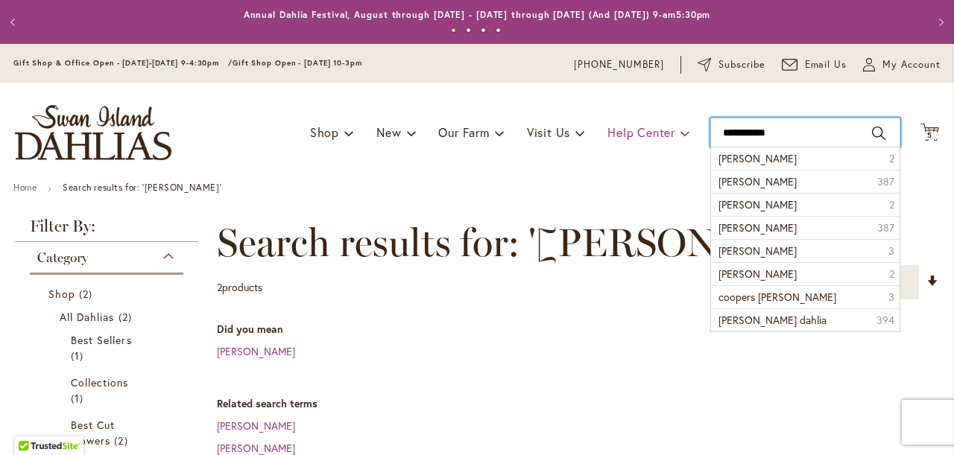
type input "**********"
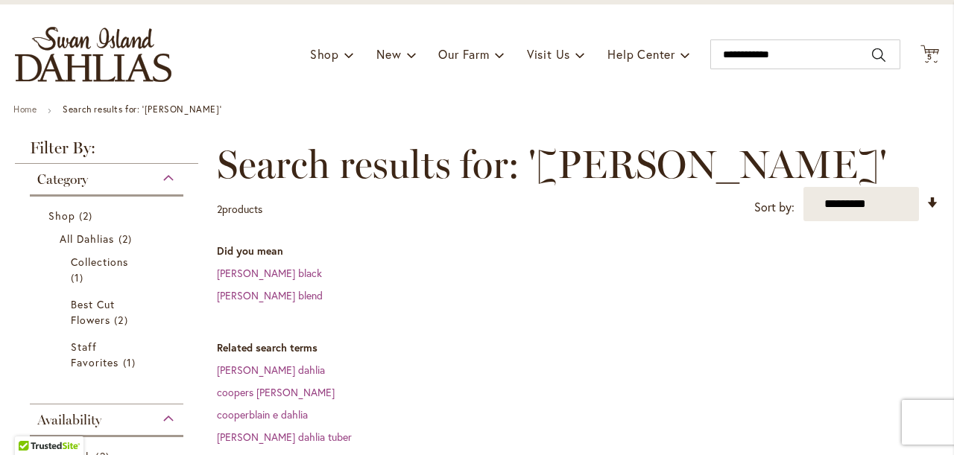
scroll to position [89, 0]
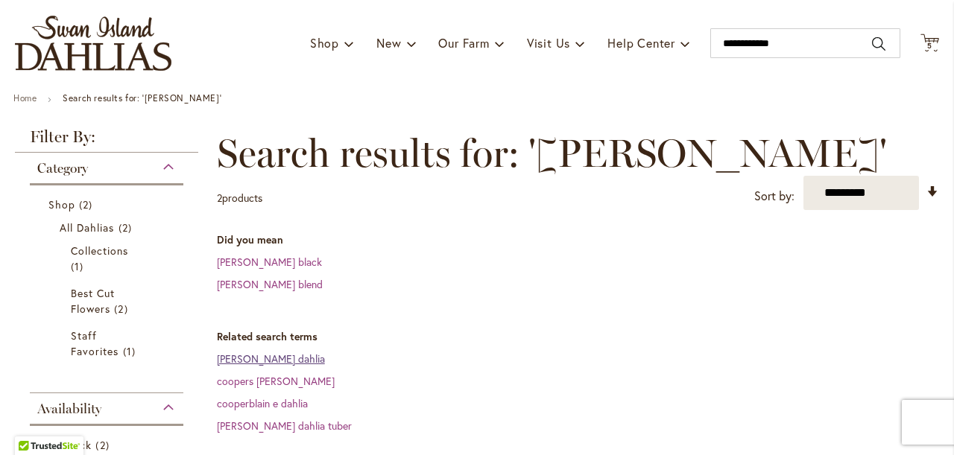
click at [268, 361] on link "cooper blane dahlia" at bounding box center [271, 359] width 108 height 14
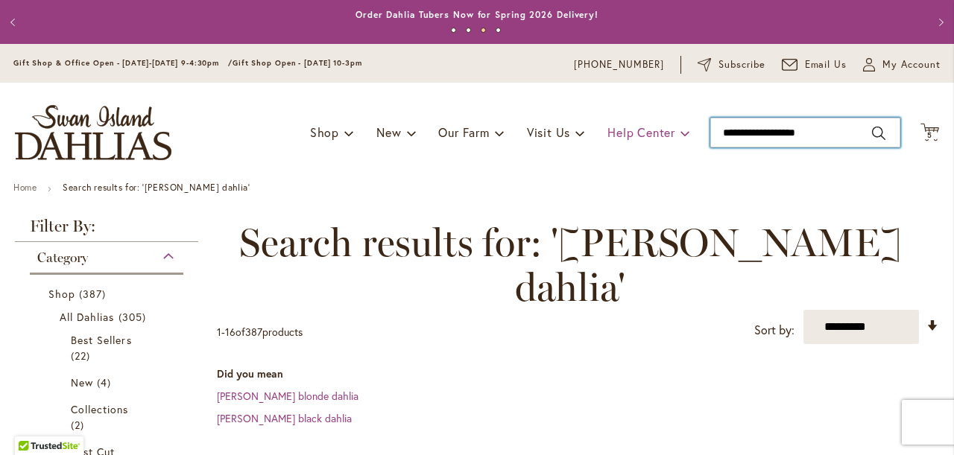
drag, startPoint x: 830, startPoint y: 128, endPoint x: 678, endPoint y: 126, distance: 152.0
click at [683, 126] on div "Toggle Nav Shop Dahlia Tubers Collections Fresh Cut Dahlias Gardening Supplies …" at bounding box center [477, 133] width 954 height 100
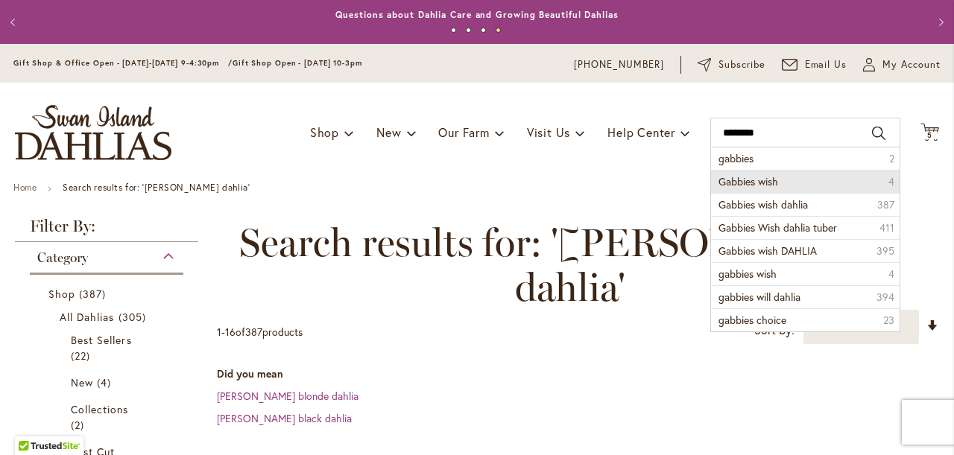
click at [725, 182] on span "Gabbies wish" at bounding box center [748, 181] width 60 height 14
type input "**********"
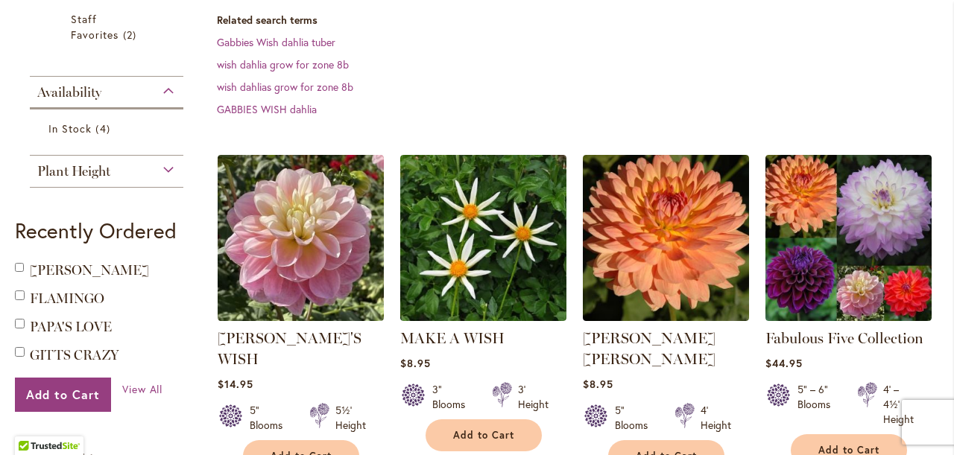
scroll to position [420, 0]
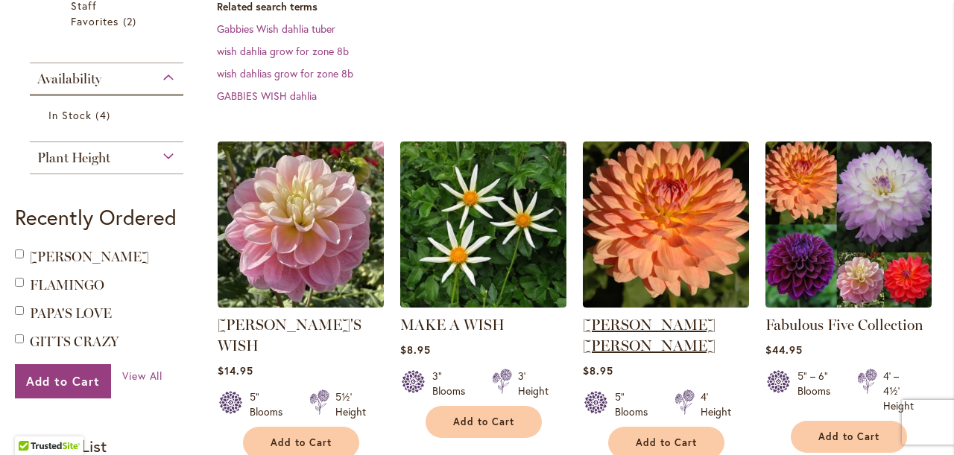
click at [622, 323] on link "[PERSON_NAME] [PERSON_NAME]" at bounding box center [649, 335] width 133 height 39
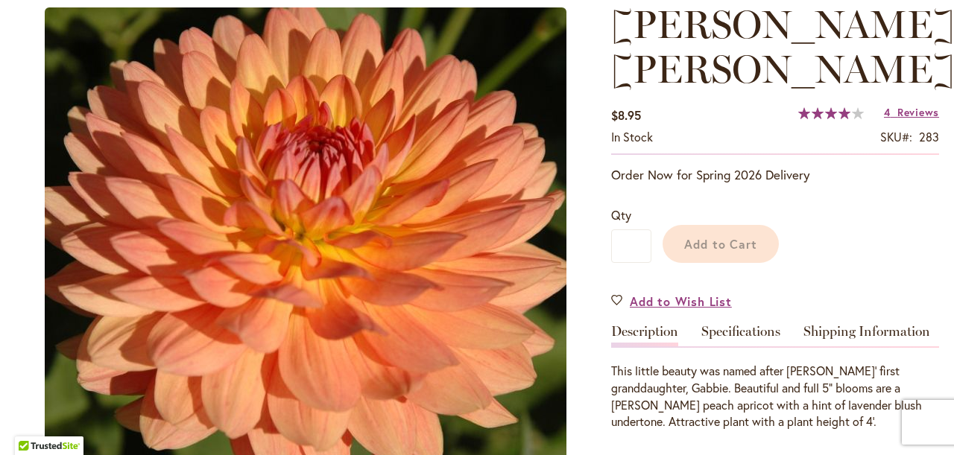
scroll to position [246, 0]
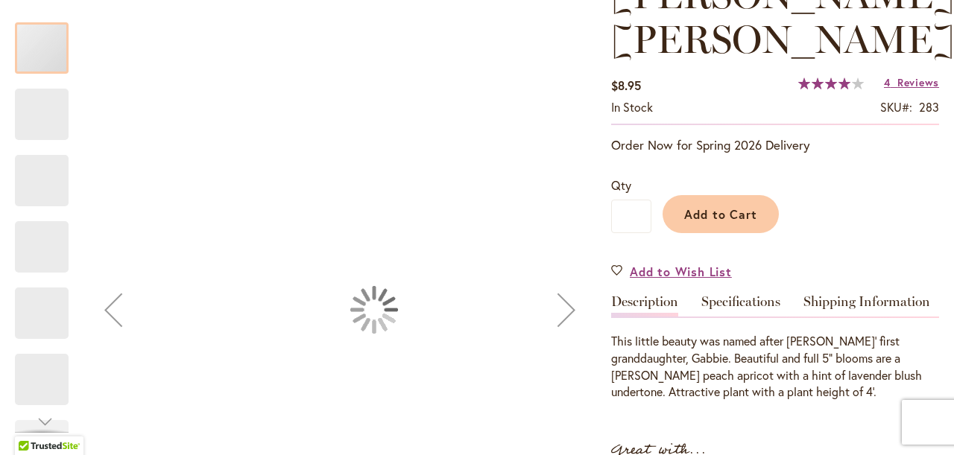
type input "*******"
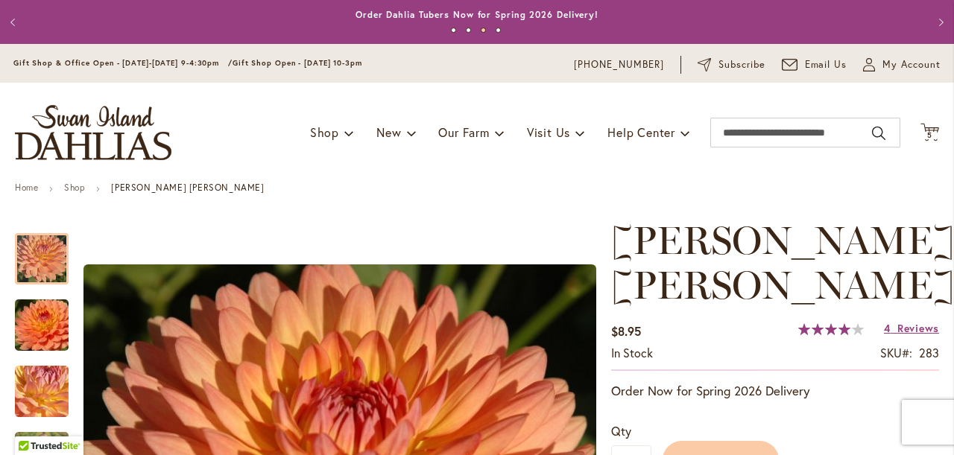
scroll to position [0, 0]
click at [932, 132] on span "5" at bounding box center [929, 135] width 5 height 10
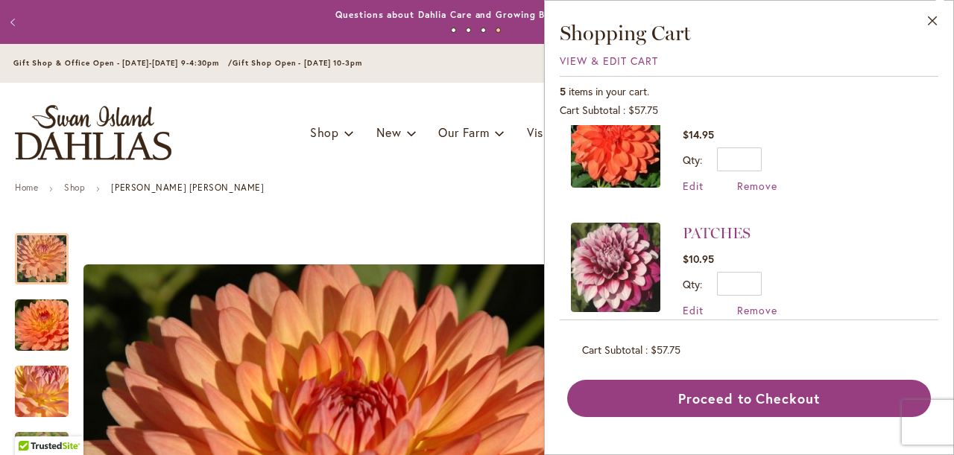
click at [624, 146] on img at bounding box center [615, 142] width 89 height 89
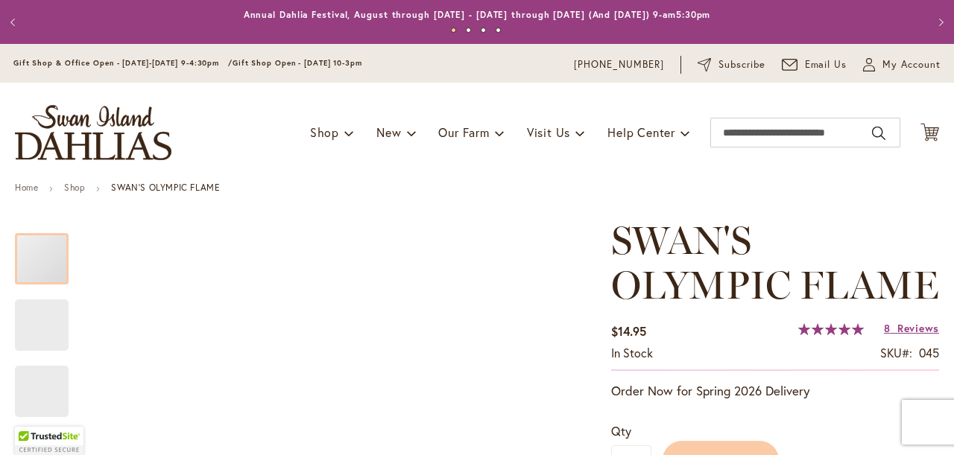
type input "*******"
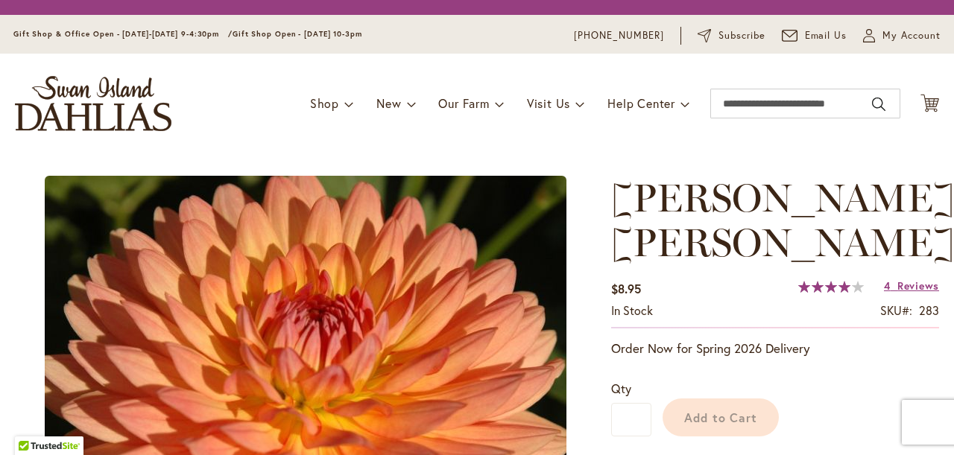
scroll to position [85, 0]
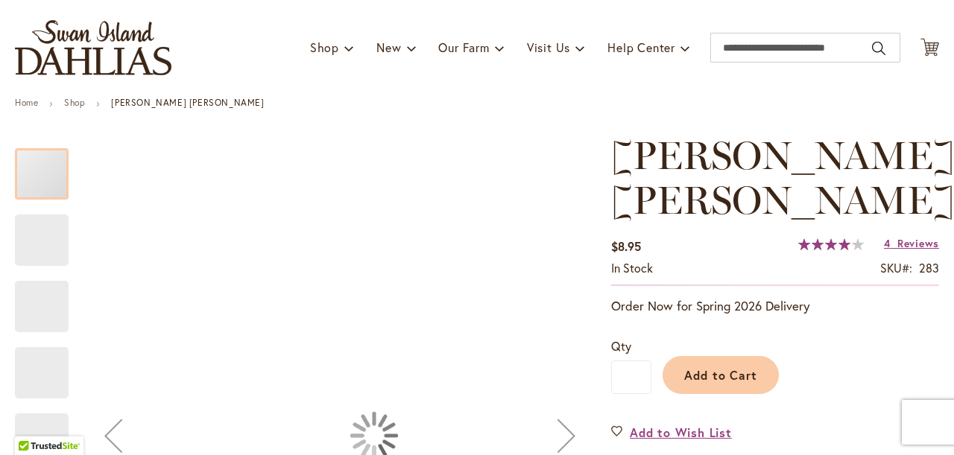
type input "*******"
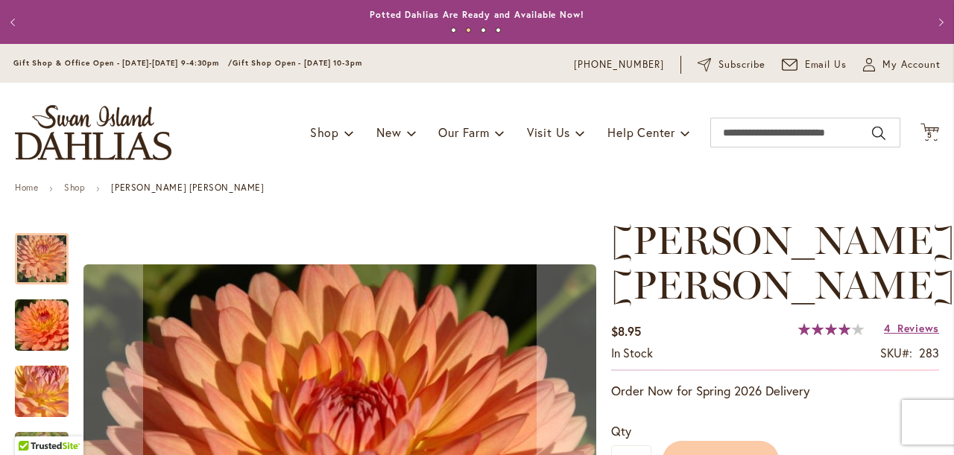
scroll to position [0, 0]
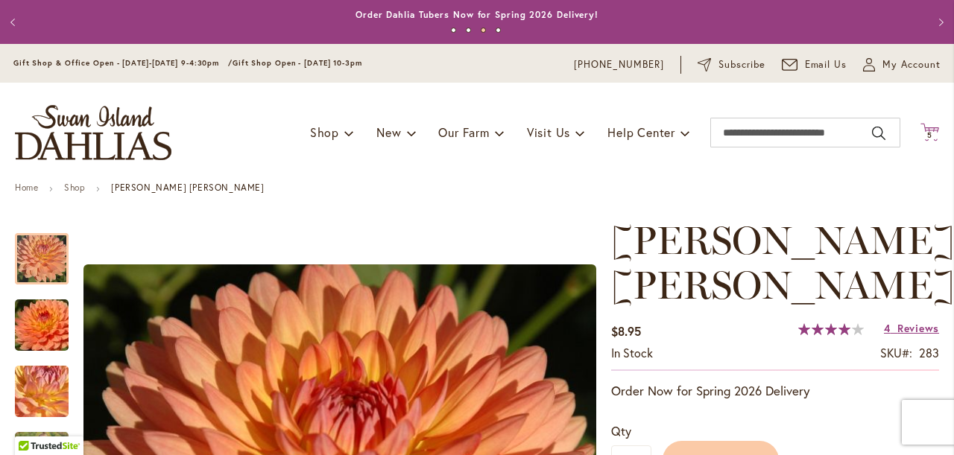
click at [929, 136] on span "5" at bounding box center [929, 135] width 5 height 10
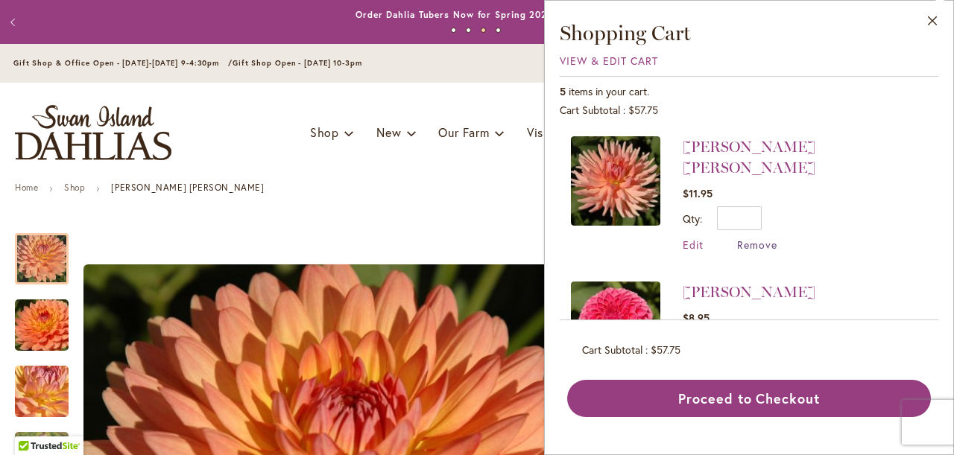
click at [750, 238] on span "Remove" at bounding box center [757, 245] width 40 height 14
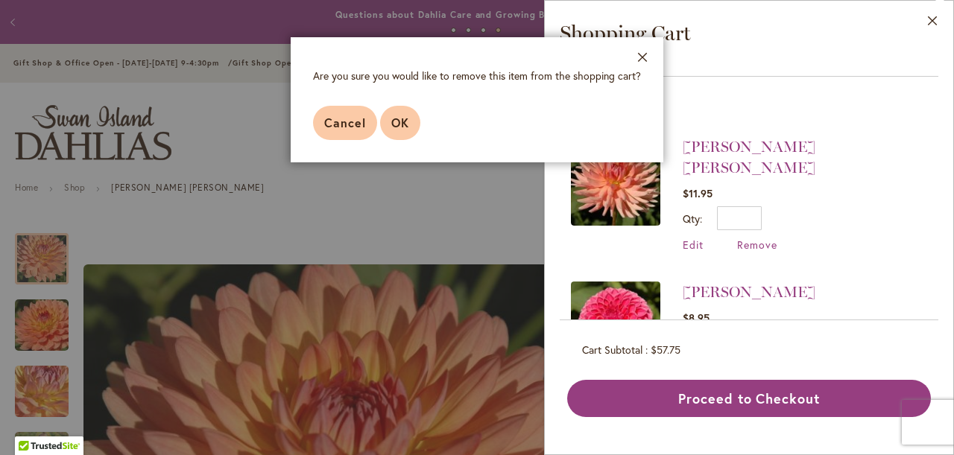
click at [396, 126] on span "OK" at bounding box center [400, 123] width 18 height 16
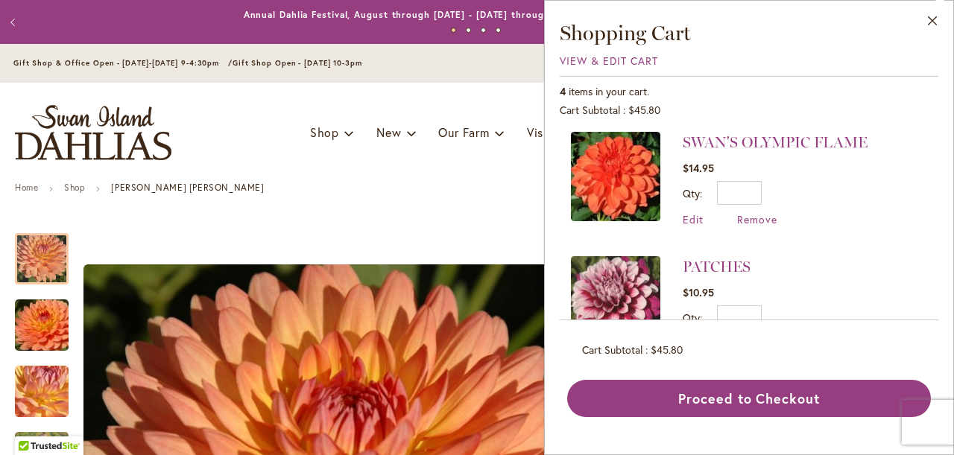
scroll to position [154, 0]
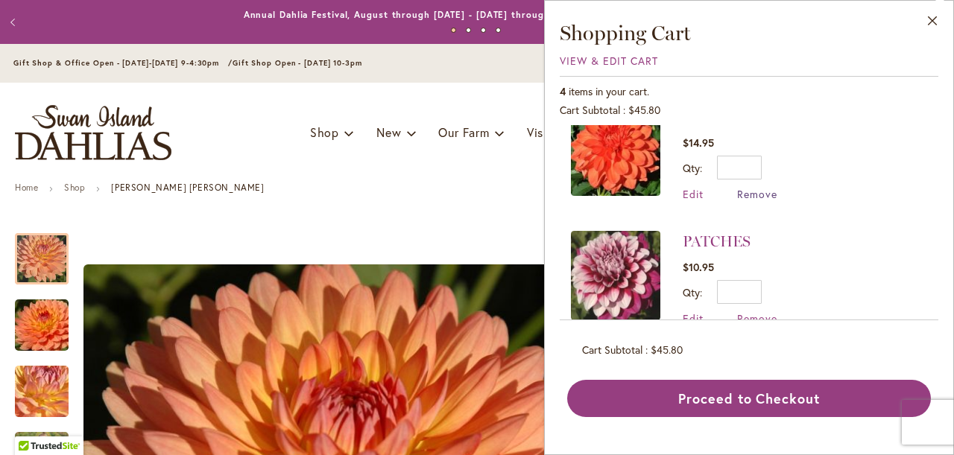
click at [760, 190] on span "Remove" at bounding box center [757, 194] width 40 height 14
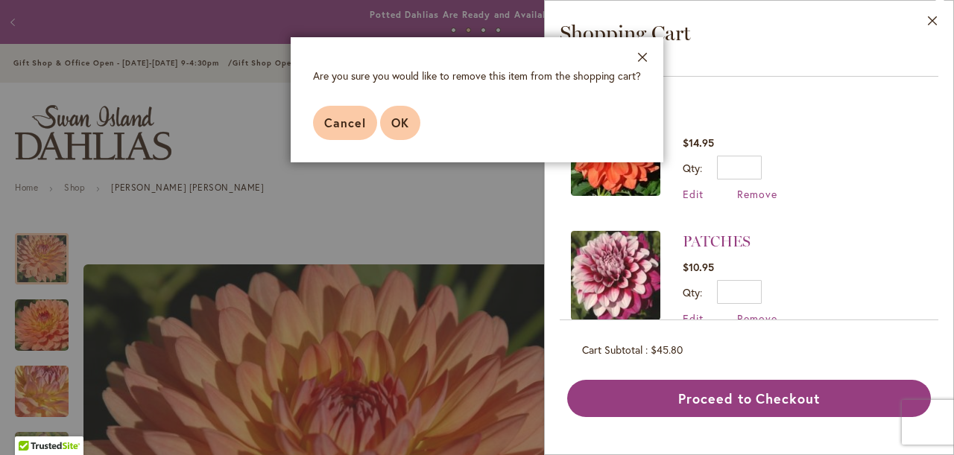
click at [405, 124] on span "OK" at bounding box center [400, 123] width 18 height 16
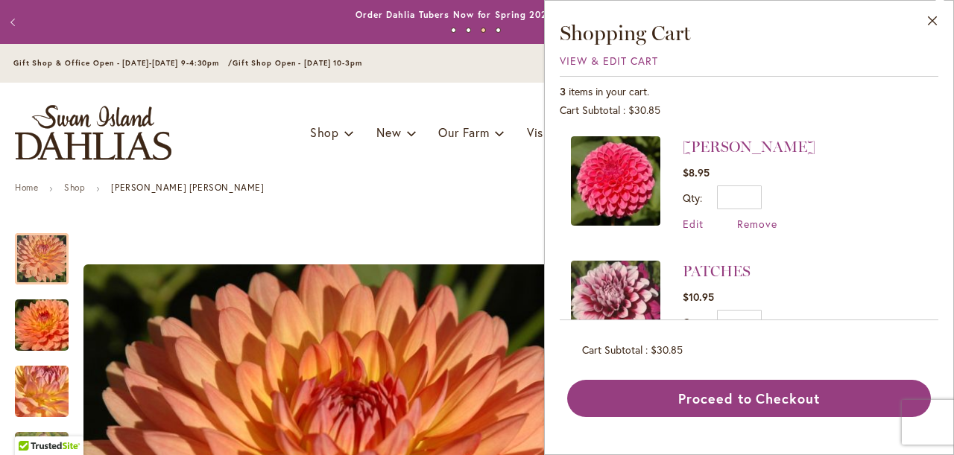
scroll to position [0, 0]
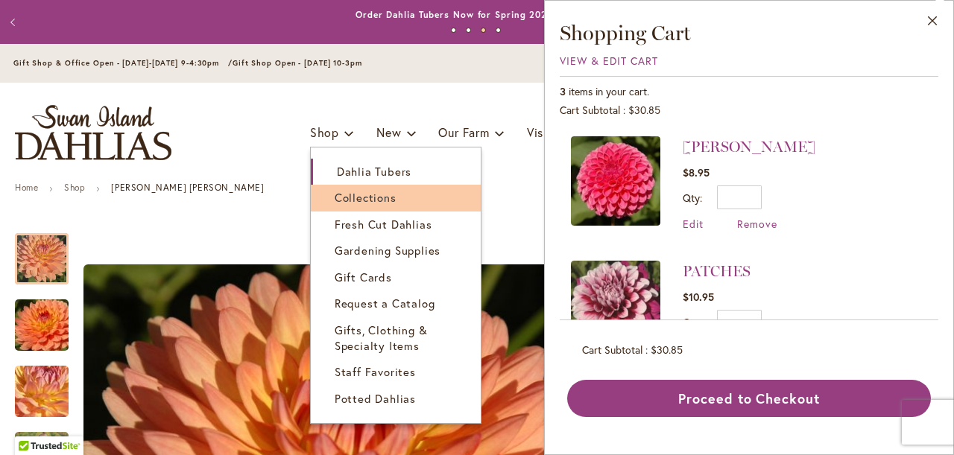
click at [344, 197] on span "Collections" at bounding box center [366, 197] width 62 height 15
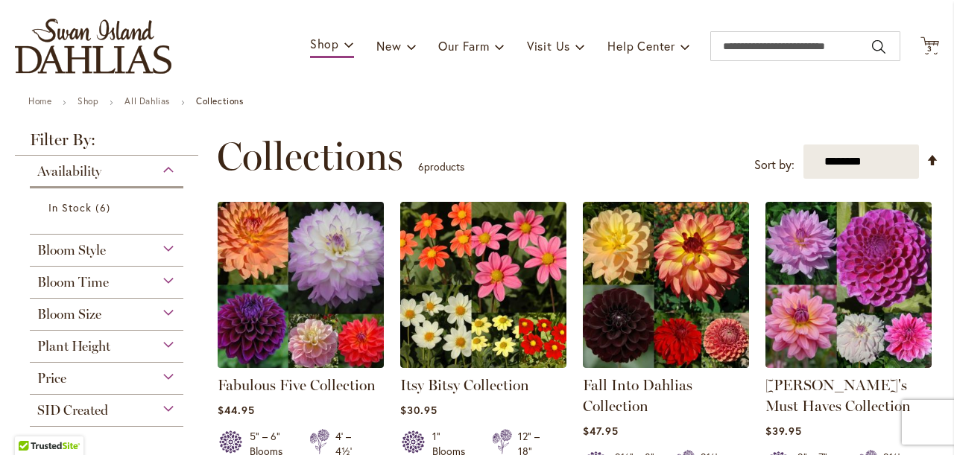
scroll to position [90, 0]
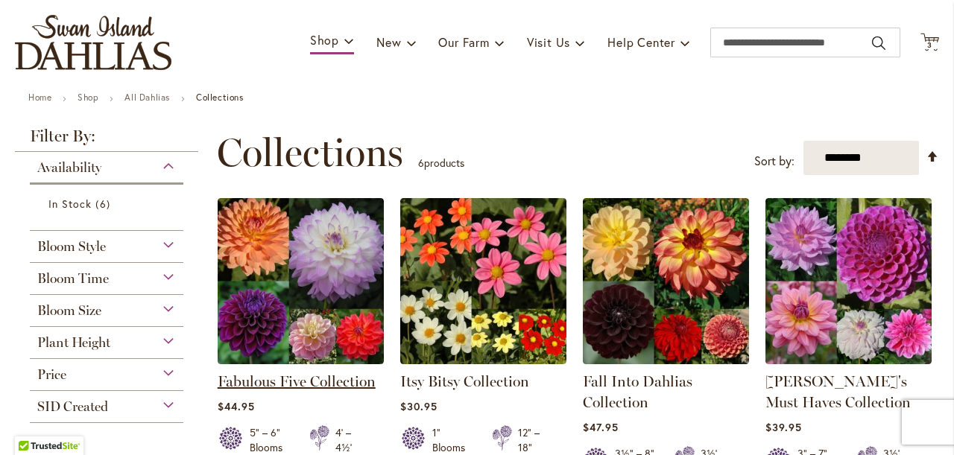
click at [304, 379] on link "Fabulous Five Collection" at bounding box center [297, 382] width 158 height 18
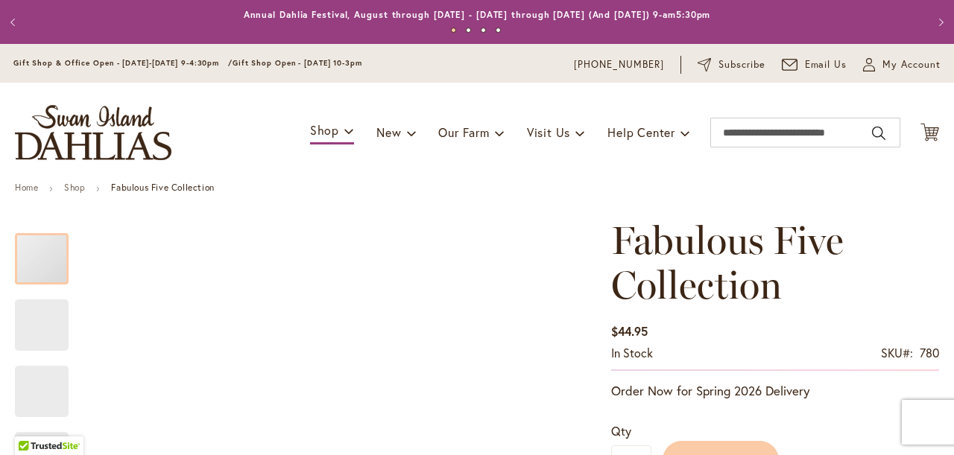
type input "*******"
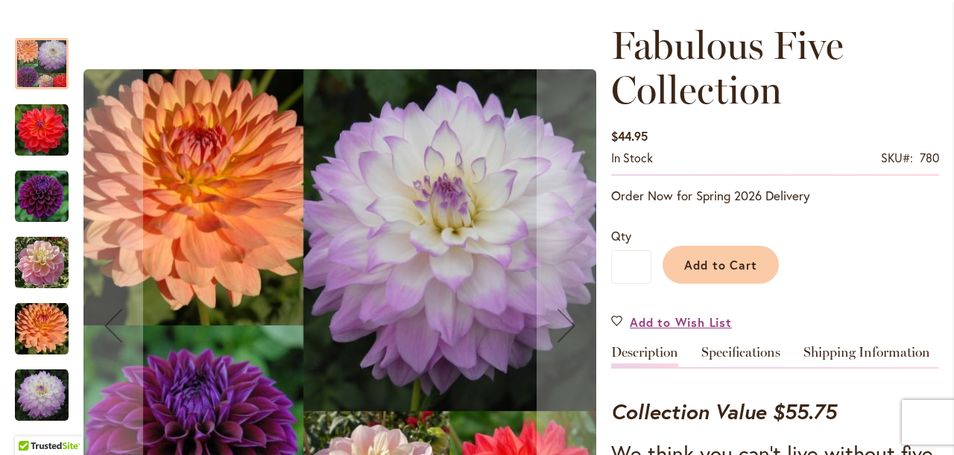
scroll to position [205, 0]
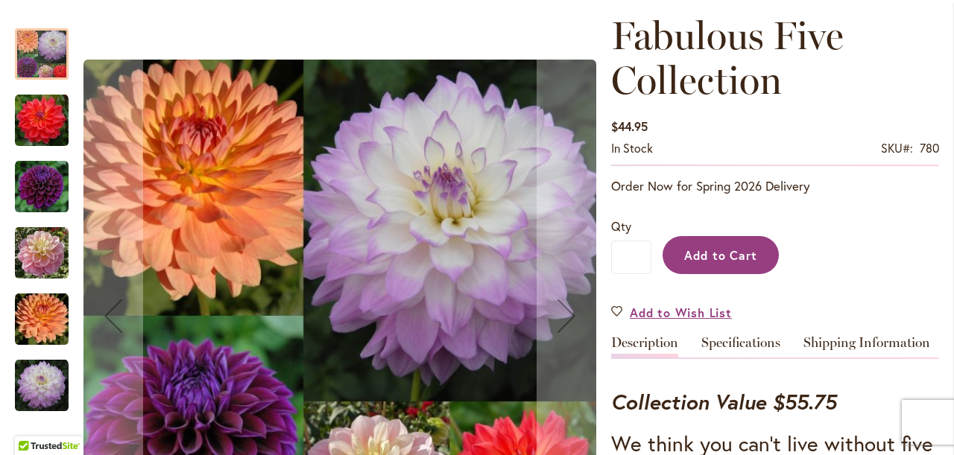
click at [709, 259] on span "Add to Cart" at bounding box center [721, 255] width 74 height 16
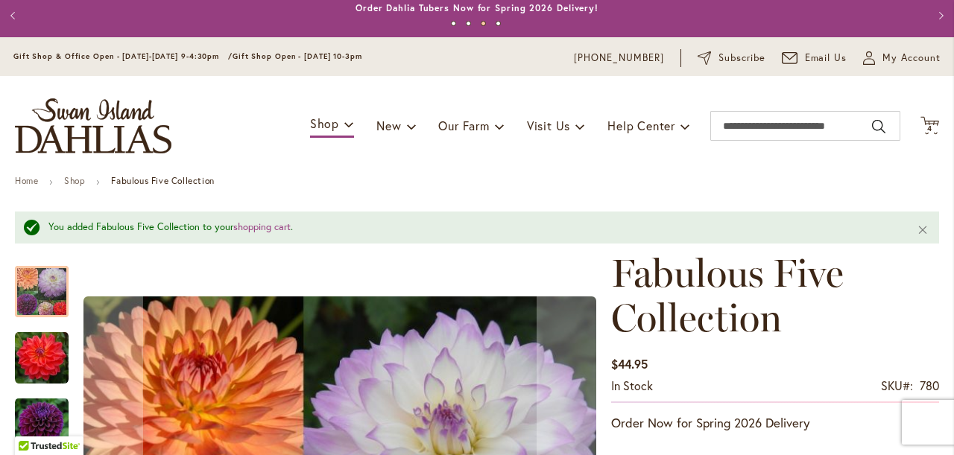
scroll to position [0, 0]
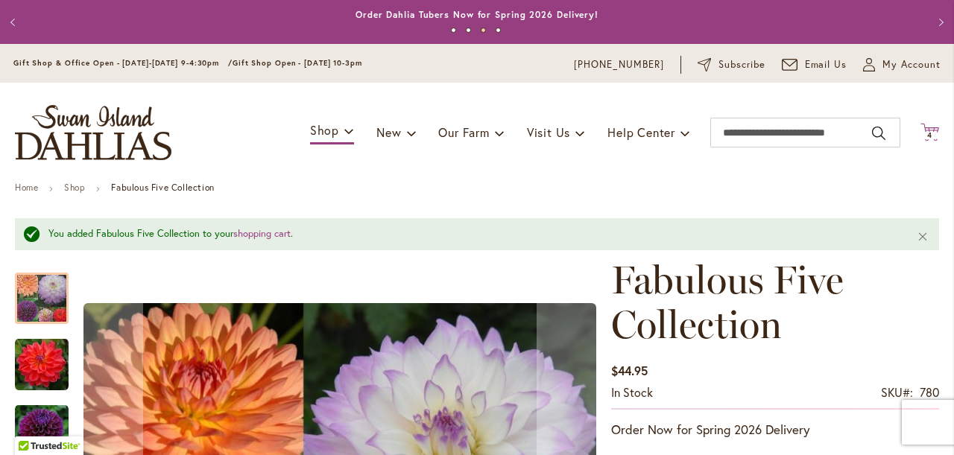
click at [930, 136] on span "4" at bounding box center [929, 135] width 5 height 10
